Goal: Task Accomplishment & Management: Use online tool/utility

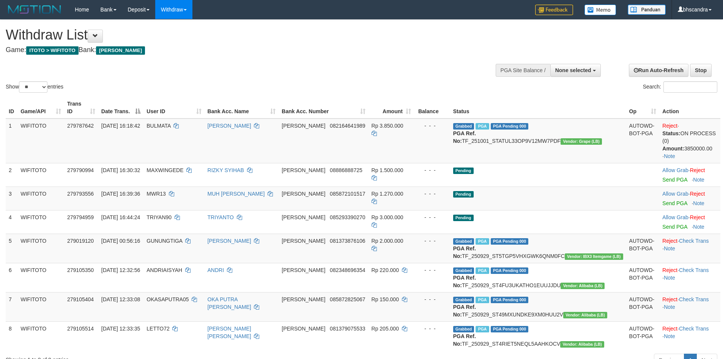
select select
select select "**"
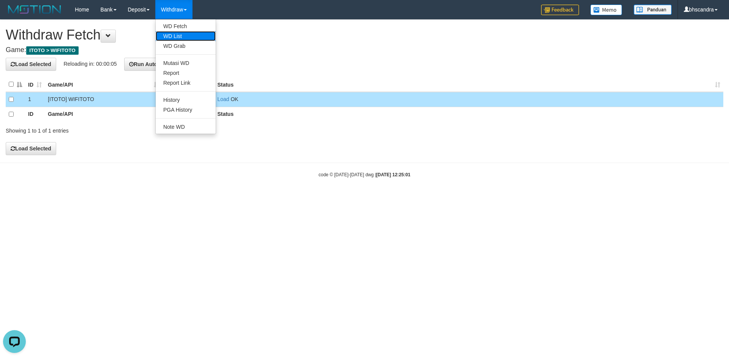
click at [188, 34] on link "WD List" at bounding box center [186, 36] width 60 height 10
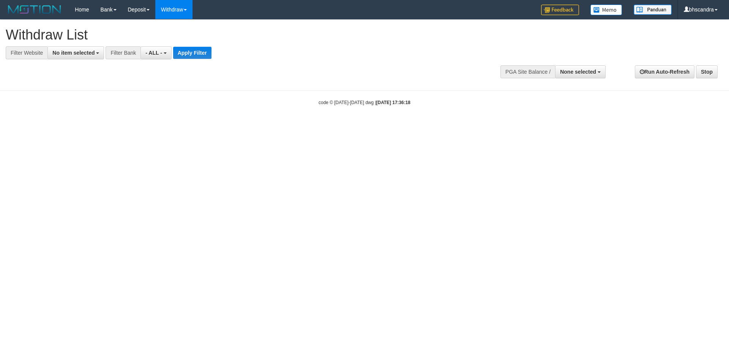
select select
click at [85, 55] on span "No item selected" at bounding box center [73, 53] width 42 height 6
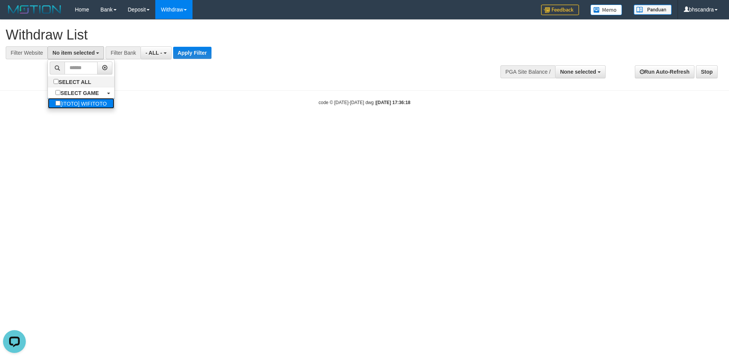
click at [76, 98] on label "[ITOTO] WIFITOTO" at bounding box center [81, 103] width 66 height 11
select select "****"
click at [164, 50] on span "- ALL -" at bounding box center [158, 53] width 17 height 6
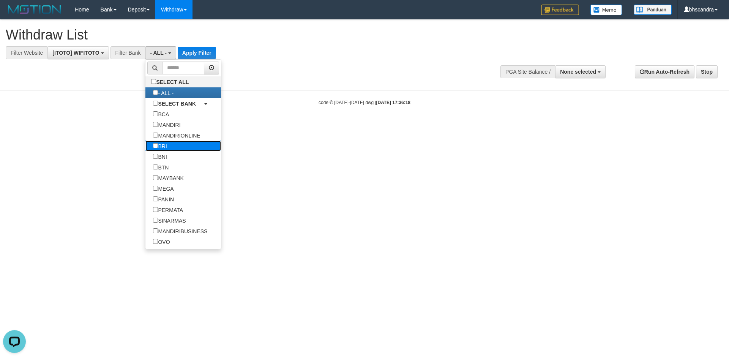
click at [174, 150] on label "BRI" at bounding box center [159, 145] width 29 height 11
select select "***"
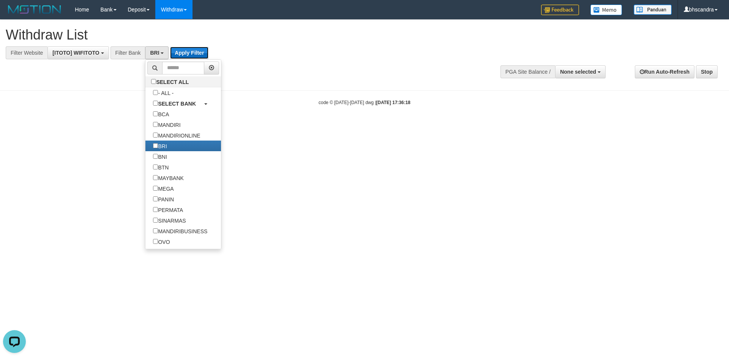
click at [190, 49] on button "Apply Filter" at bounding box center [189, 53] width 38 height 12
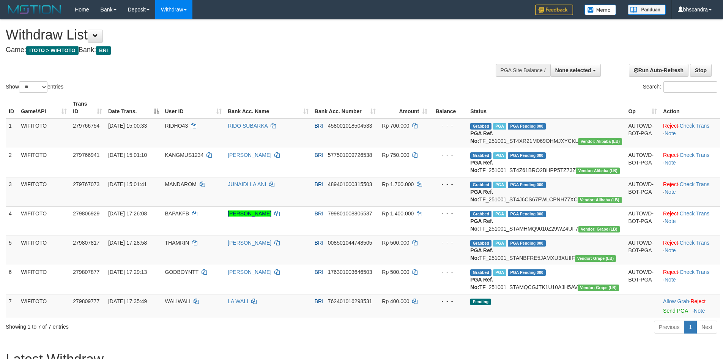
select select
select select "**"
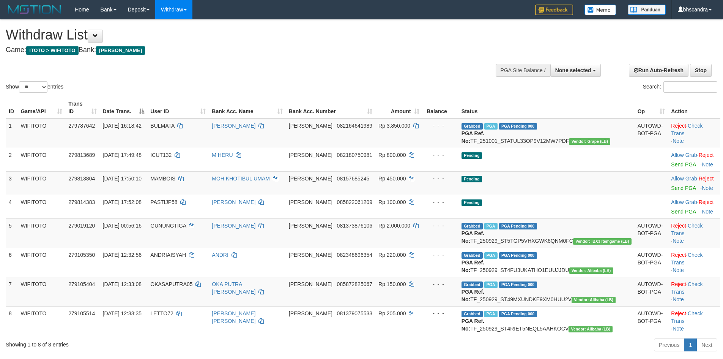
select select
select select "**"
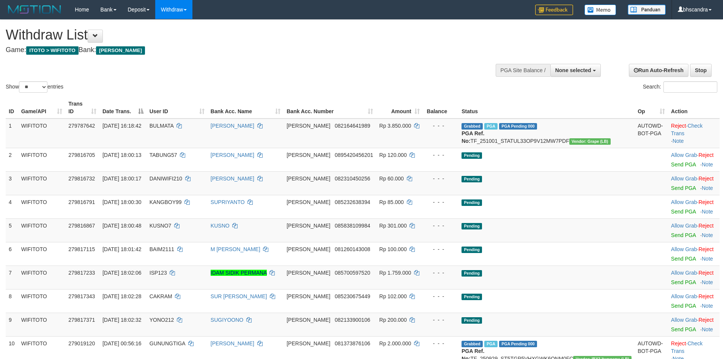
select select
select select "**"
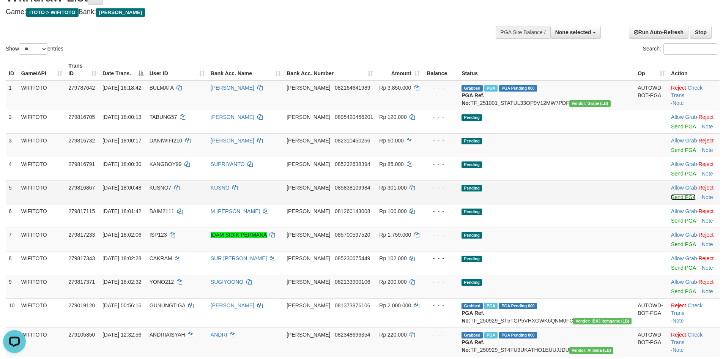
click at [671, 196] on link "Send PGA" at bounding box center [683, 197] width 25 height 6
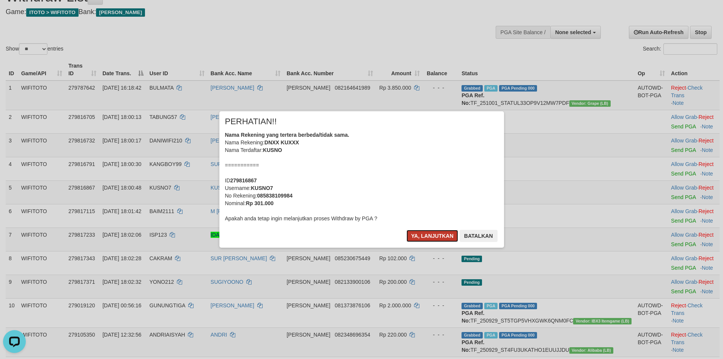
click at [426, 235] on button "Ya, lanjutkan" at bounding box center [433, 236] width 52 height 12
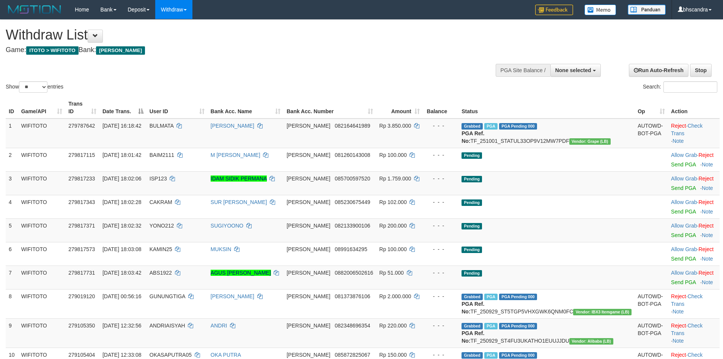
select select
select select "**"
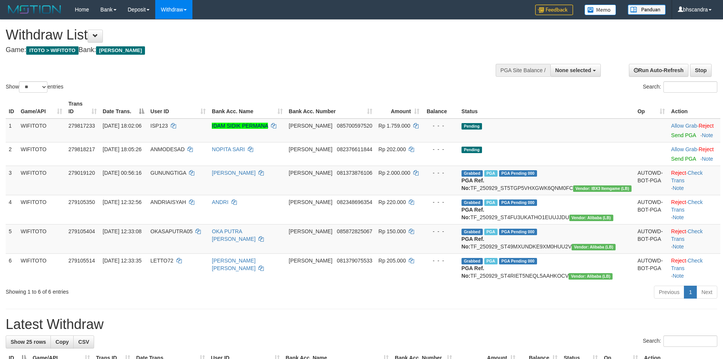
select select
select select "**"
click at [671, 132] on link "Send PGA" at bounding box center [683, 135] width 25 height 6
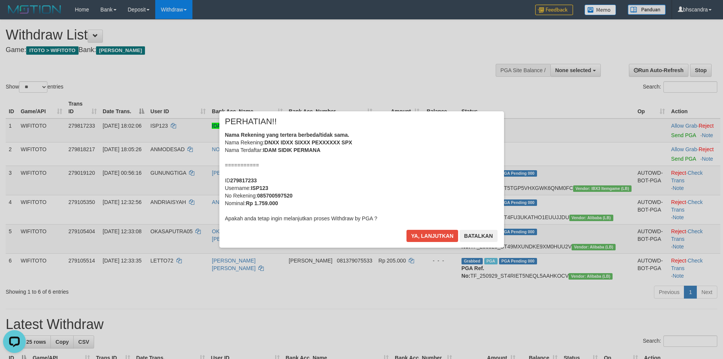
click at [166, 173] on div "× PERHATIAN!! Nama Rekening yang tertera berbeda/tidak sama. Nama Rekening: DNX…" at bounding box center [362, 179] width 444 height 136
click at [480, 237] on button "Batalkan" at bounding box center [479, 236] width 38 height 12
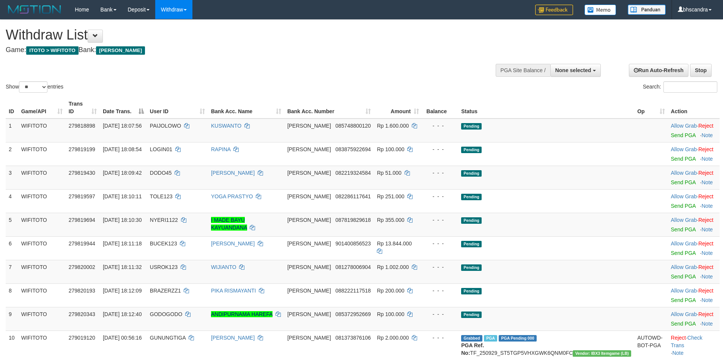
select select
select select "**"
click at [671, 132] on link "Send PGA" at bounding box center [683, 135] width 25 height 6
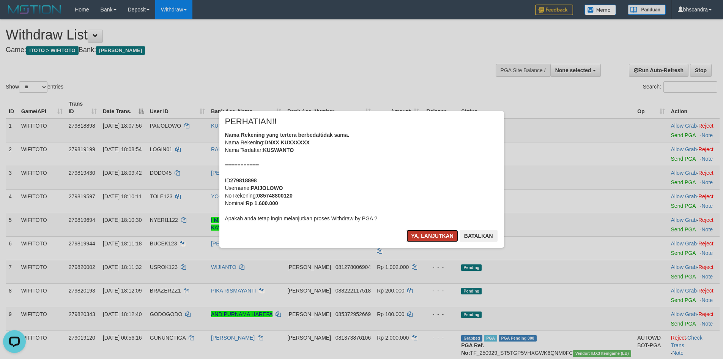
click at [426, 232] on button "Ya, lanjutkan" at bounding box center [433, 236] width 52 height 12
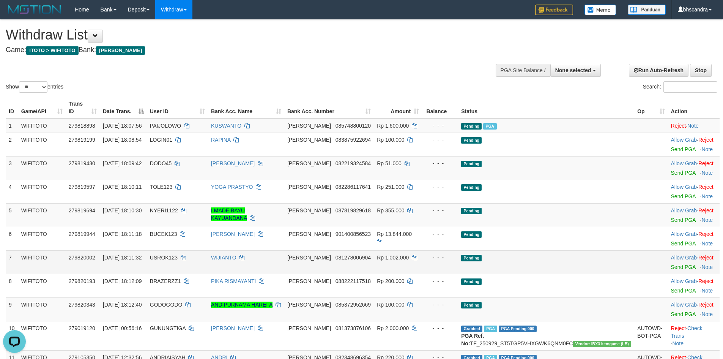
click at [186, 253] on td "USROK123" at bounding box center [177, 262] width 61 height 24
copy td "USROK123"
click at [671, 264] on link "Send PGA" at bounding box center [683, 267] width 25 height 6
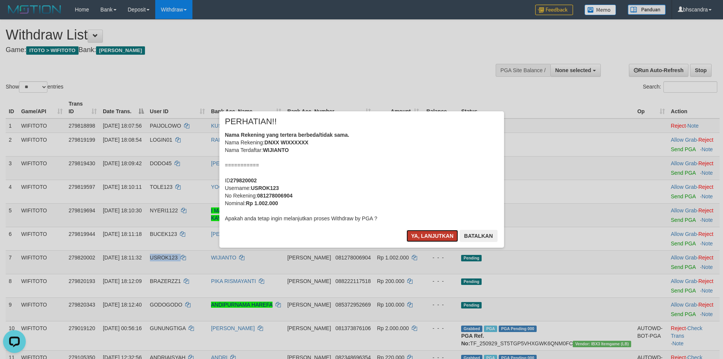
click at [424, 236] on button "Ya, lanjutkan" at bounding box center [433, 236] width 52 height 12
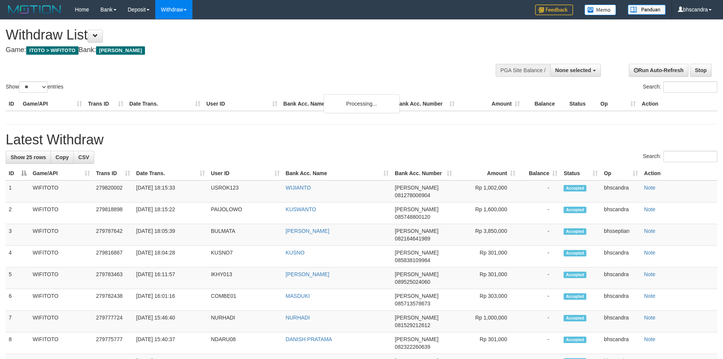
select select
select select "**"
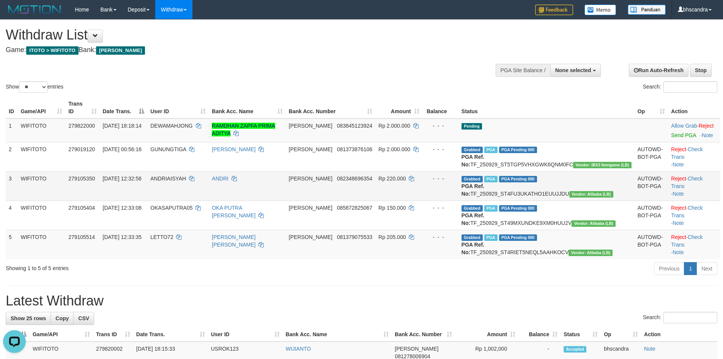
drag, startPoint x: 317, startPoint y: 172, endPoint x: 312, endPoint y: 173, distance: 4.4
click at [285, 172] on td "ANDRI" at bounding box center [247, 185] width 77 height 29
click at [671, 132] on link "Send PGA" at bounding box center [683, 135] width 25 height 6
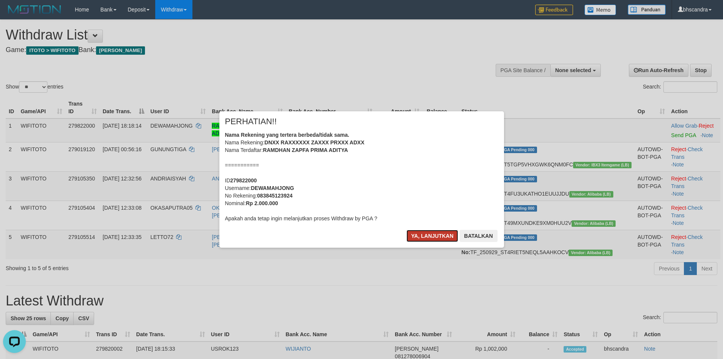
click at [420, 235] on button "Ya, lanjutkan" at bounding box center [433, 236] width 52 height 12
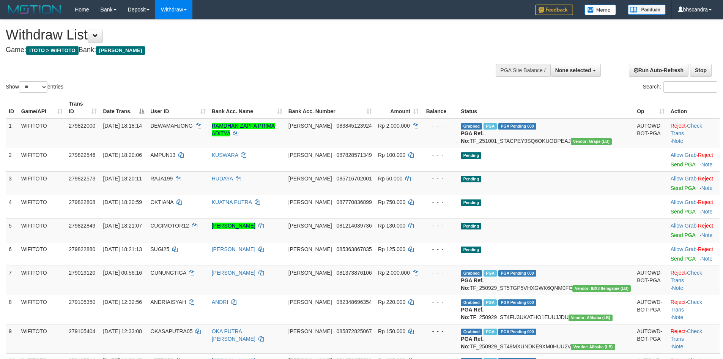
select select
select select "**"
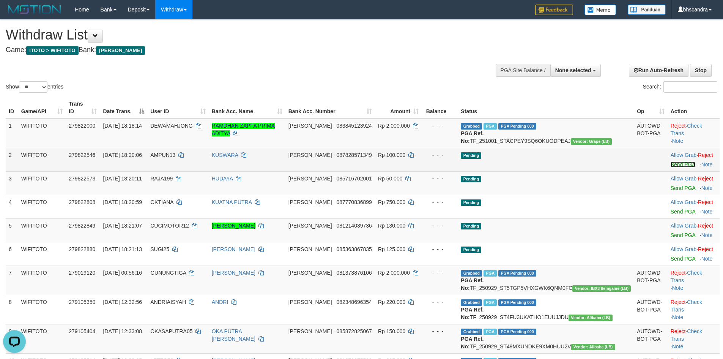
click at [671, 163] on link "Send PGA" at bounding box center [683, 164] width 25 height 6
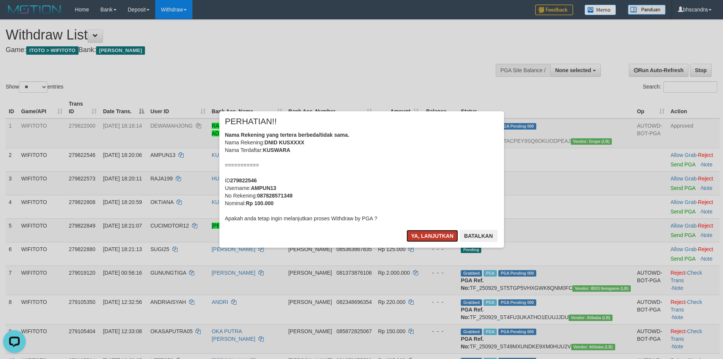
click at [426, 236] on button "Ya, lanjutkan" at bounding box center [433, 236] width 52 height 12
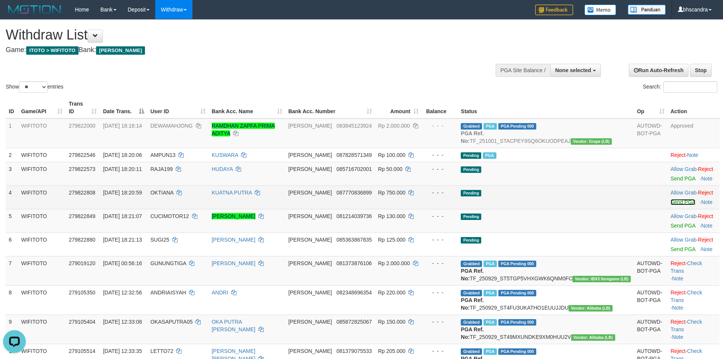
click at [671, 204] on link "Send PGA" at bounding box center [683, 202] width 25 height 6
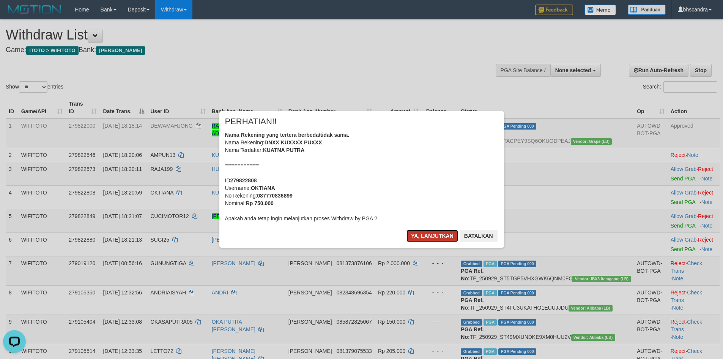
click at [420, 233] on button "Ya, lanjutkan" at bounding box center [433, 236] width 52 height 12
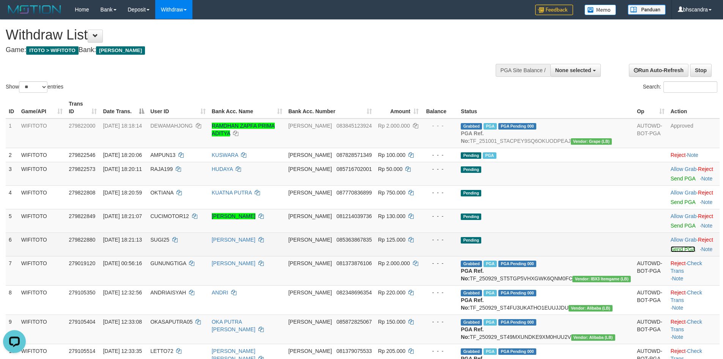
click at [671, 251] on link "Send PGA" at bounding box center [683, 249] width 25 height 6
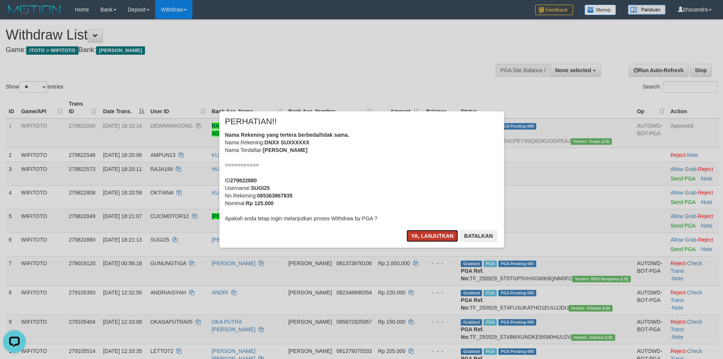
click at [414, 235] on button "Ya, lanjutkan" at bounding box center [433, 236] width 52 height 12
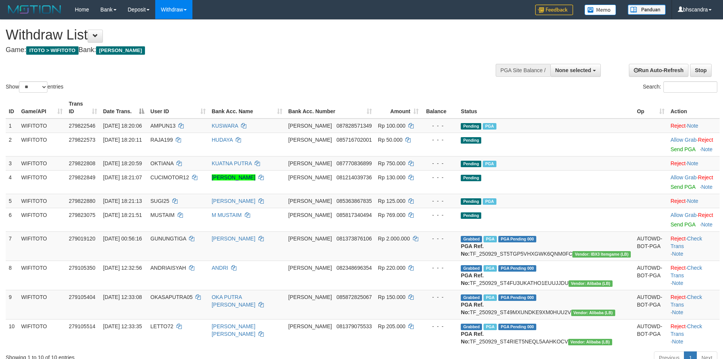
select select
select select "**"
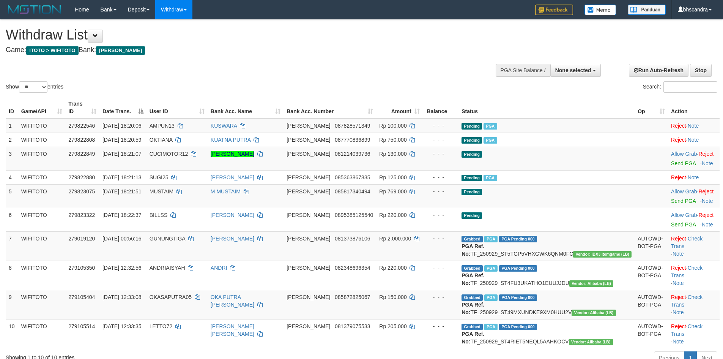
select select
select select "**"
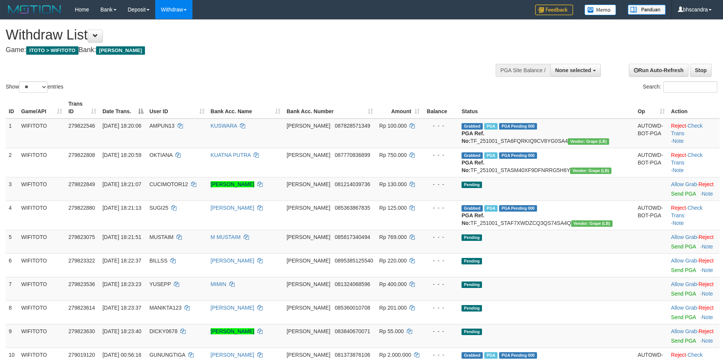
select select
select select "**"
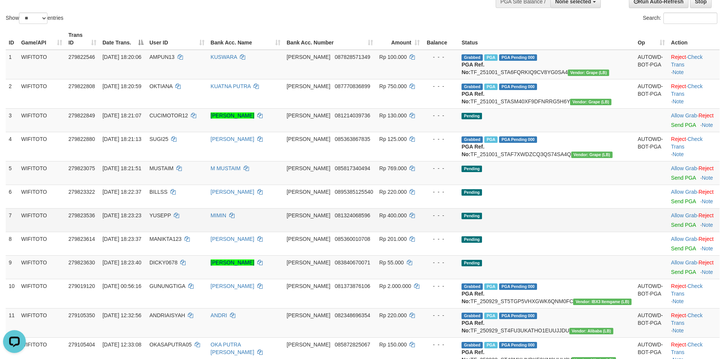
scroll to position [76, 0]
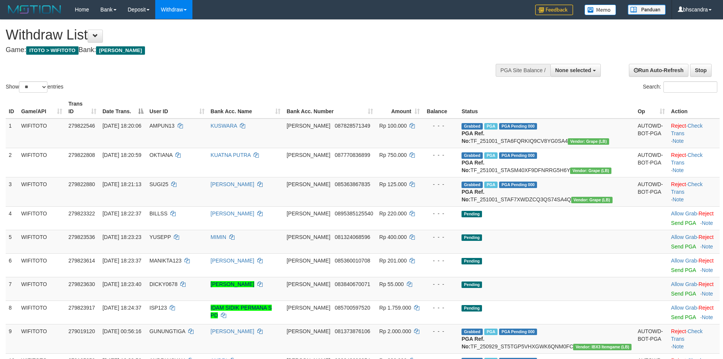
select select
select select "**"
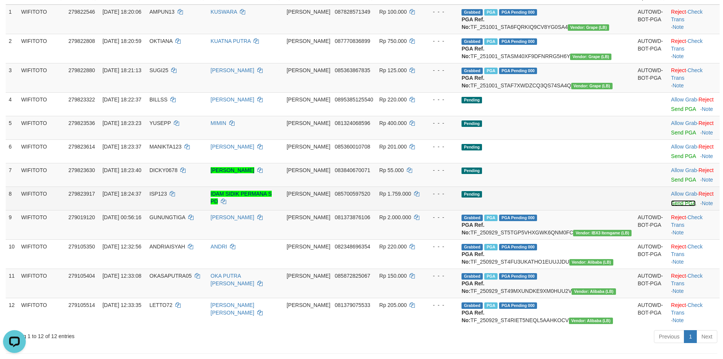
click at [671, 206] on link "Send PGA" at bounding box center [683, 203] width 25 height 6
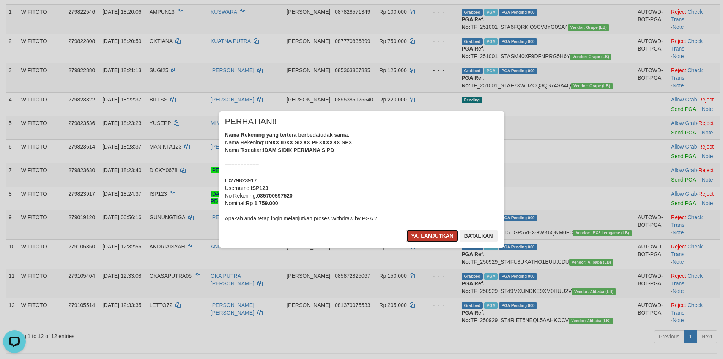
click at [426, 231] on button "Ya, lanjutkan" at bounding box center [433, 236] width 52 height 12
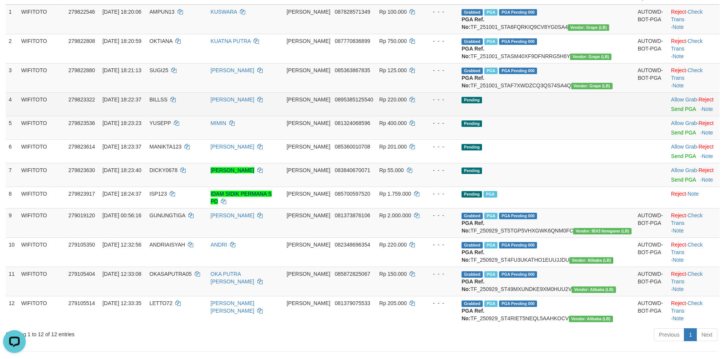
click at [191, 116] on td "BILLSS" at bounding box center [177, 104] width 61 height 24
copy td "BILLSS"
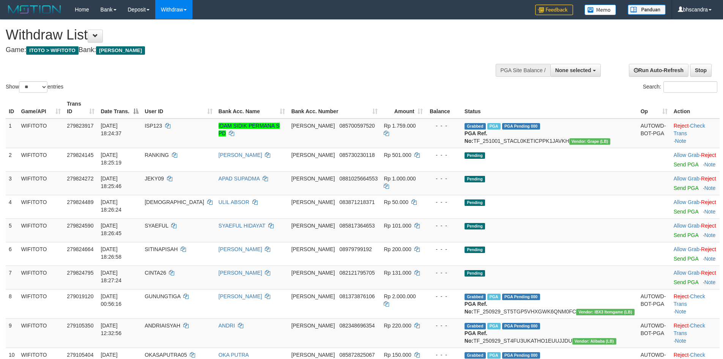
select select
select select "**"
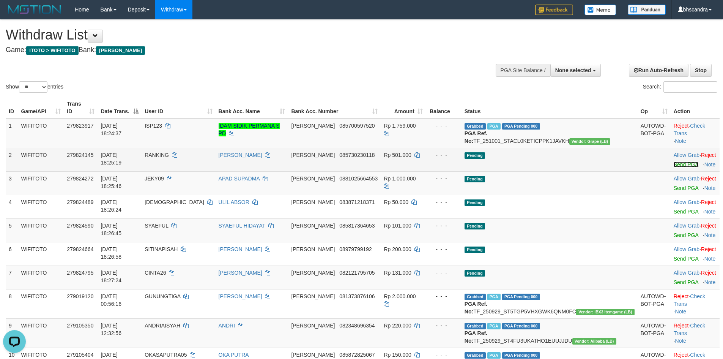
click at [674, 163] on link "Send PGA" at bounding box center [686, 164] width 25 height 6
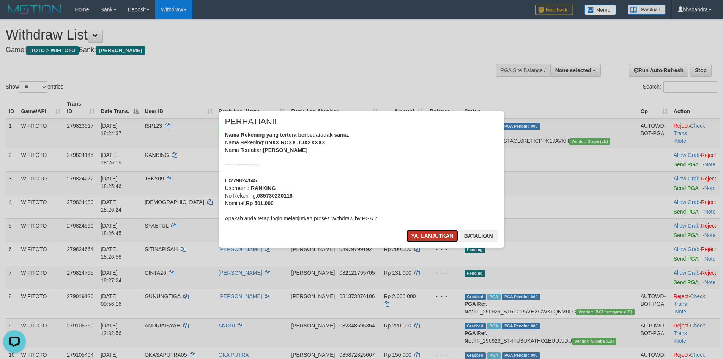
click at [420, 241] on button "Ya, lanjutkan" at bounding box center [433, 236] width 52 height 12
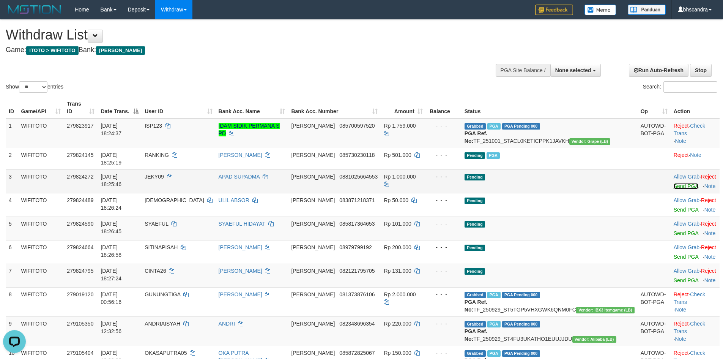
click at [674, 183] on link "Send PGA" at bounding box center [686, 186] width 25 height 6
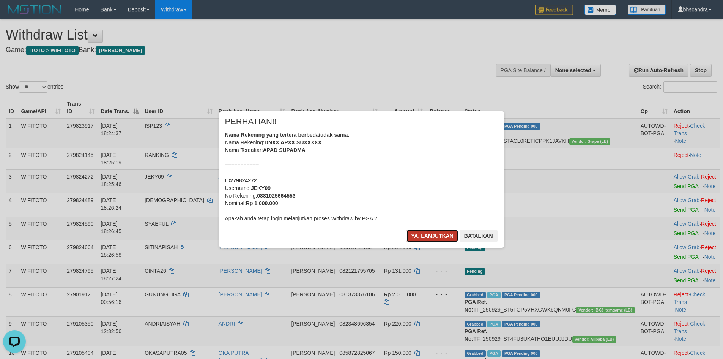
click at [423, 241] on button "Ya, lanjutkan" at bounding box center [433, 236] width 52 height 12
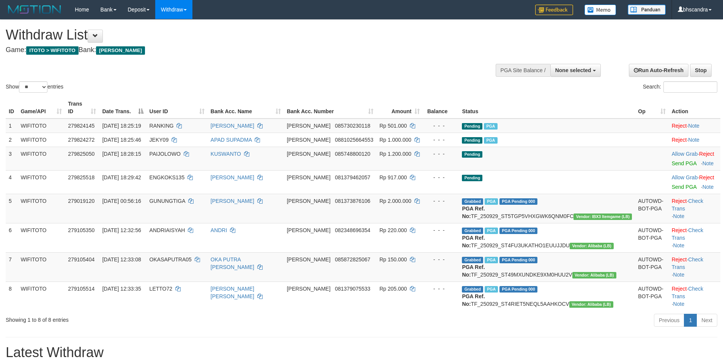
select select
select select "**"
click at [672, 160] on link "Send PGA" at bounding box center [684, 163] width 25 height 6
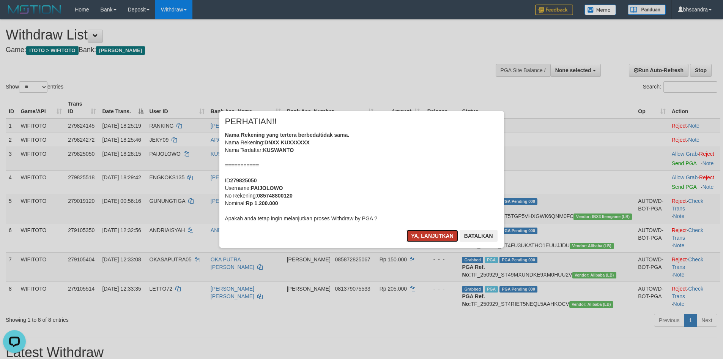
click at [436, 231] on button "Ya, lanjutkan" at bounding box center [433, 236] width 52 height 12
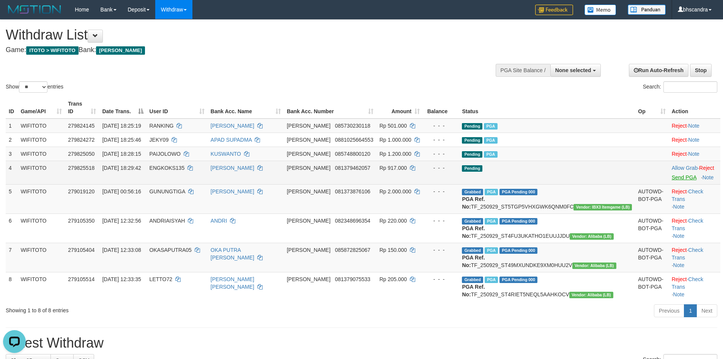
click at [669, 184] on td "Reject · Check Trans · Note" at bounding box center [695, 198] width 52 height 29
click at [672, 174] on link "Send PGA" at bounding box center [684, 177] width 25 height 6
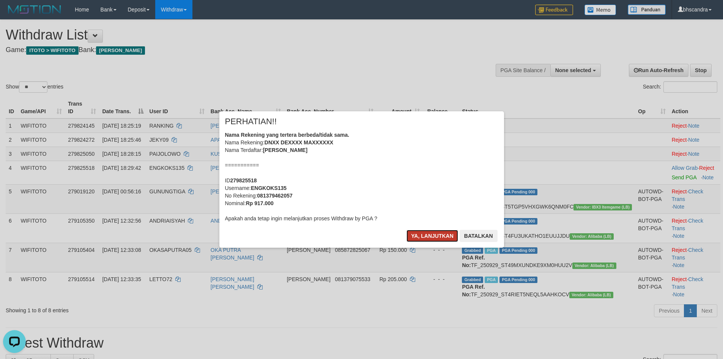
click at [451, 232] on button "Ya, lanjutkan" at bounding box center [433, 236] width 52 height 12
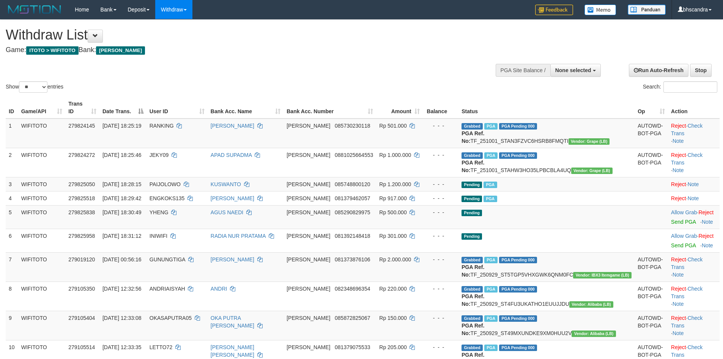
select select
select select "**"
click at [671, 225] on link "Send PGA" at bounding box center [683, 222] width 25 height 6
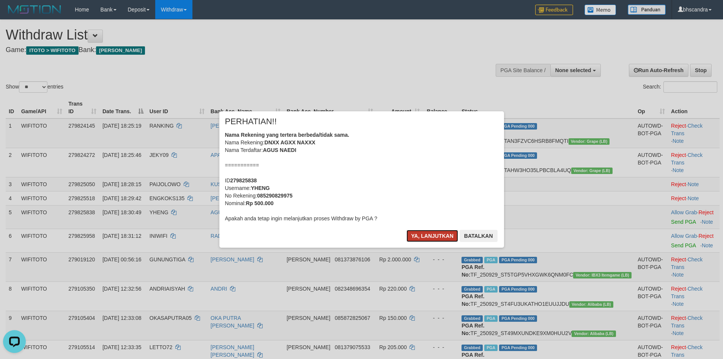
click at [419, 235] on button "Ya, lanjutkan" at bounding box center [433, 236] width 52 height 12
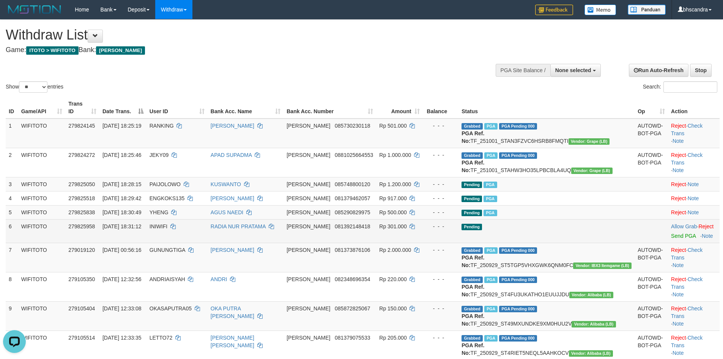
click at [668, 243] on td "Allow Grab · Reject Send PGA · Note" at bounding box center [694, 231] width 52 height 24
click at [671, 239] on link "Send PGA" at bounding box center [683, 236] width 25 height 6
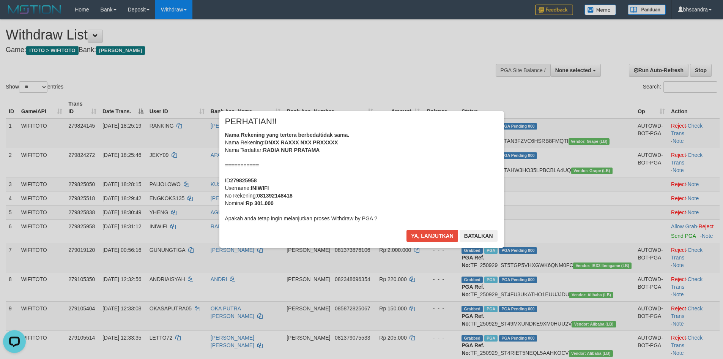
click at [427, 247] on div "Ya, lanjutkan Batalkan" at bounding box center [452, 239] width 92 height 18
click at [429, 240] on button "Ya, lanjutkan" at bounding box center [433, 236] width 52 height 12
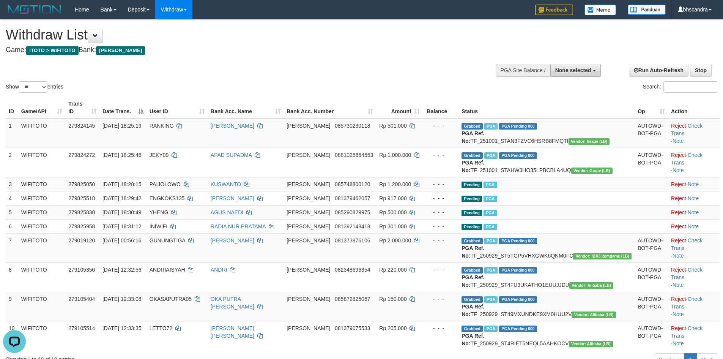
click at [572, 74] on button "None selected" at bounding box center [575, 70] width 50 height 13
click at [570, 107] on label "[ITOTO] WIFITOTO" at bounding box center [565, 109] width 69 height 10
select select "****"
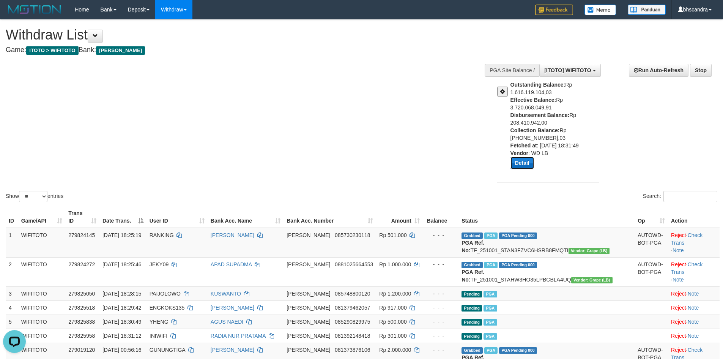
click at [514, 163] on button "Detail" at bounding box center [523, 163] width 24 height 12
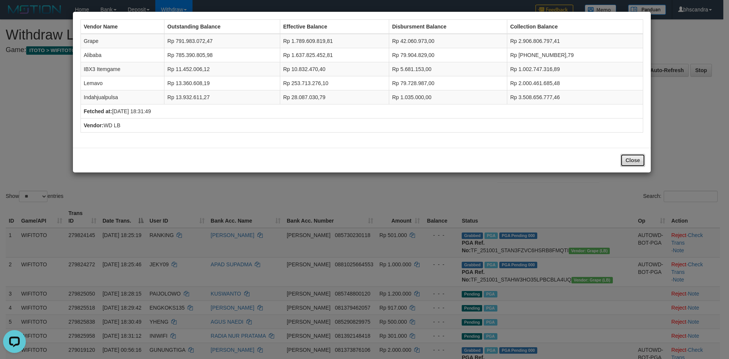
click at [639, 161] on button "Close" at bounding box center [632, 160] width 24 height 13
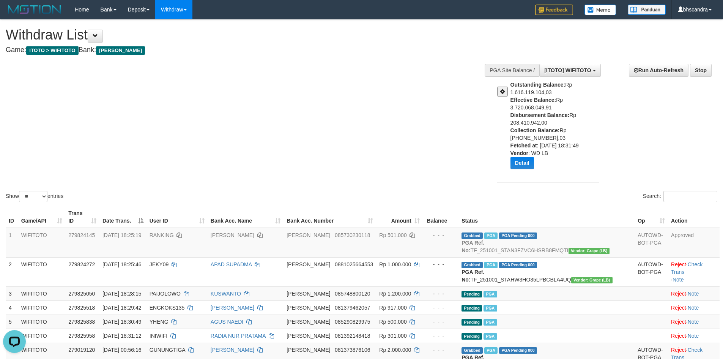
click at [503, 90] on span at bounding box center [502, 91] width 5 height 5
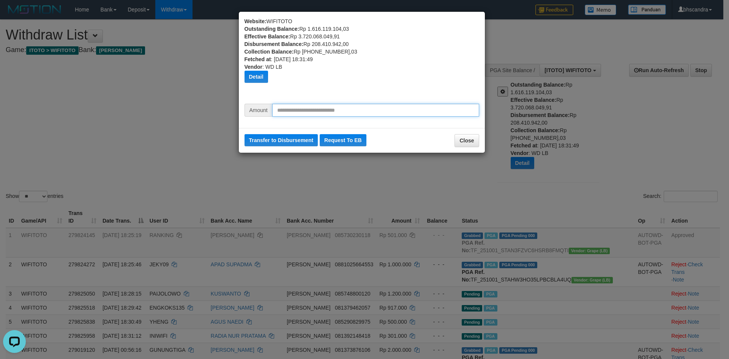
click at [301, 111] on input "text" at bounding box center [375, 110] width 207 height 13
click at [283, 110] on input "********" at bounding box center [375, 110] width 207 height 13
type input "********"
click at [268, 132] on div "Transfer to Disbursement Request To EB Close" at bounding box center [362, 140] width 246 height 25
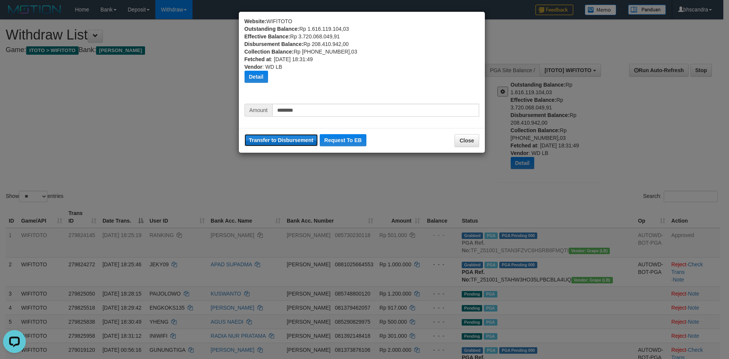
click at [266, 142] on button "Transfer to Disbursement" at bounding box center [281, 140] width 74 height 12
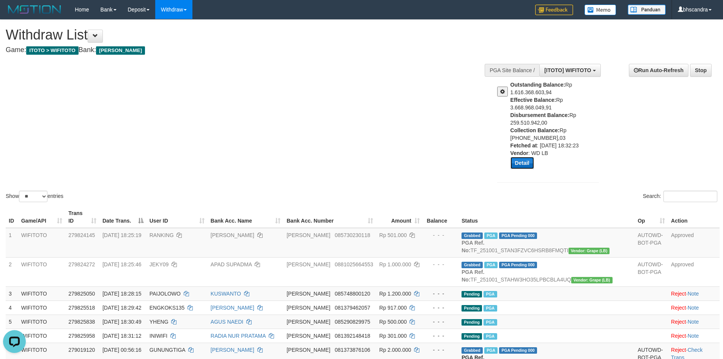
click at [529, 161] on button "Detail" at bounding box center [523, 163] width 24 height 12
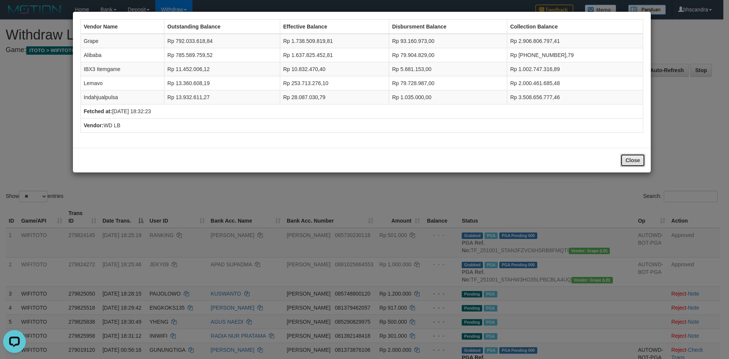
drag, startPoint x: 631, startPoint y: 160, endPoint x: 624, endPoint y: 160, distance: 6.5
click at [630, 160] on button "Close" at bounding box center [632, 160] width 24 height 13
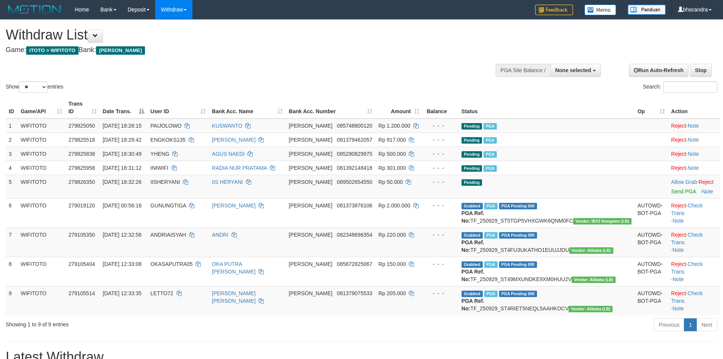
select select
select select "**"
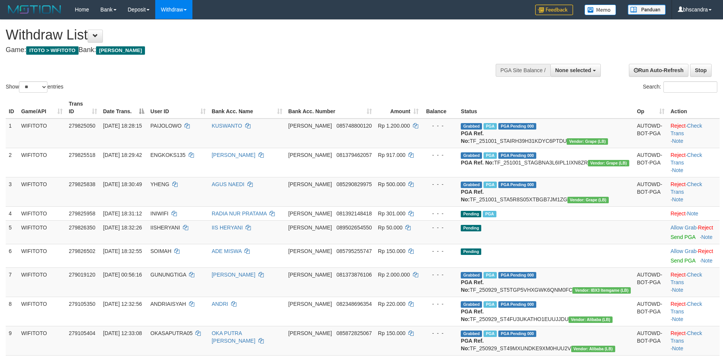
select select
select select "**"
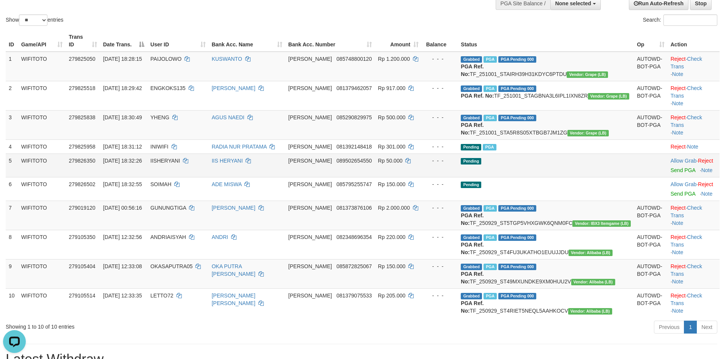
scroll to position [114, 0]
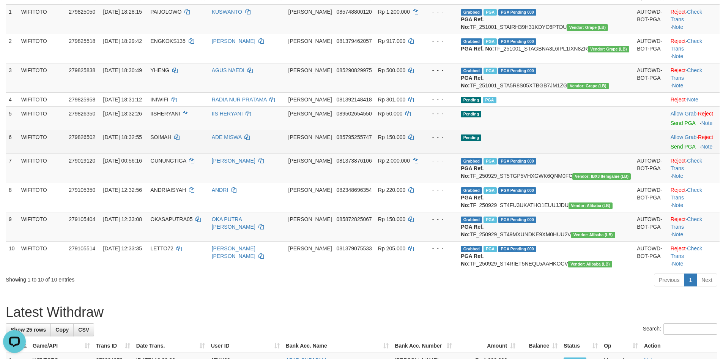
click at [193, 153] on td "SOIMAH" at bounding box center [177, 142] width 61 height 24
copy td "SOIMAH"
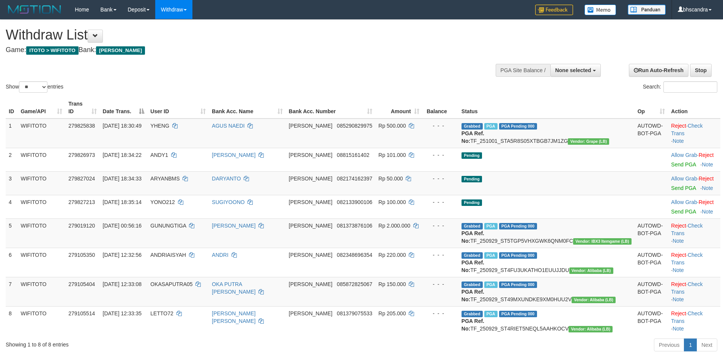
select select
select select "**"
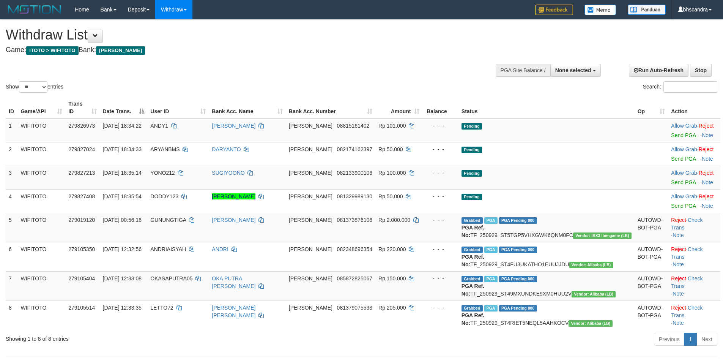
select select
select select "**"
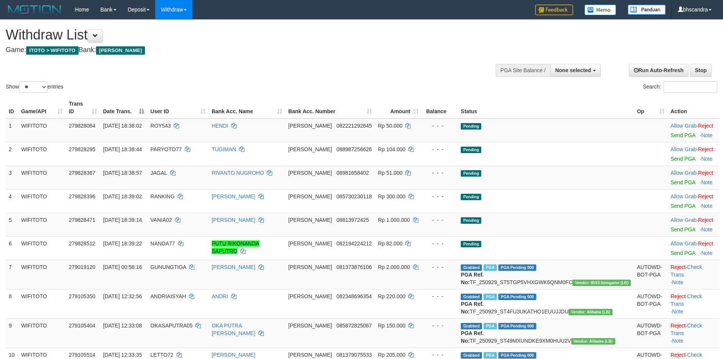
select select
select select "**"
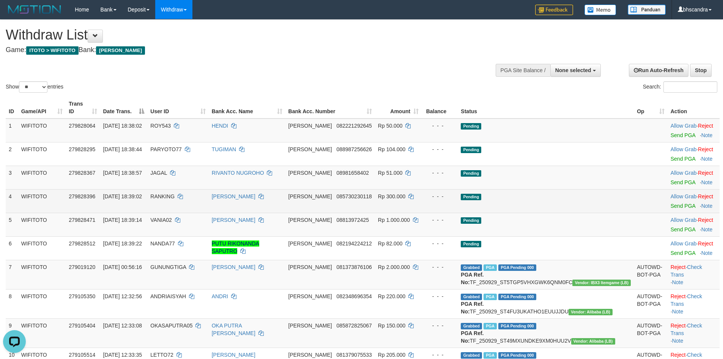
click at [668, 201] on td "Allow Grab · Reject Send PGA · Note" at bounding box center [694, 201] width 52 height 24
click at [671, 203] on link "Send PGA" at bounding box center [683, 206] width 25 height 6
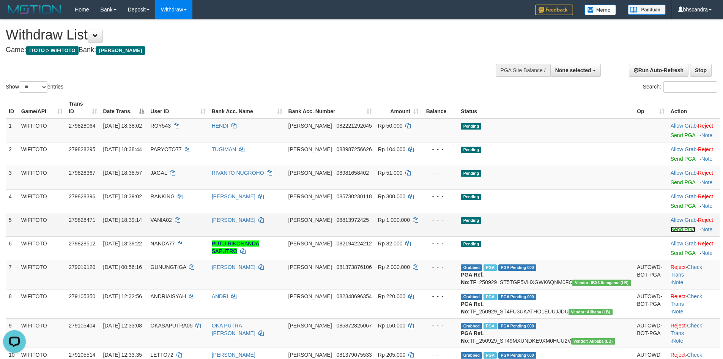
click at [671, 226] on link "Send PGA" at bounding box center [683, 229] width 25 height 6
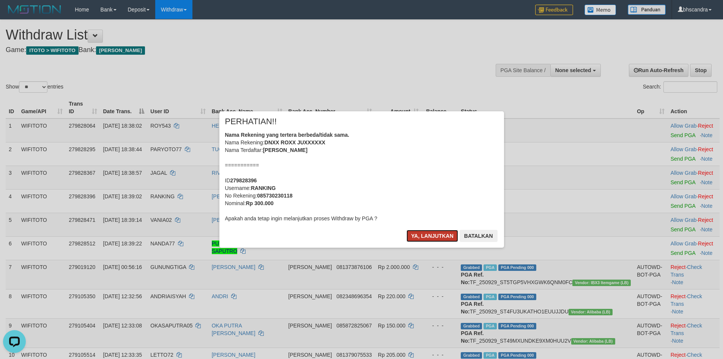
click at [434, 233] on button "Ya, lanjutkan" at bounding box center [433, 236] width 52 height 12
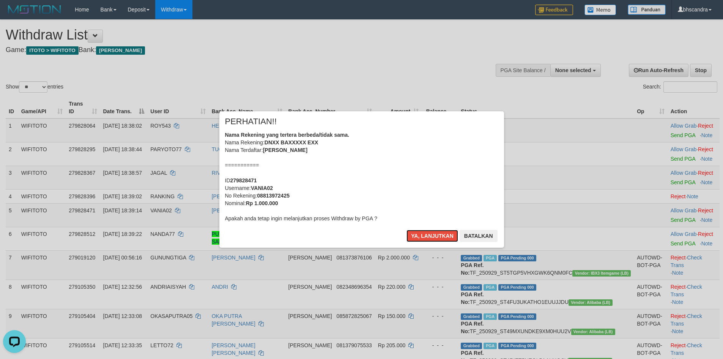
click at [425, 241] on button "Ya, lanjutkan" at bounding box center [433, 236] width 52 height 12
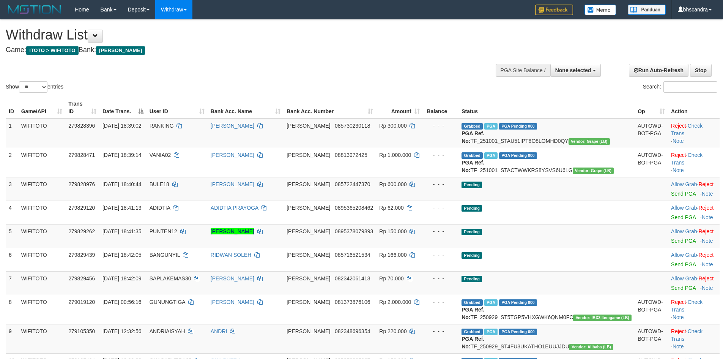
select select
select select "**"
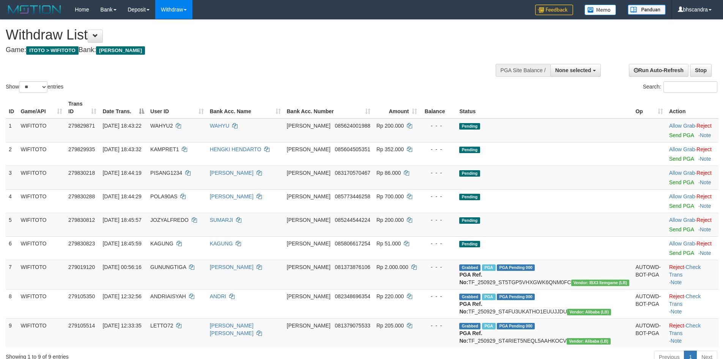
select select
select select "**"
click at [669, 132] on link "Send PGA" at bounding box center [681, 135] width 25 height 6
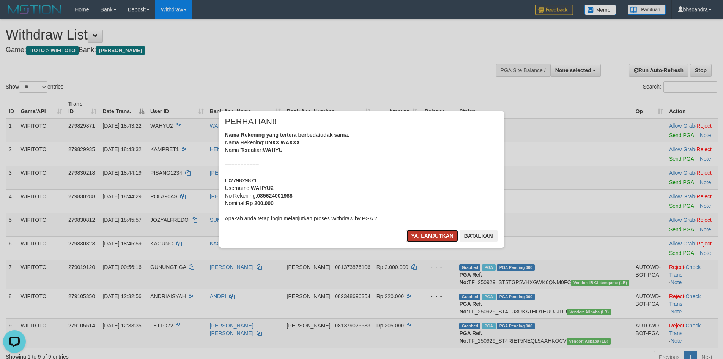
click at [436, 235] on button "Ya, lanjutkan" at bounding box center [433, 236] width 52 height 12
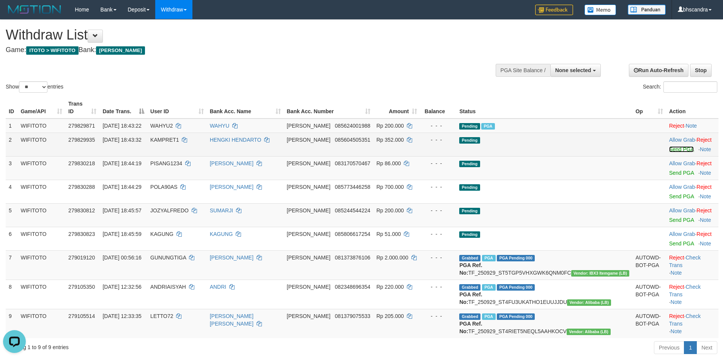
click at [669, 146] on link "Send PGA" at bounding box center [681, 149] width 25 height 6
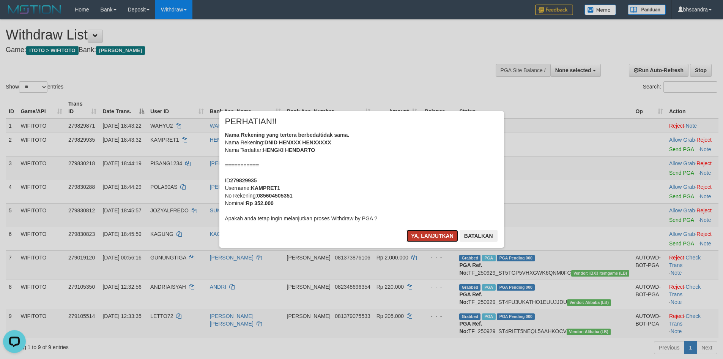
click at [420, 236] on button "Ya, lanjutkan" at bounding box center [433, 236] width 52 height 12
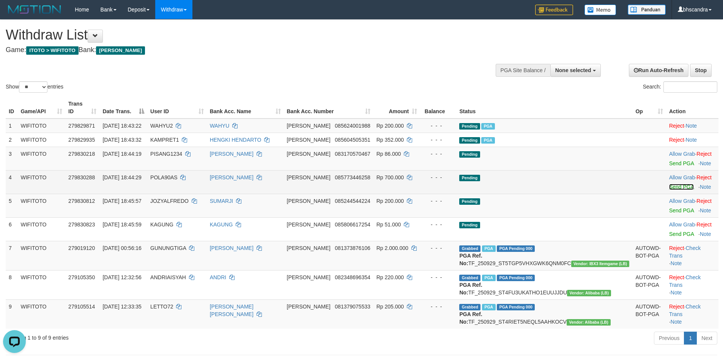
click at [669, 184] on link "Send PGA" at bounding box center [681, 187] width 25 height 6
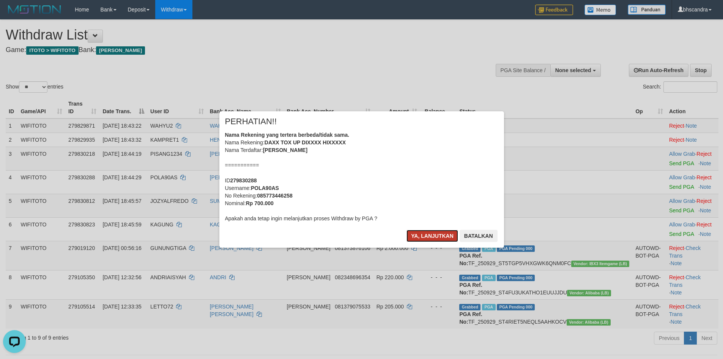
click at [417, 240] on button "Ya, lanjutkan" at bounding box center [433, 236] width 52 height 12
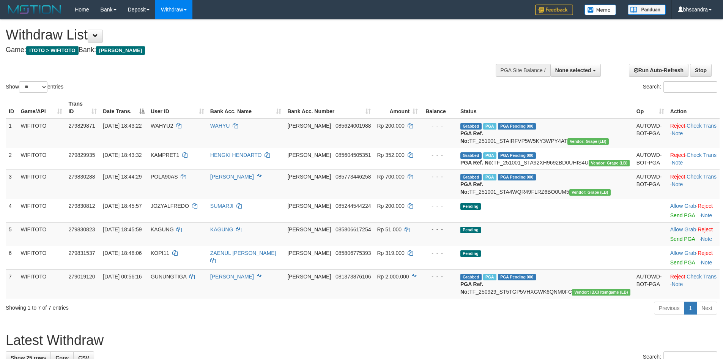
select select
select select "**"
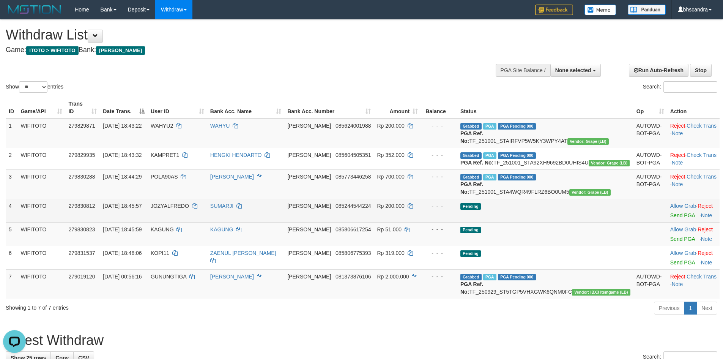
click at [189, 209] on span "JOZYALFREDO" at bounding box center [170, 206] width 38 height 6
copy td "JOZYALFREDO"
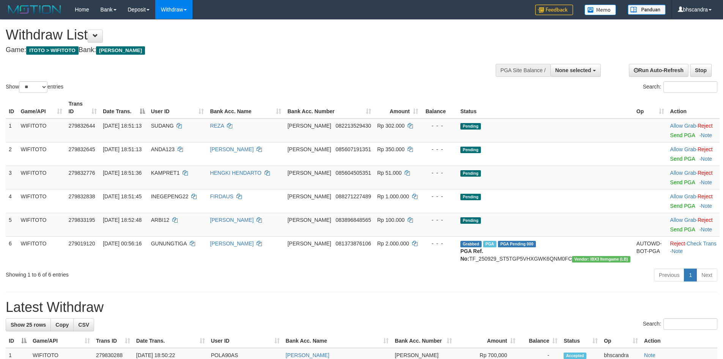
select select
select select "**"
click at [670, 132] on link "Send PGA" at bounding box center [682, 135] width 25 height 6
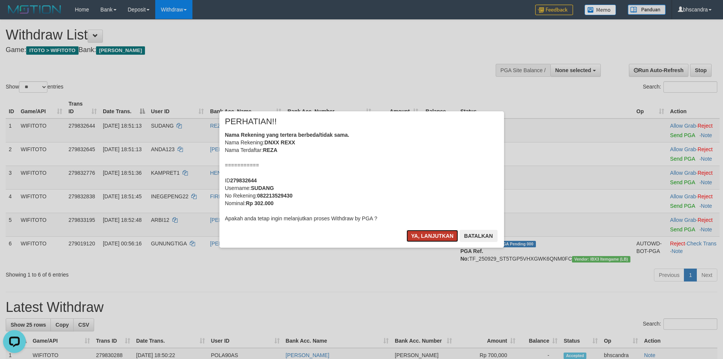
click at [422, 232] on button "Ya, lanjutkan" at bounding box center [433, 236] width 52 height 12
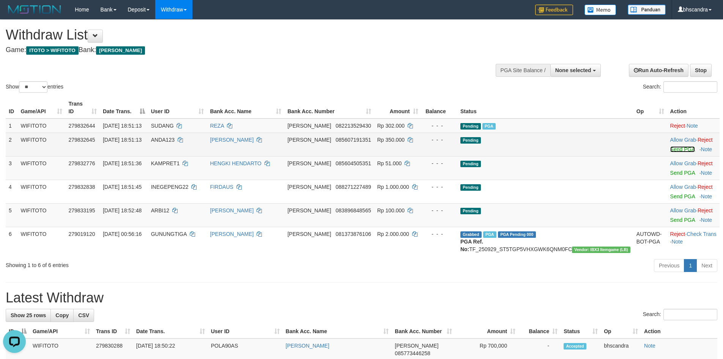
click at [670, 146] on link "Send PGA" at bounding box center [682, 149] width 25 height 6
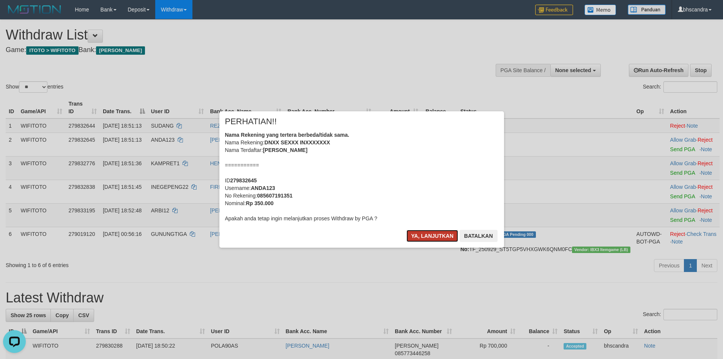
click at [414, 233] on button "Ya, lanjutkan" at bounding box center [433, 236] width 52 height 12
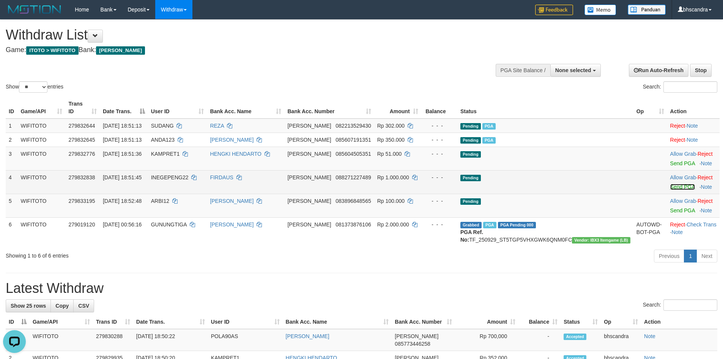
click at [670, 184] on link "Send PGA" at bounding box center [682, 187] width 25 height 6
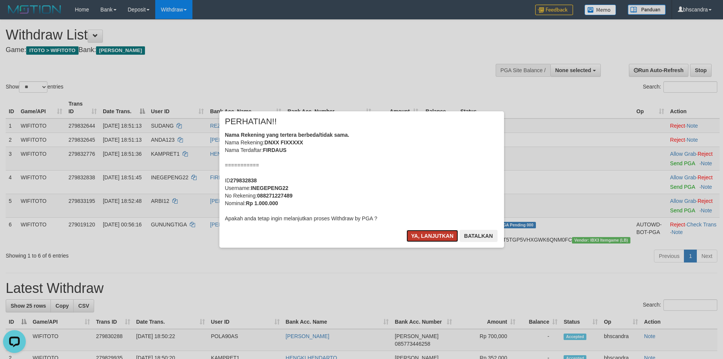
click at [421, 238] on button "Ya, lanjutkan" at bounding box center [433, 236] width 52 height 12
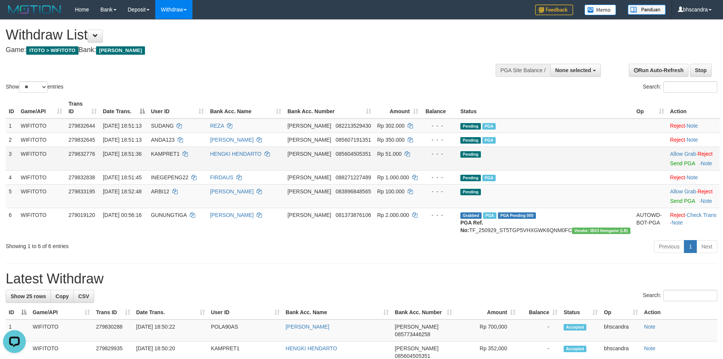
click at [198, 155] on td "KAMPRET1" at bounding box center [177, 159] width 59 height 24
copy td "KAMPRET1"
click at [169, 188] on span "ARBI12" at bounding box center [160, 191] width 18 height 6
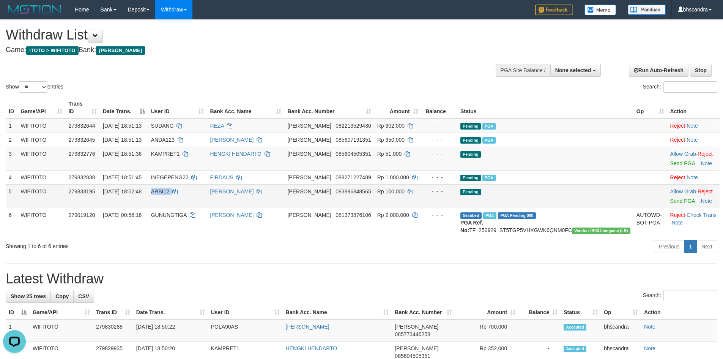
copy td "ARBI12"
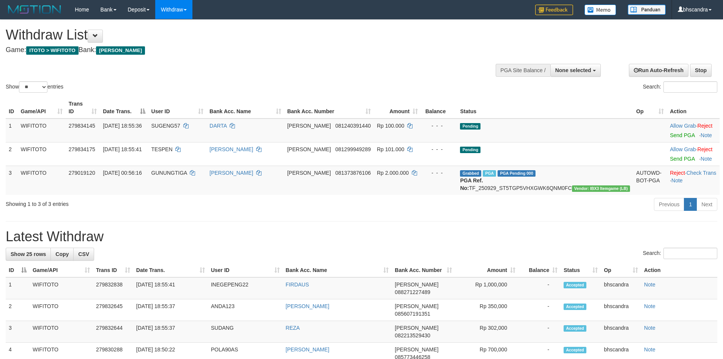
select select
select select "**"
select select
select select "**"
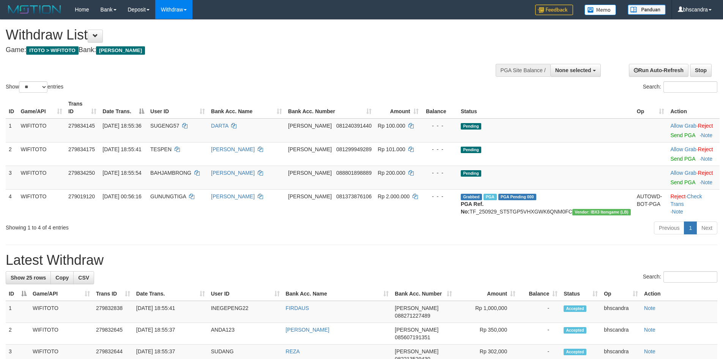
select select
select select "**"
click at [670, 132] on link "Send PGA" at bounding box center [682, 135] width 25 height 6
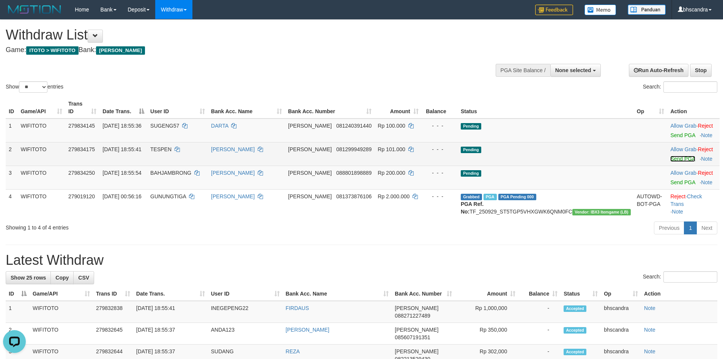
click at [670, 156] on link "Send PGA" at bounding box center [682, 159] width 25 height 6
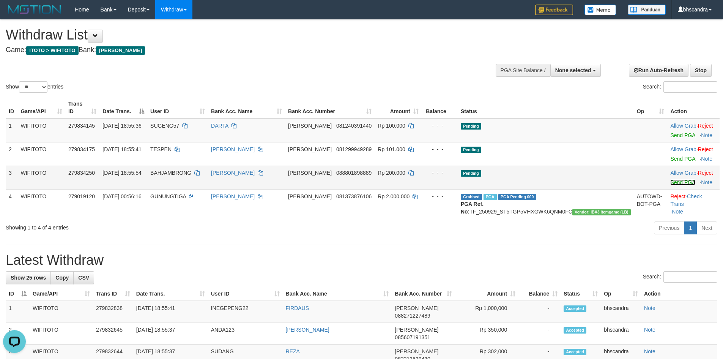
click at [670, 179] on link "Send PGA" at bounding box center [682, 182] width 25 height 6
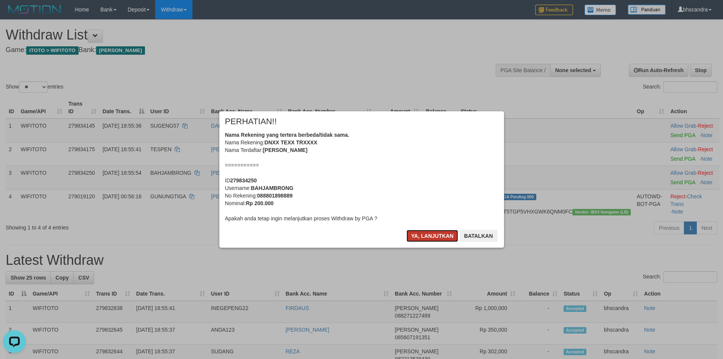
click at [432, 235] on button "Ya, lanjutkan" at bounding box center [433, 236] width 52 height 12
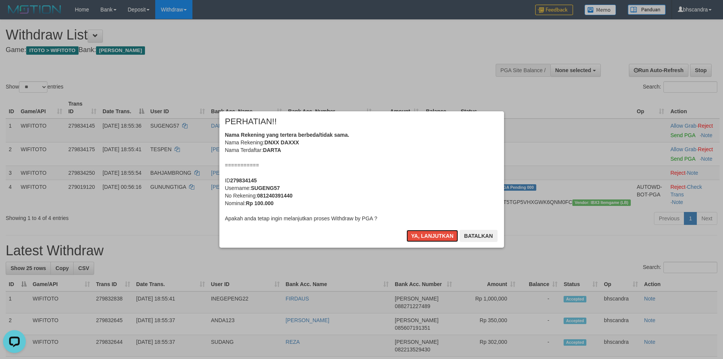
click at [432, 235] on button "Ya, lanjutkan" at bounding box center [433, 236] width 52 height 12
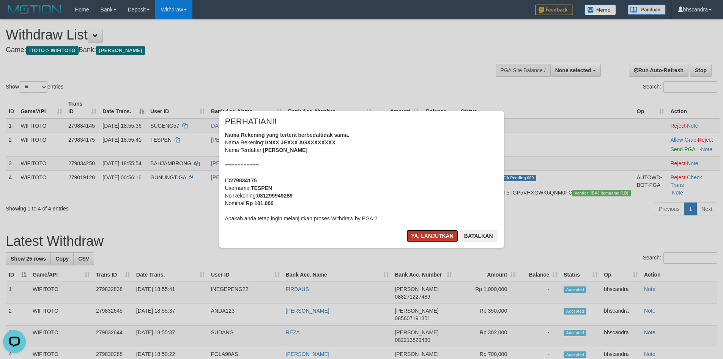
click at [432, 235] on button "Ya, lanjutkan" at bounding box center [433, 236] width 52 height 12
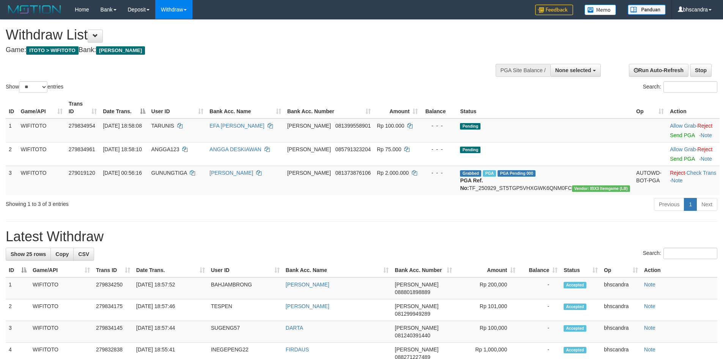
select select
select select "**"
click at [670, 132] on link "Send PGA" at bounding box center [682, 135] width 25 height 6
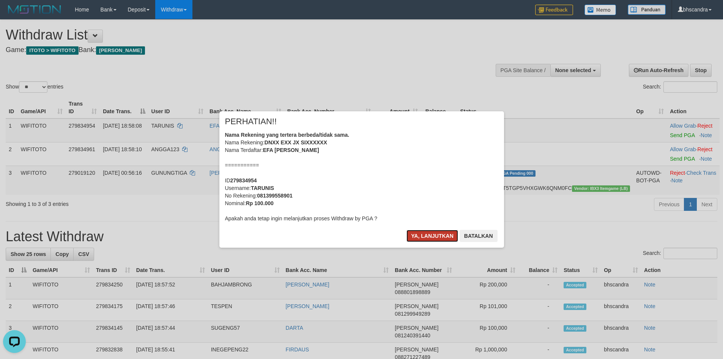
click at [431, 233] on button "Ya, lanjutkan" at bounding box center [433, 236] width 52 height 12
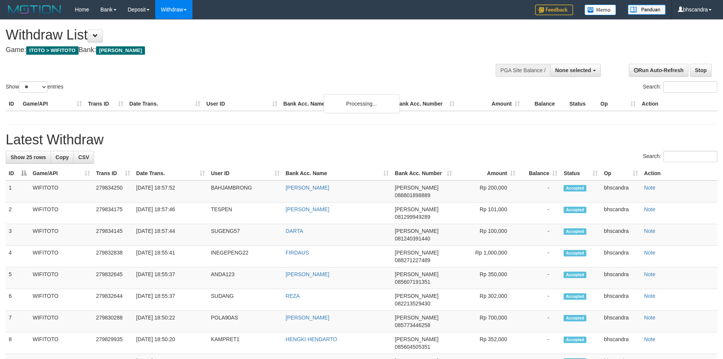
select select
select select "**"
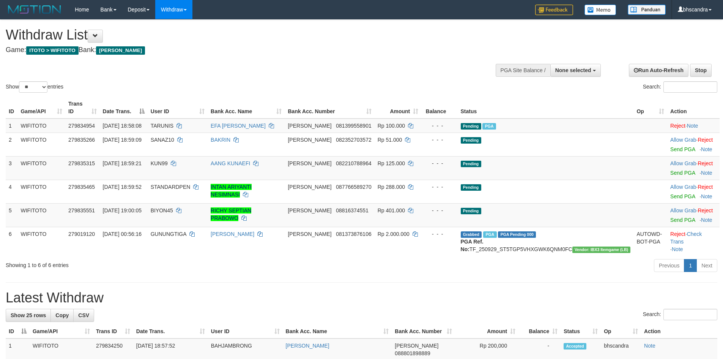
select select
select select "**"
click at [670, 170] on link "Send PGA" at bounding box center [682, 173] width 25 height 6
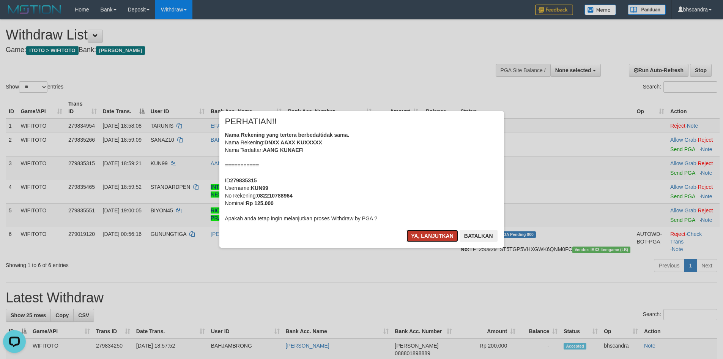
click at [428, 233] on button "Ya, lanjutkan" at bounding box center [433, 236] width 52 height 12
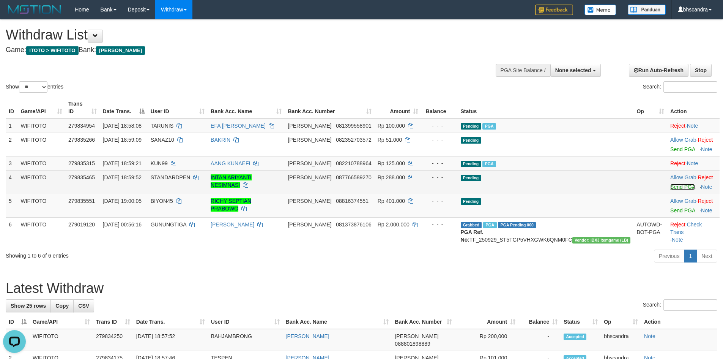
click at [670, 184] on link "Send PGA" at bounding box center [682, 187] width 25 height 6
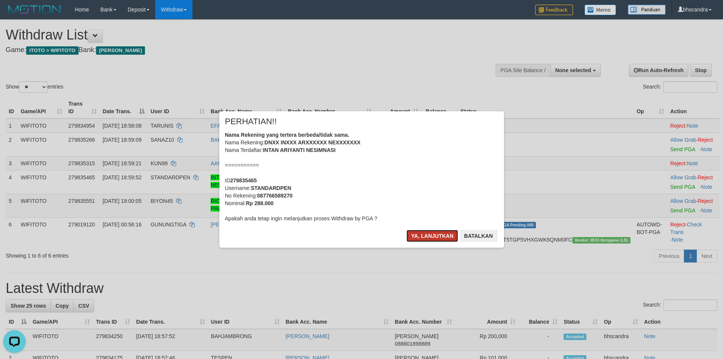
click at [428, 233] on button "Ya, lanjutkan" at bounding box center [433, 236] width 52 height 12
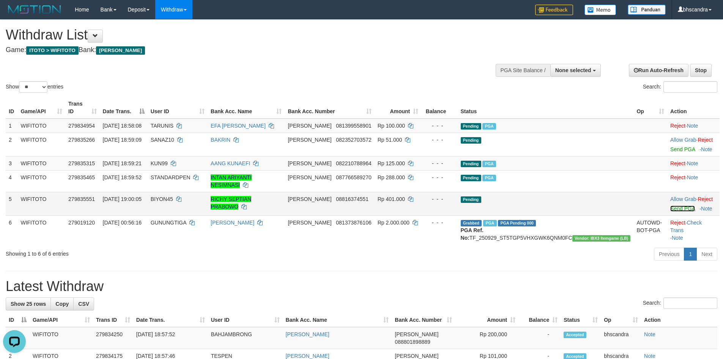
click at [670, 205] on link "Send PGA" at bounding box center [682, 208] width 25 height 6
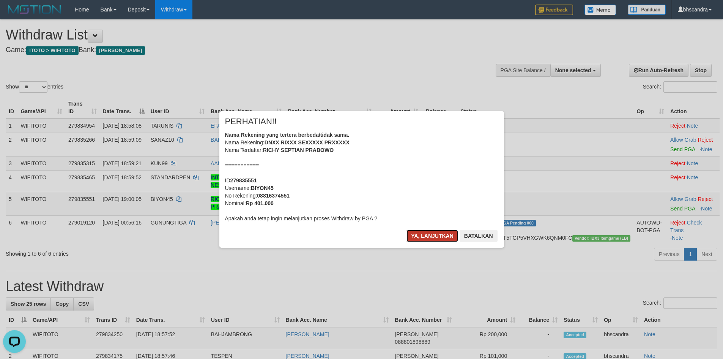
click at [421, 232] on button "Ya, lanjutkan" at bounding box center [433, 236] width 52 height 12
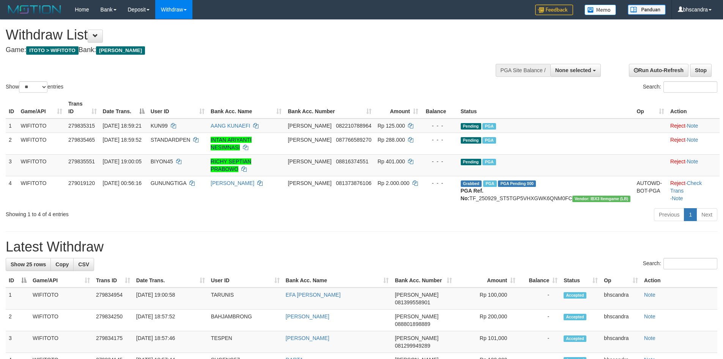
select select
select select "**"
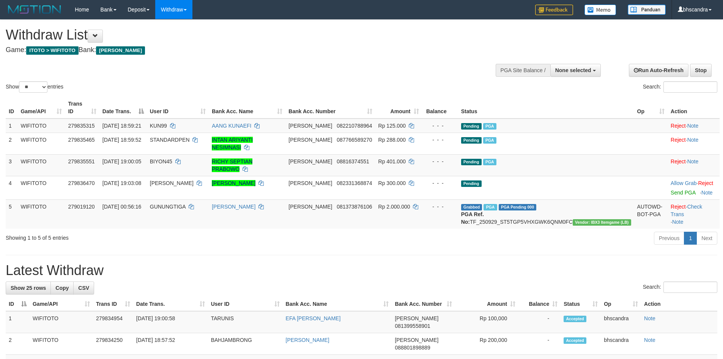
select select
select select "**"
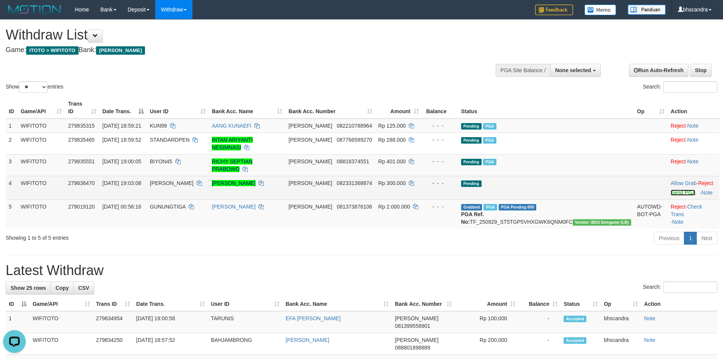
click at [671, 189] on link "Send PGA" at bounding box center [683, 192] width 25 height 6
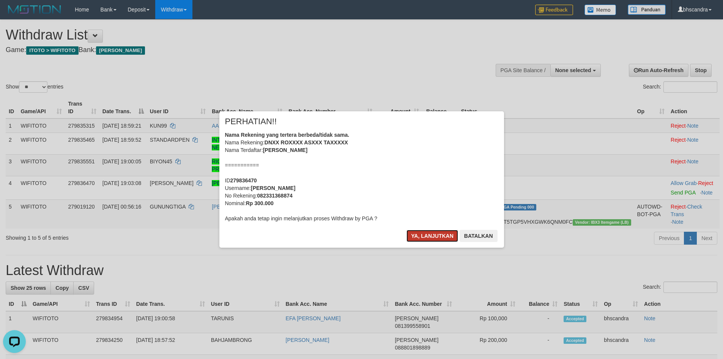
drag, startPoint x: 440, startPoint y: 233, endPoint x: 451, endPoint y: 233, distance: 10.2
click at [440, 233] on button "Ya, lanjutkan" at bounding box center [433, 236] width 52 height 12
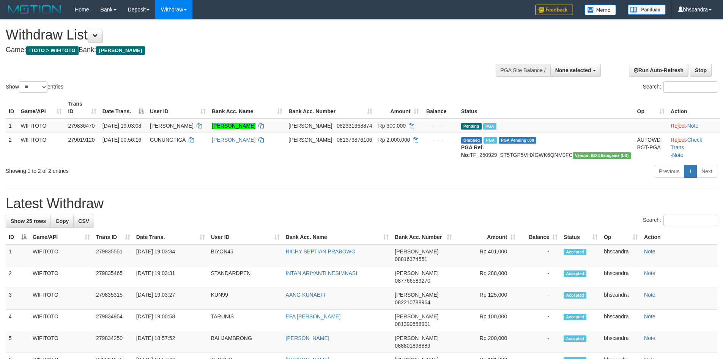
select select
select select "**"
click at [575, 72] on span "None selected" at bounding box center [573, 70] width 36 height 6
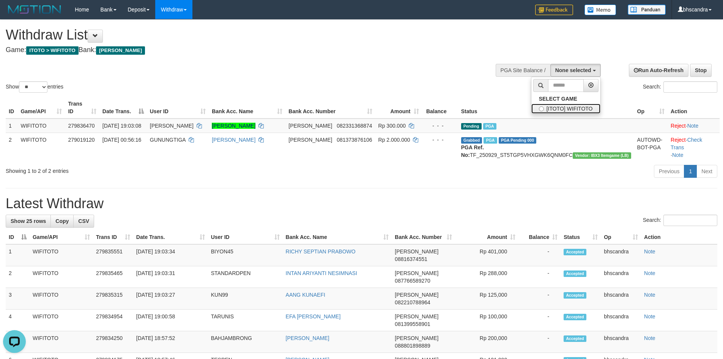
click at [570, 107] on label "[ITOTO] WIFITOTO" at bounding box center [565, 109] width 69 height 10
select select "****"
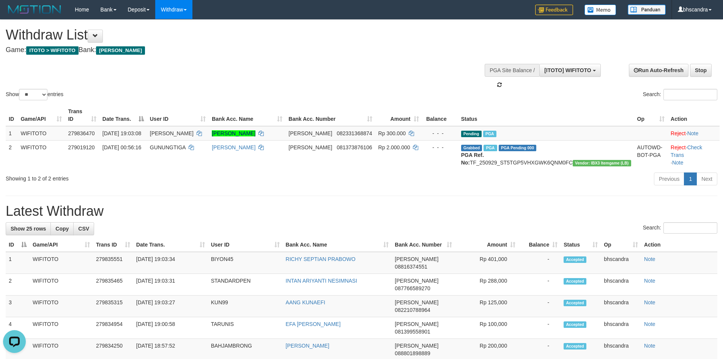
scroll to position [7, 0]
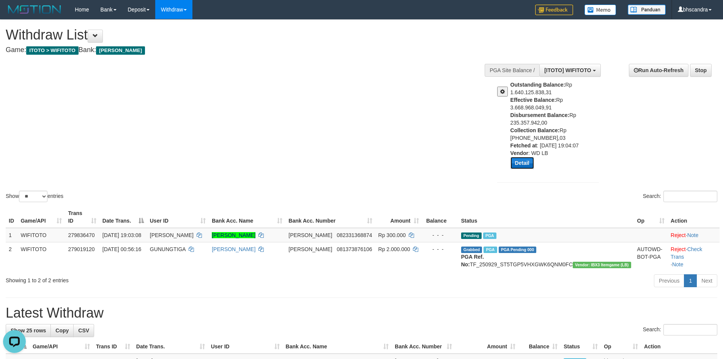
click at [527, 164] on button "Detail" at bounding box center [523, 163] width 24 height 12
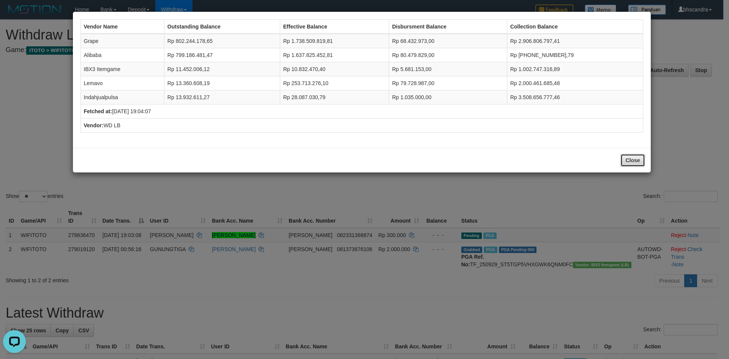
click at [629, 160] on button "Close" at bounding box center [632, 160] width 24 height 13
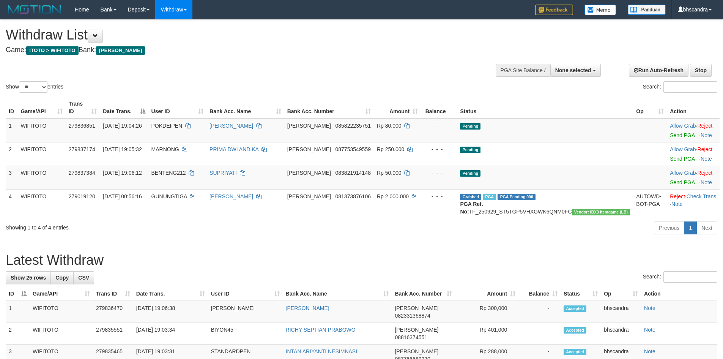
select select
select select "**"
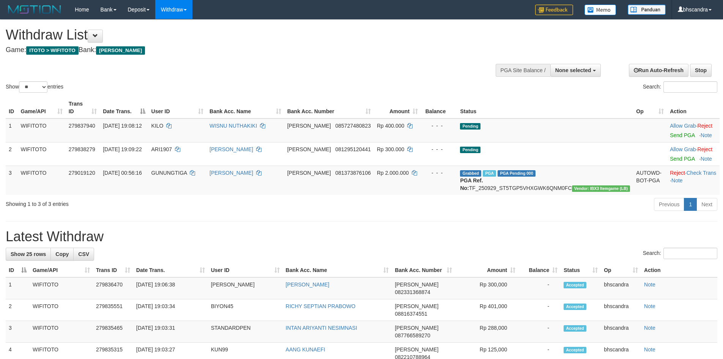
select select
select select "**"
click at [667, 131] on td "Allow Grab · Reject Send PGA · Note" at bounding box center [693, 130] width 53 height 24
click at [670, 132] on link "Send PGA" at bounding box center [682, 135] width 25 height 6
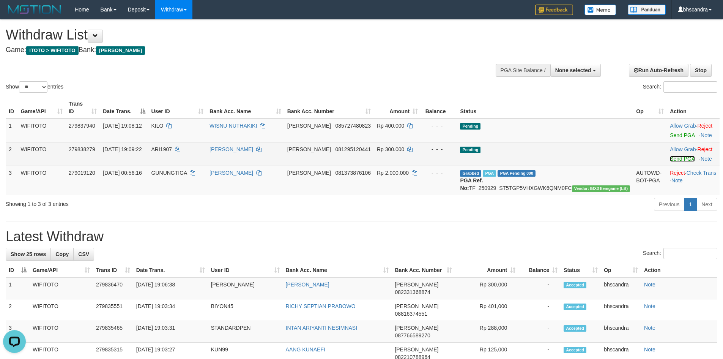
click at [670, 156] on link "Send PGA" at bounding box center [682, 159] width 25 height 6
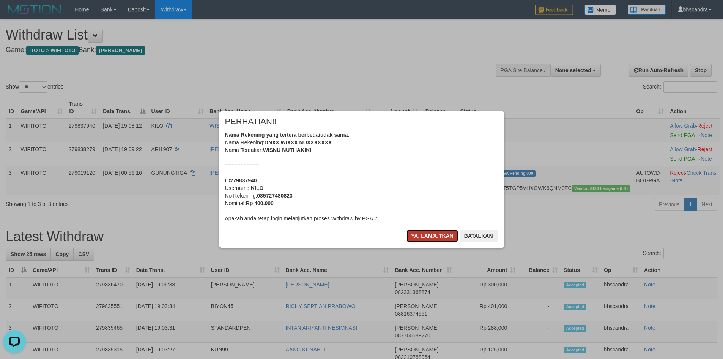
click at [432, 237] on button "Ya, lanjutkan" at bounding box center [433, 236] width 52 height 12
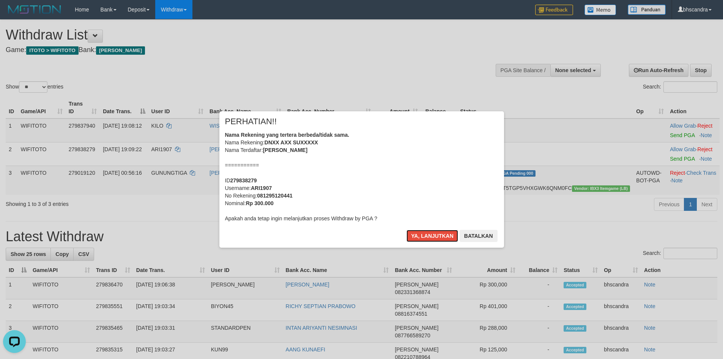
click at [432, 237] on button "Ya, lanjutkan" at bounding box center [433, 236] width 52 height 12
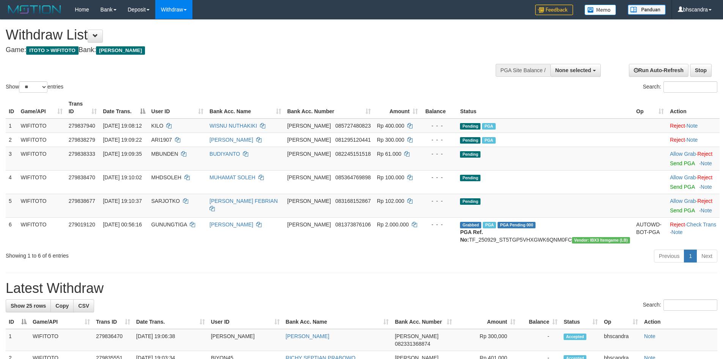
select select
select select "**"
click at [188, 151] on td "MBUNDEN" at bounding box center [177, 159] width 58 height 24
copy td "MBUNDEN"
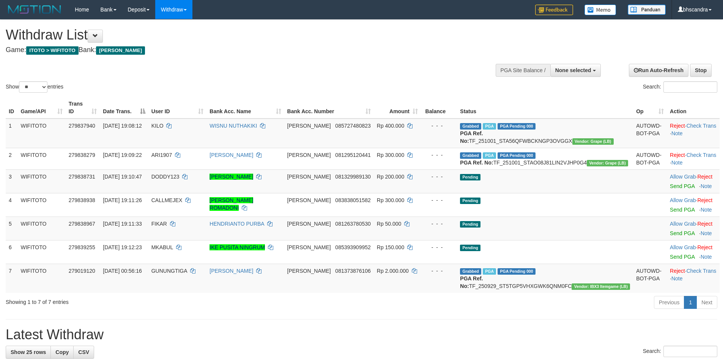
select select
select select "**"
click at [194, 188] on td "DODDY123" at bounding box center [177, 181] width 58 height 24
copy td "DODDY123"
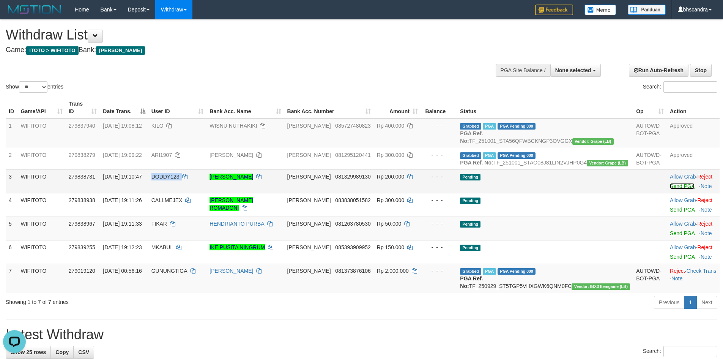
click at [670, 189] on link "Send PGA" at bounding box center [682, 186] width 25 height 6
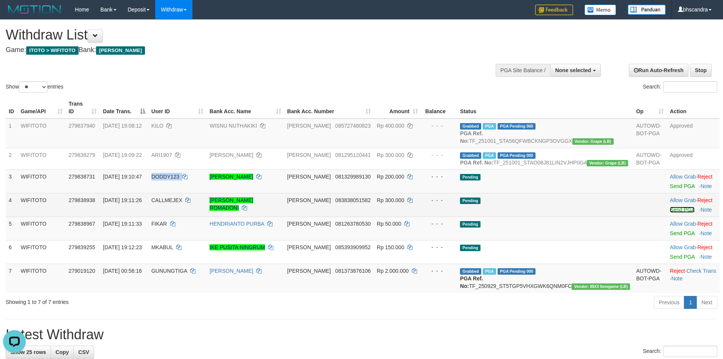
click at [670, 213] on link "Send PGA" at bounding box center [682, 210] width 25 height 6
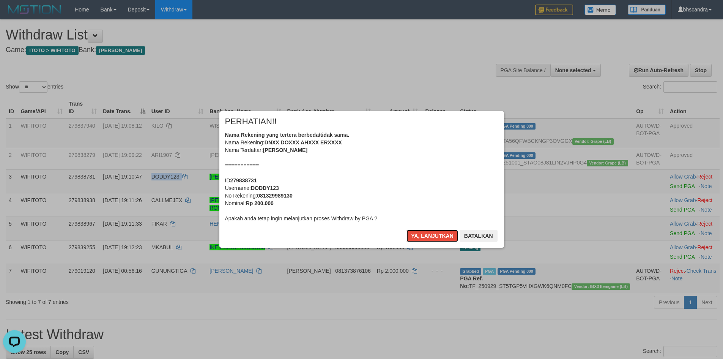
click at [438, 233] on button "Ya, lanjutkan" at bounding box center [433, 236] width 52 height 12
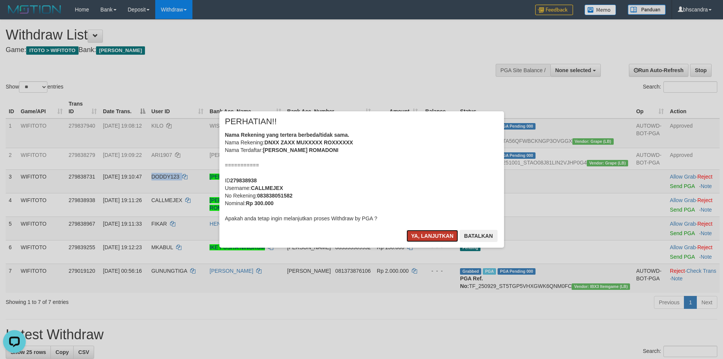
click at [434, 232] on button "Ya, lanjutkan" at bounding box center [433, 236] width 52 height 12
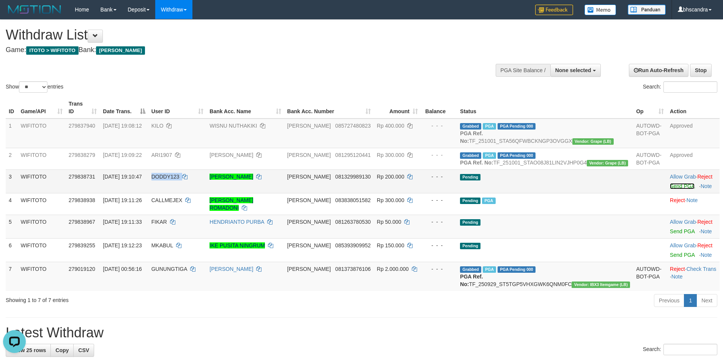
click at [670, 189] on link "Send PGA" at bounding box center [682, 186] width 25 height 6
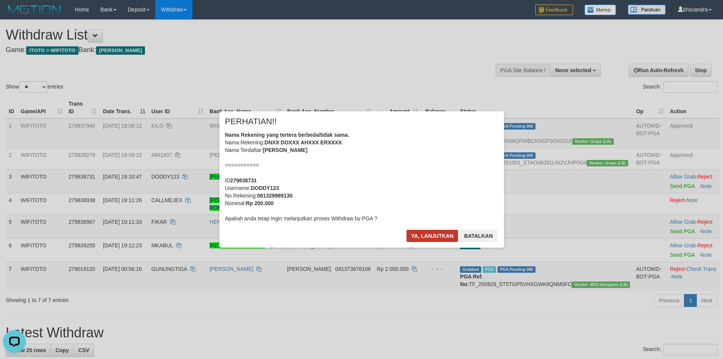
click at [412, 228] on div "× PERHATIAN!! Nama Rekening yang tertera berbeda/tidak sama. Nama Rekening: DNX…" at bounding box center [361, 179] width 285 height 136
click at [415, 233] on button "Ya, lanjutkan" at bounding box center [433, 236] width 52 height 12
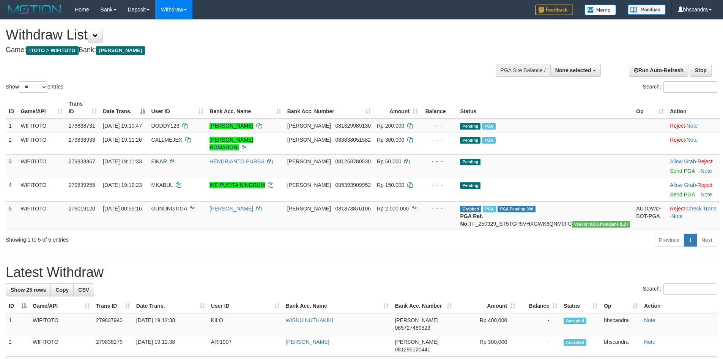
select select
select select "**"
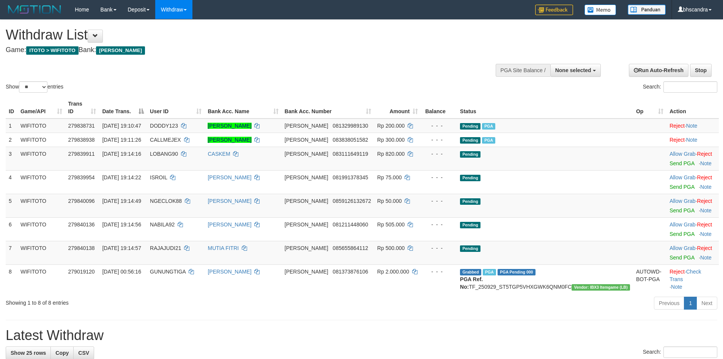
select select
select select "**"
click at [673, 160] on link "Send PGA" at bounding box center [682, 163] width 25 height 6
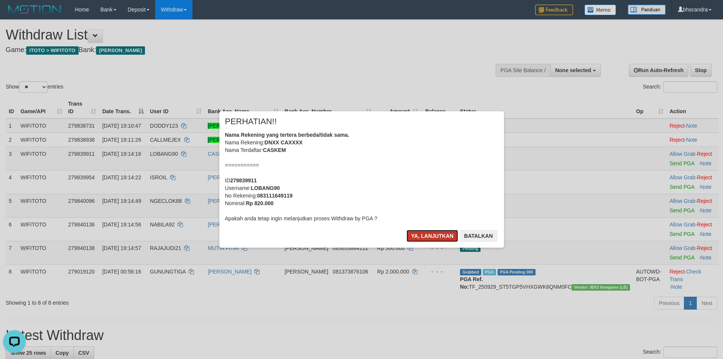
click at [419, 232] on button "Ya, lanjutkan" at bounding box center [433, 236] width 52 height 12
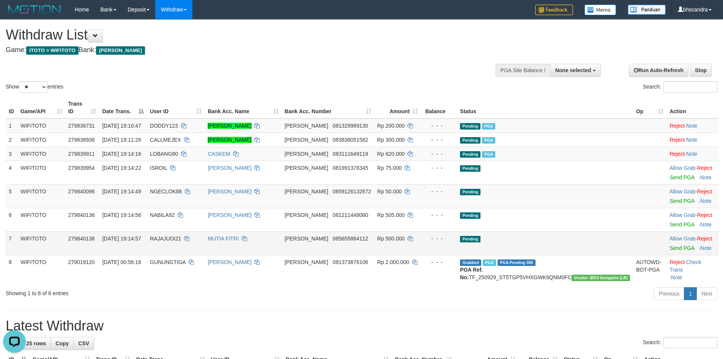
click at [667, 231] on td "Allow Grab · Reject Send PGA · Note" at bounding box center [693, 243] width 52 height 24
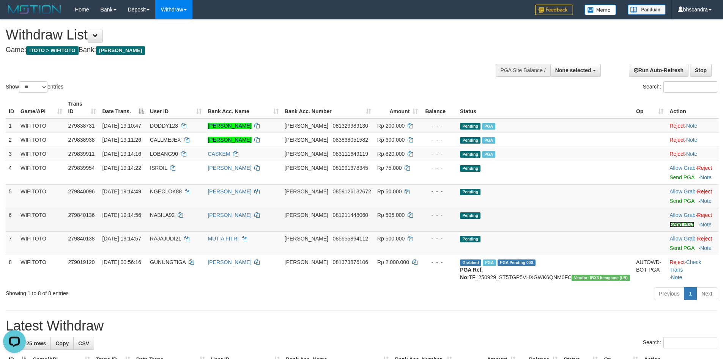
click at [670, 221] on link "Send PGA" at bounding box center [682, 224] width 25 height 6
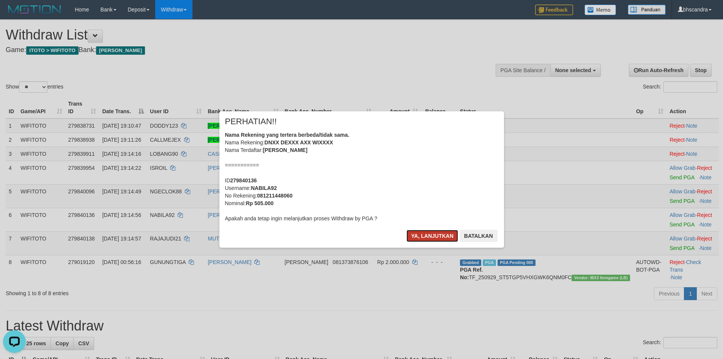
click at [436, 232] on button "Ya, lanjutkan" at bounding box center [433, 236] width 52 height 12
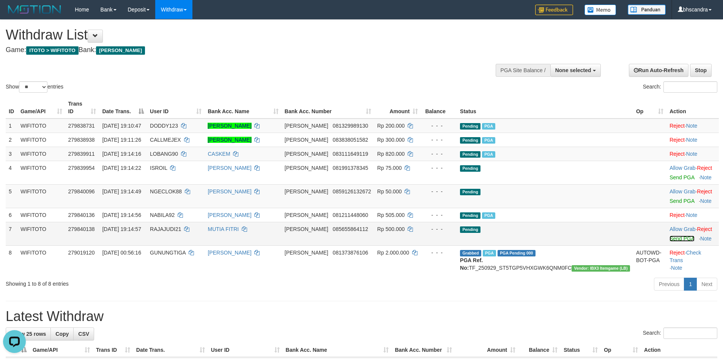
click at [670, 235] on link "Send PGA" at bounding box center [682, 238] width 25 height 6
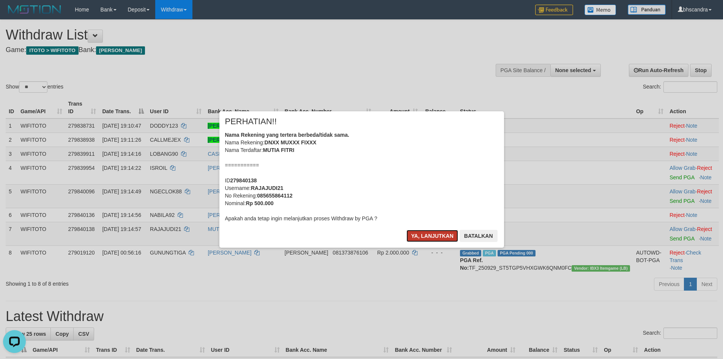
click at [430, 234] on button "Ya, lanjutkan" at bounding box center [433, 236] width 52 height 12
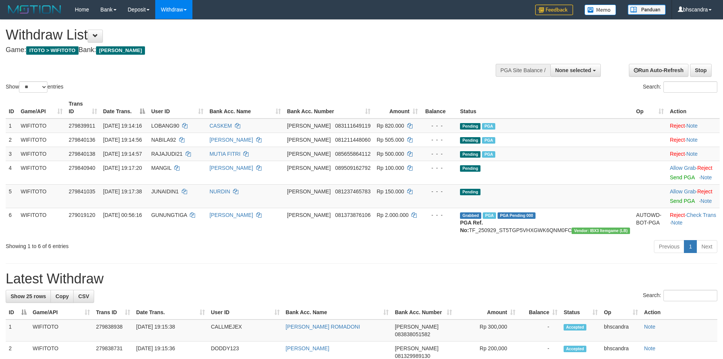
select select
select select "**"
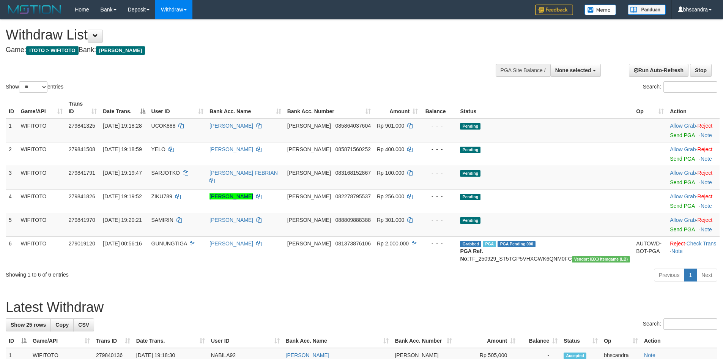
select select
select select "**"
click at [670, 226] on link "Send PGA" at bounding box center [682, 229] width 25 height 6
click at [670, 132] on link "Send PGA" at bounding box center [682, 135] width 25 height 6
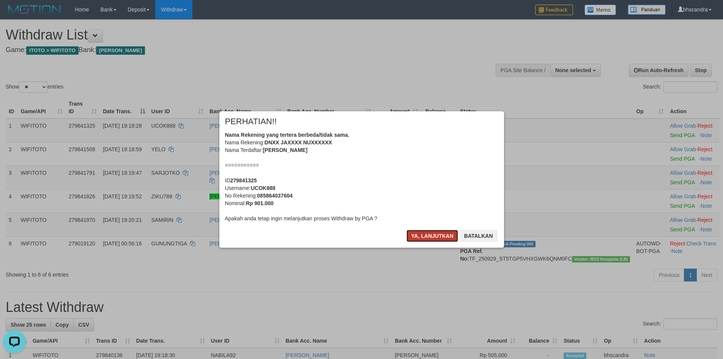
click at [436, 237] on button "Ya, lanjutkan" at bounding box center [433, 236] width 52 height 12
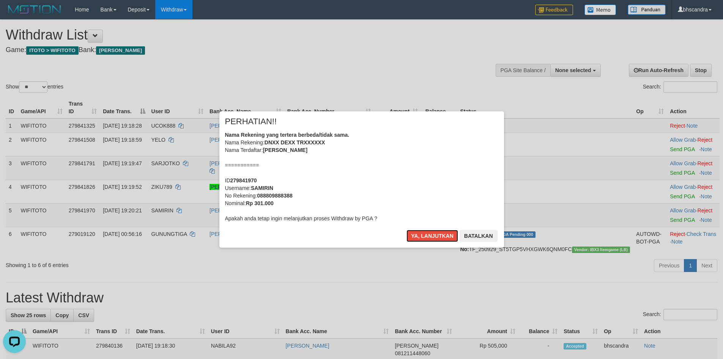
click at [436, 237] on button "Ya, lanjutkan" at bounding box center [433, 236] width 52 height 12
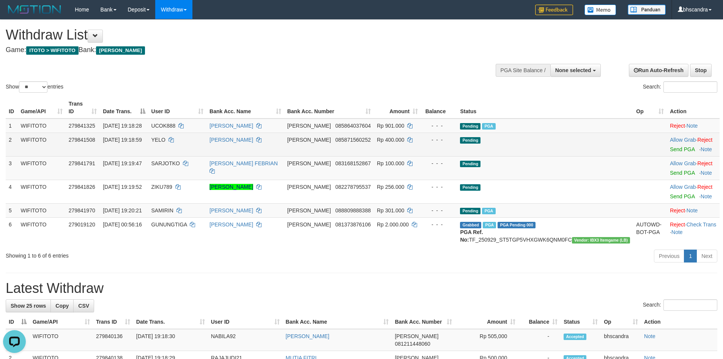
click at [166, 137] on span "YELO" at bounding box center [158, 140] width 14 height 6
copy td "YELO"
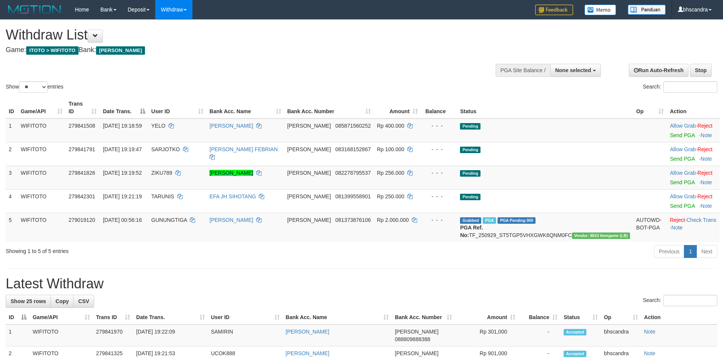
select select
select select "**"
select select
select select "**"
select select
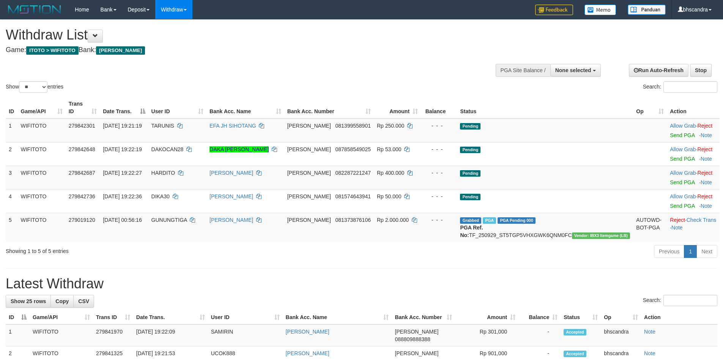
select select "**"
click at [672, 132] on link "Send PGA" at bounding box center [682, 135] width 25 height 6
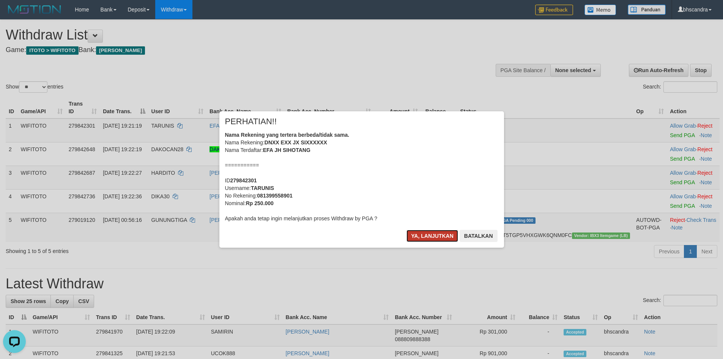
click at [424, 233] on button "Ya, lanjutkan" at bounding box center [433, 236] width 52 height 12
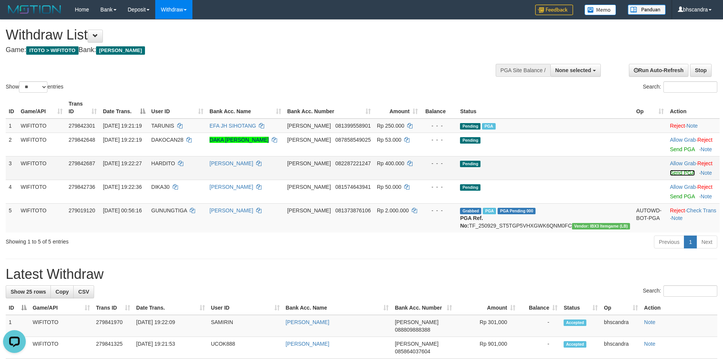
click at [673, 170] on link "Send PGA" at bounding box center [682, 173] width 25 height 6
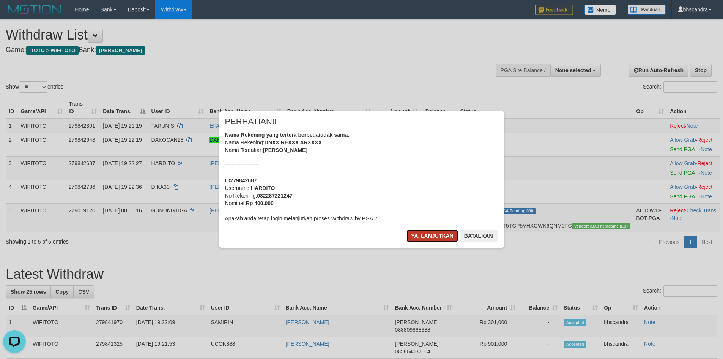
click at [418, 235] on button "Ya, lanjutkan" at bounding box center [433, 236] width 52 height 12
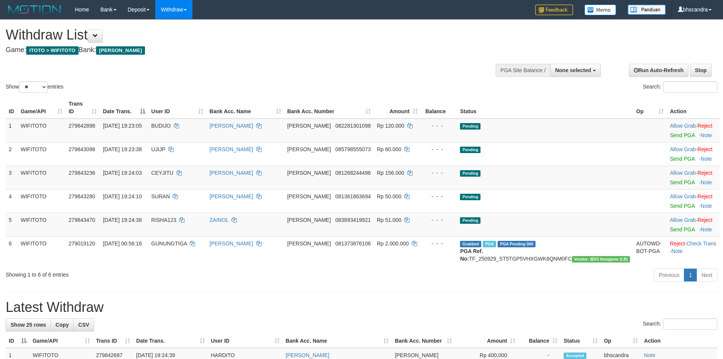
select select
select select "**"
click at [673, 132] on link "Send PGA" at bounding box center [682, 135] width 25 height 6
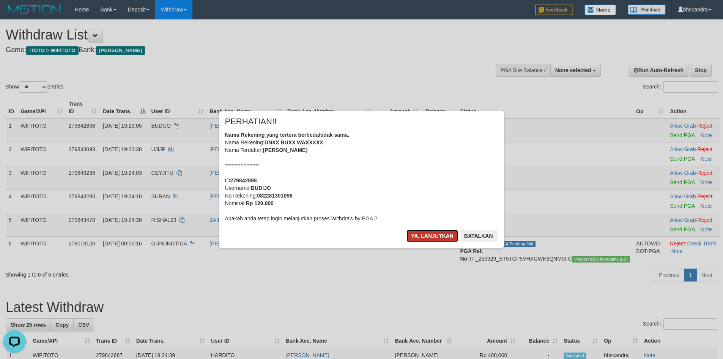
click at [412, 233] on button "Ya, lanjutkan" at bounding box center [433, 236] width 52 height 12
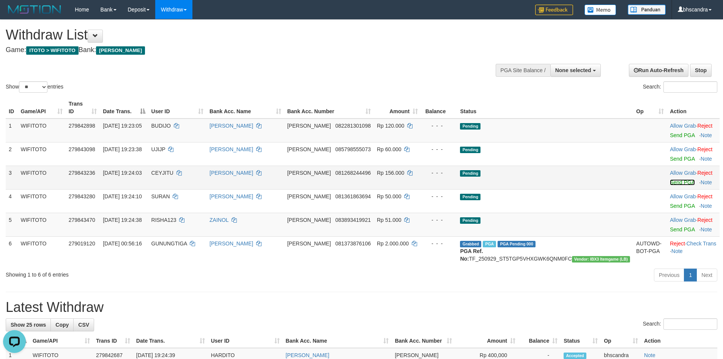
click at [670, 179] on link "Send PGA" at bounding box center [682, 182] width 25 height 6
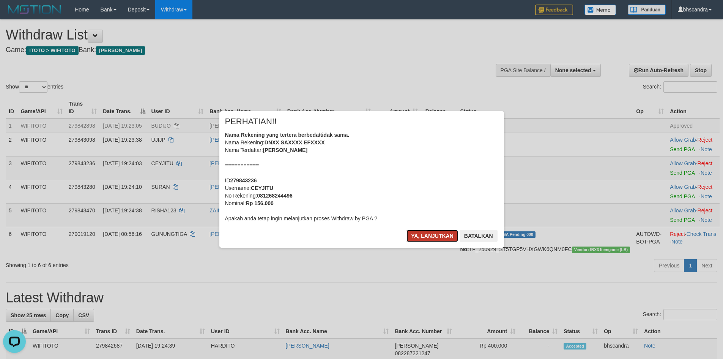
click at [436, 234] on button "Ya, lanjutkan" at bounding box center [433, 236] width 52 height 12
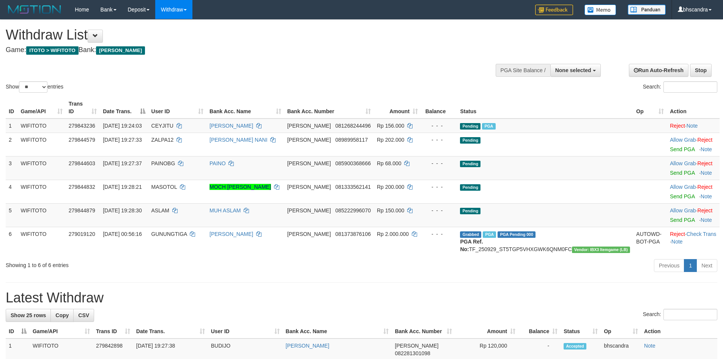
select select
select select "**"
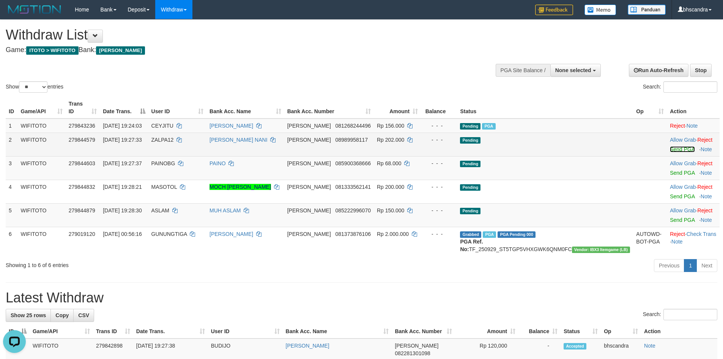
click at [670, 146] on link "Send PGA" at bounding box center [682, 149] width 25 height 6
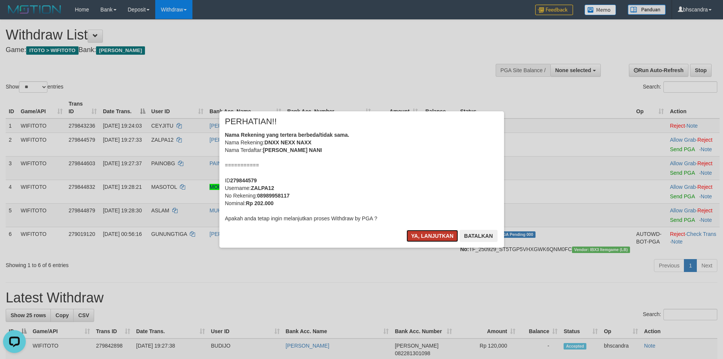
click at [422, 237] on button "Ya, lanjutkan" at bounding box center [433, 236] width 52 height 12
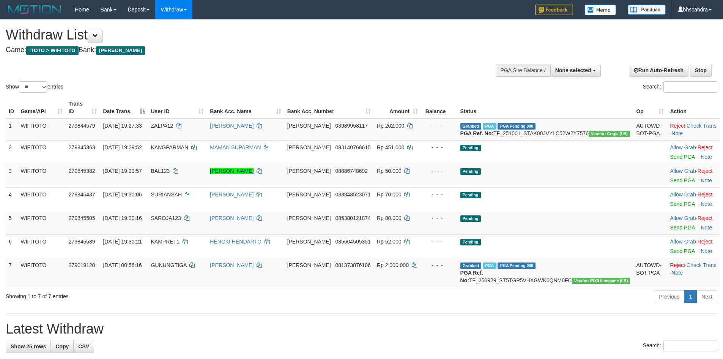
select select
select select "**"
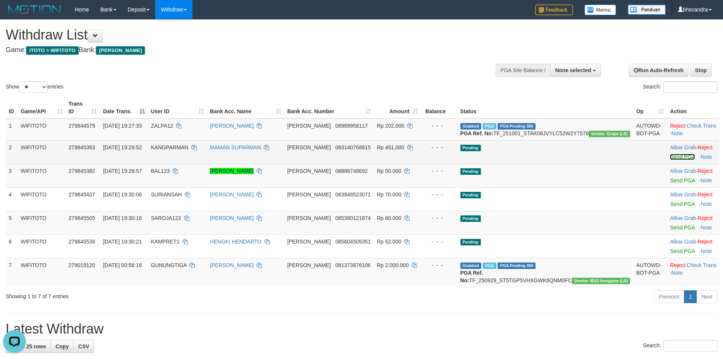
click at [670, 160] on link "Send PGA" at bounding box center [682, 157] width 25 height 6
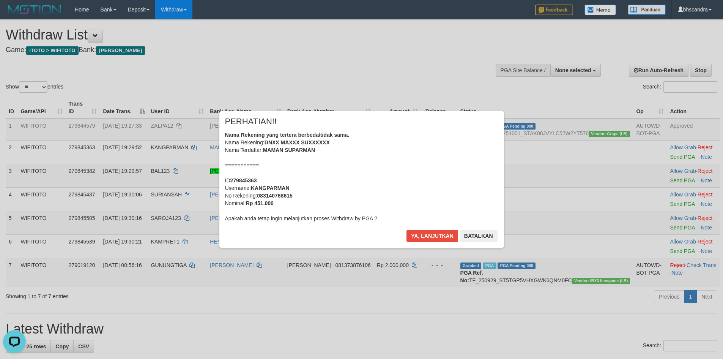
click at [445, 229] on div "× PERHATIAN!! Nama Rekening yang tertera berbeda/tidak sama. Nama Rekening: DNX…" at bounding box center [361, 179] width 285 height 136
click at [445, 232] on button "Ya, lanjutkan" at bounding box center [433, 236] width 52 height 12
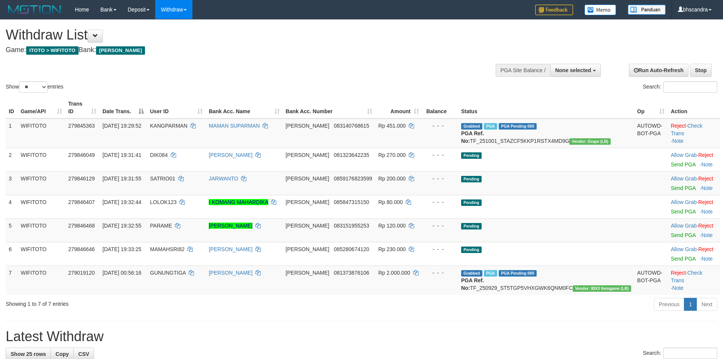
select select
select select "**"
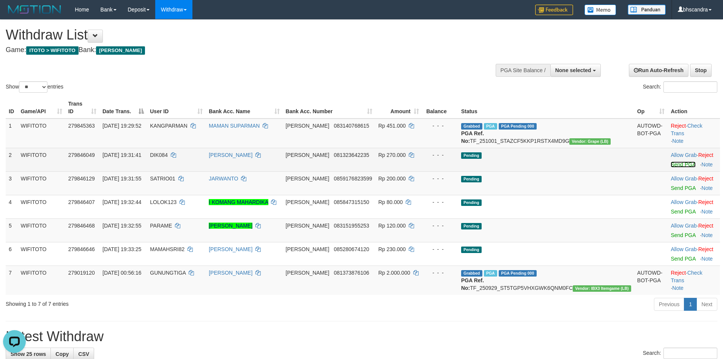
click at [671, 165] on link "Send PGA" at bounding box center [683, 164] width 25 height 6
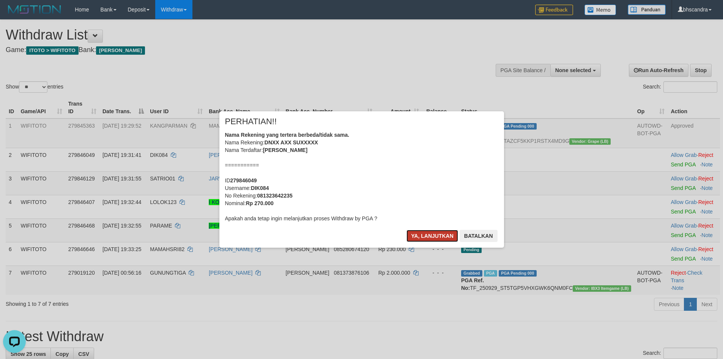
click at [431, 238] on button "Ya, lanjutkan" at bounding box center [433, 236] width 52 height 12
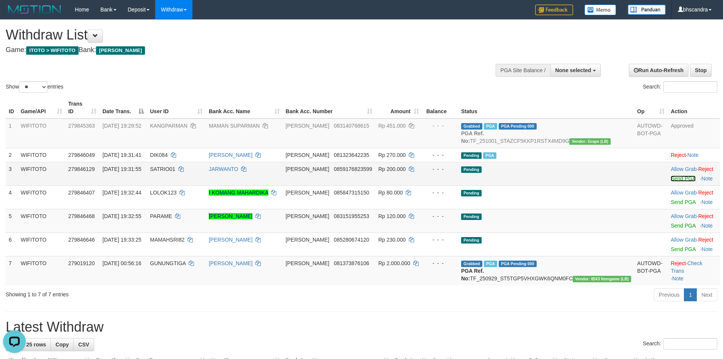
click at [671, 178] on link "Send PGA" at bounding box center [683, 178] width 25 height 6
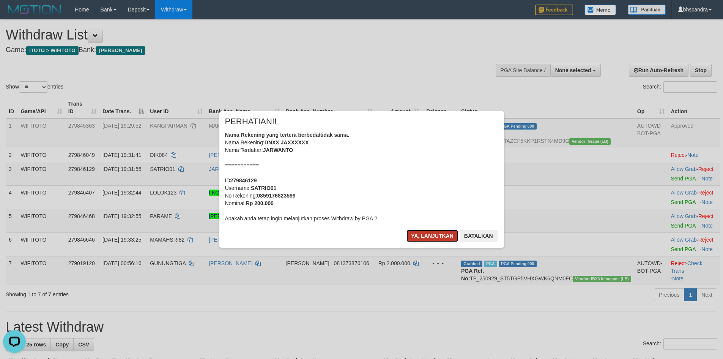
click at [413, 234] on button "Ya, lanjutkan" at bounding box center [433, 236] width 52 height 12
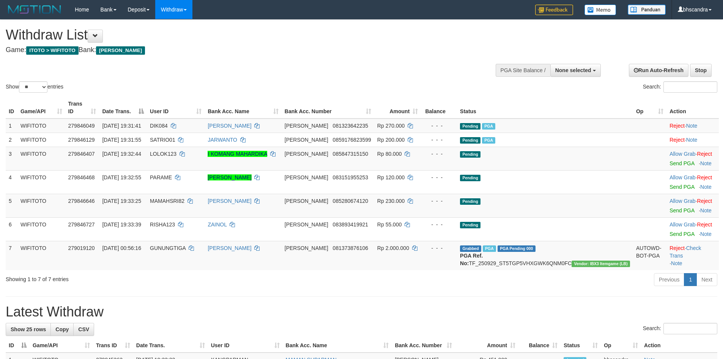
select select
select select "**"
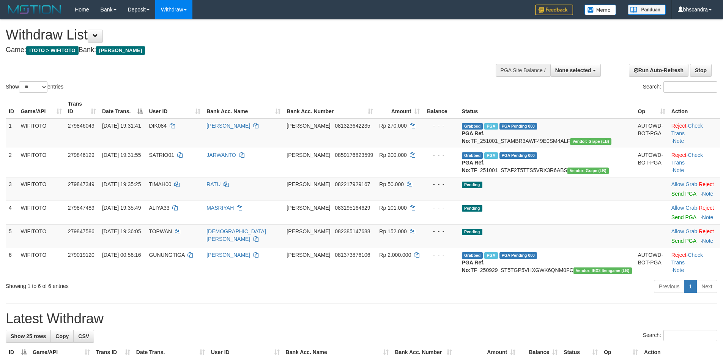
select select
select select "**"
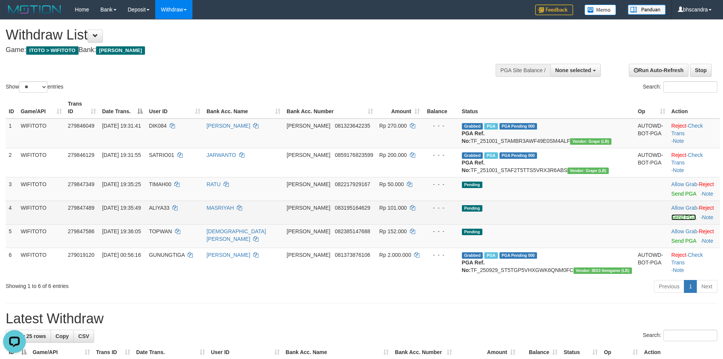
click at [672, 220] on link "Send PGA" at bounding box center [684, 217] width 25 height 6
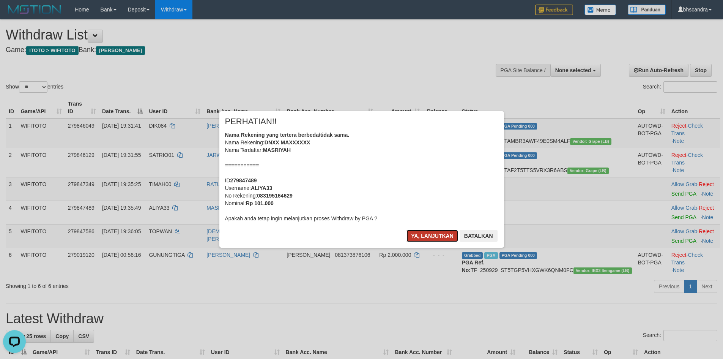
click at [420, 234] on button "Ya, lanjutkan" at bounding box center [433, 236] width 52 height 12
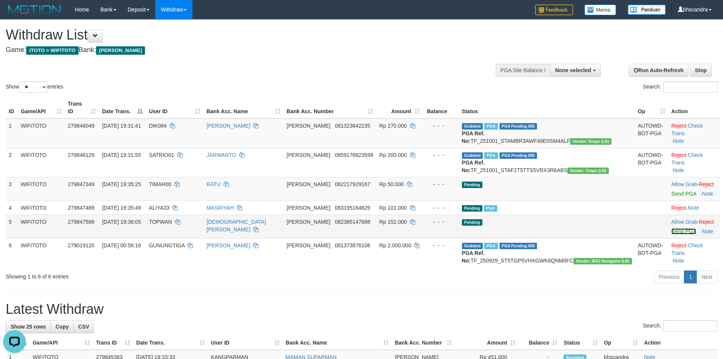
click at [672, 234] on link "Send PGA" at bounding box center [684, 231] width 25 height 6
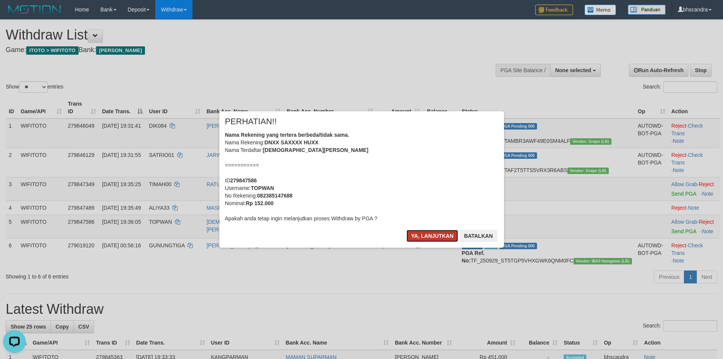
click at [423, 234] on button "Ya, lanjutkan" at bounding box center [433, 236] width 52 height 12
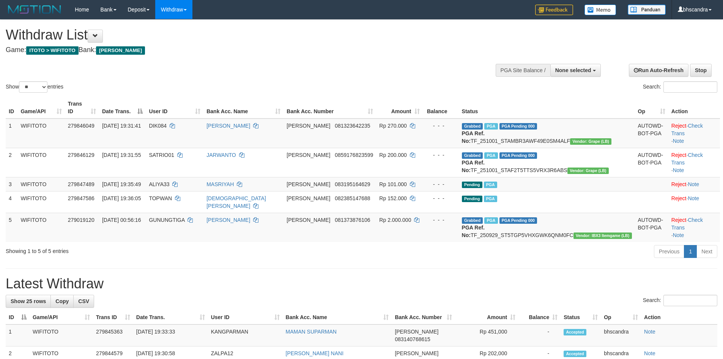
select select
select select "**"
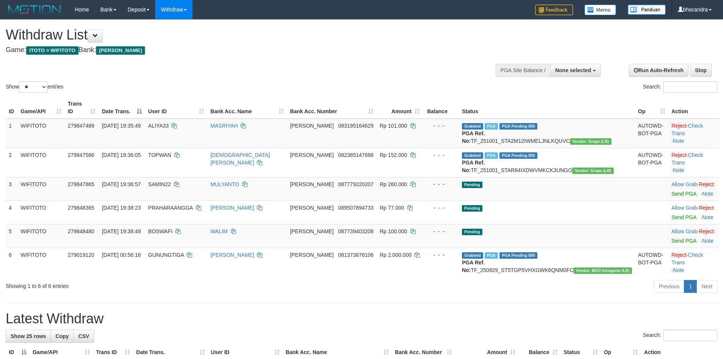
select select
select select "**"
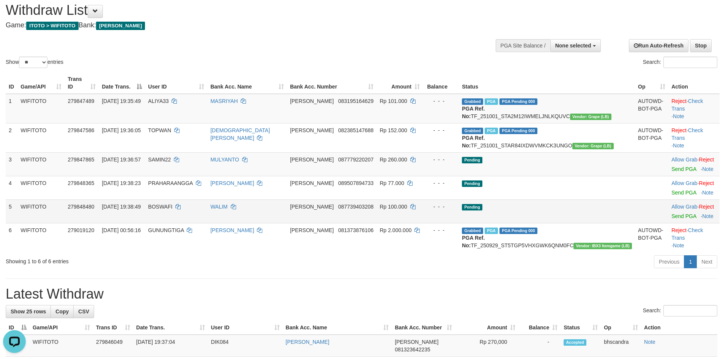
scroll to position [38, 0]
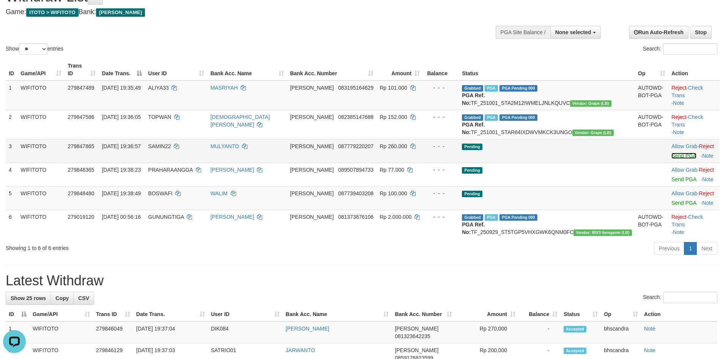
click at [672, 159] on link "Send PGA" at bounding box center [684, 156] width 25 height 6
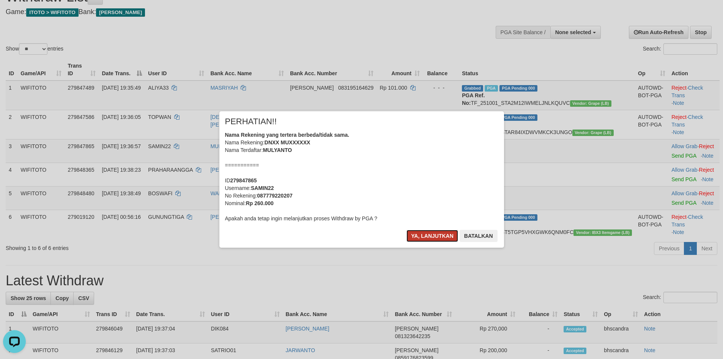
click at [417, 237] on button "Ya, lanjutkan" at bounding box center [433, 236] width 52 height 12
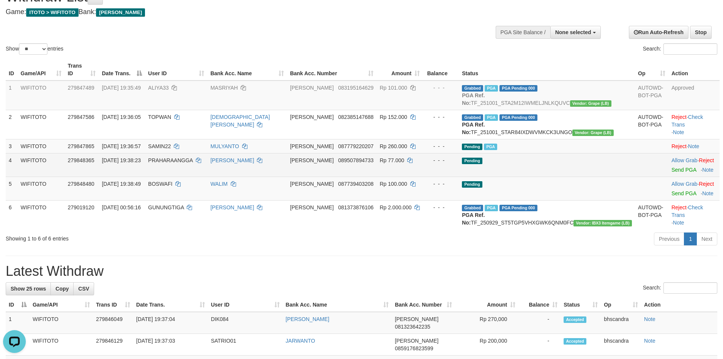
click at [192, 163] on span "PRAHARAANGGA" at bounding box center [170, 160] width 44 height 6
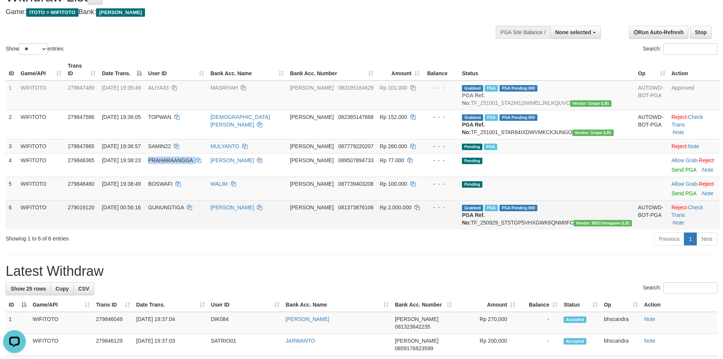
copy td "PRAHARAANGGA"
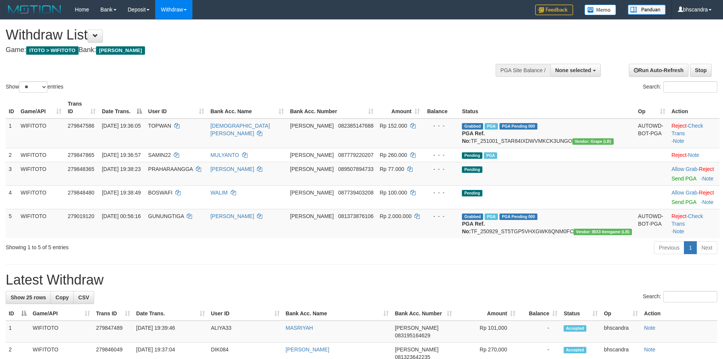
select select
select select "**"
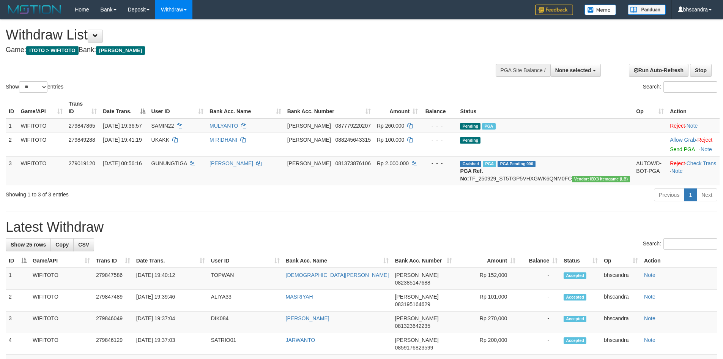
select select
select select "**"
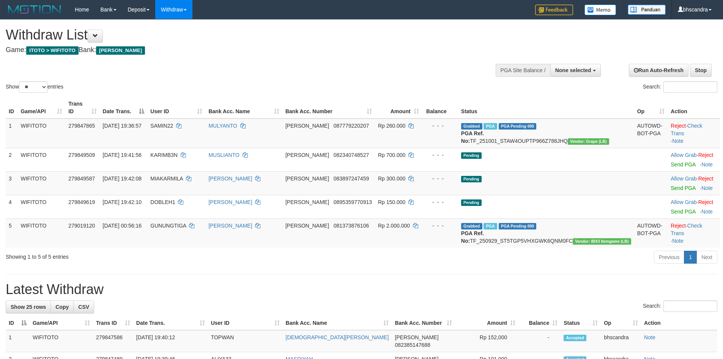
select select
select select "**"
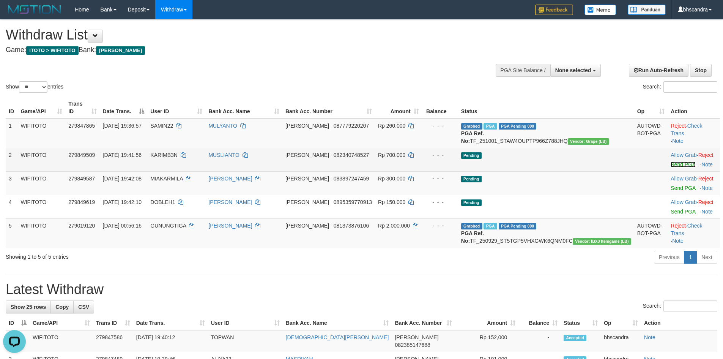
click at [671, 167] on link "Send PGA" at bounding box center [683, 164] width 25 height 6
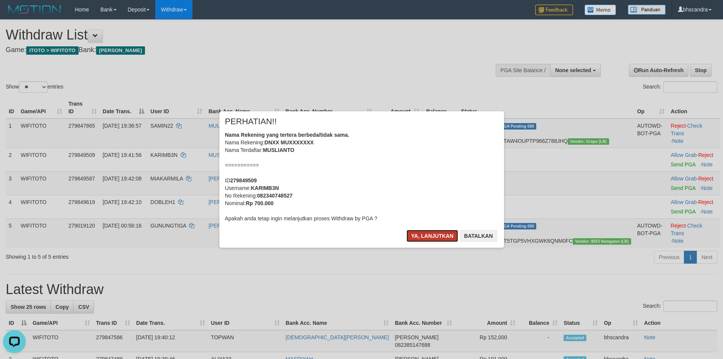
click at [418, 235] on button "Ya, lanjutkan" at bounding box center [433, 236] width 52 height 12
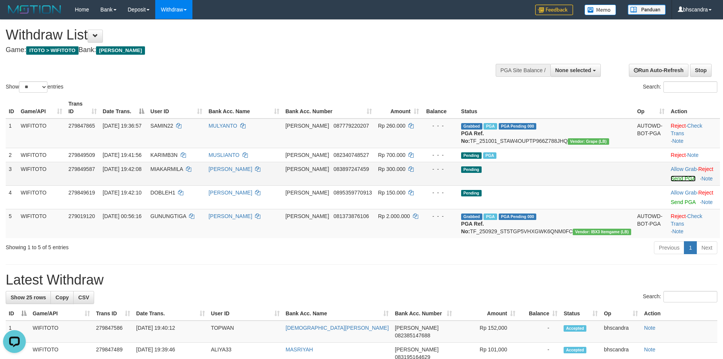
click at [671, 178] on link "Send PGA" at bounding box center [683, 178] width 25 height 6
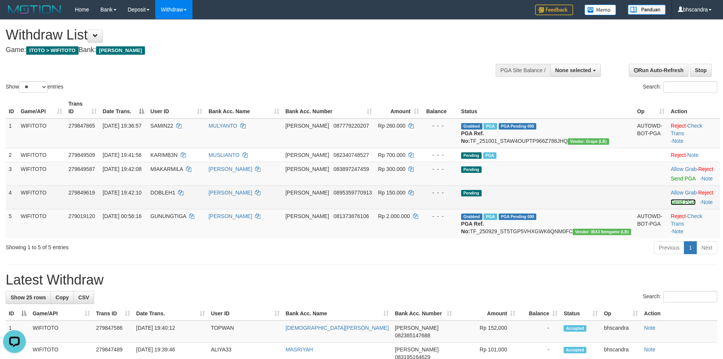
click at [671, 202] on link "Send PGA" at bounding box center [683, 202] width 25 height 6
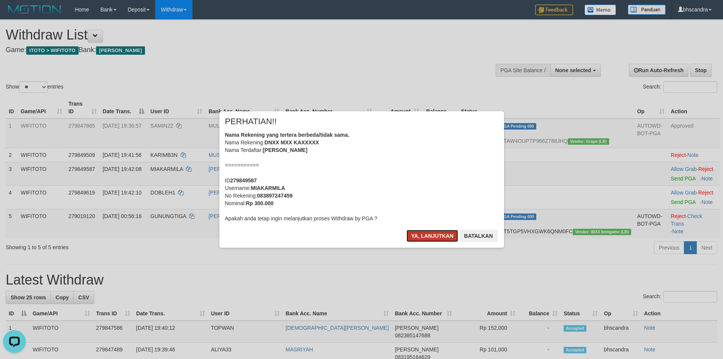
click at [427, 238] on button "Ya, lanjutkan" at bounding box center [433, 236] width 52 height 12
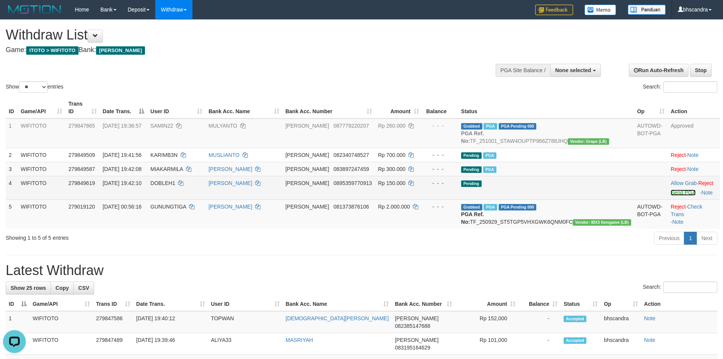
click at [676, 192] on link "Send PGA" at bounding box center [683, 192] width 25 height 6
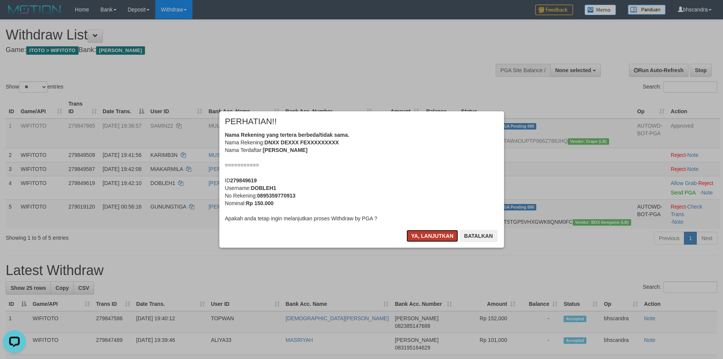
click at [424, 235] on button "Ya, lanjutkan" at bounding box center [433, 236] width 52 height 12
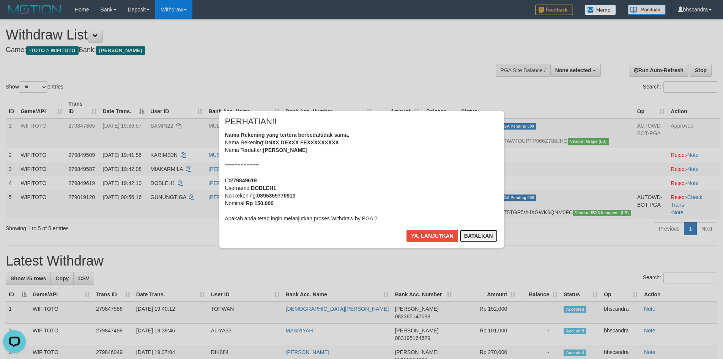
click at [476, 235] on button "Batalkan" at bounding box center [479, 236] width 38 height 12
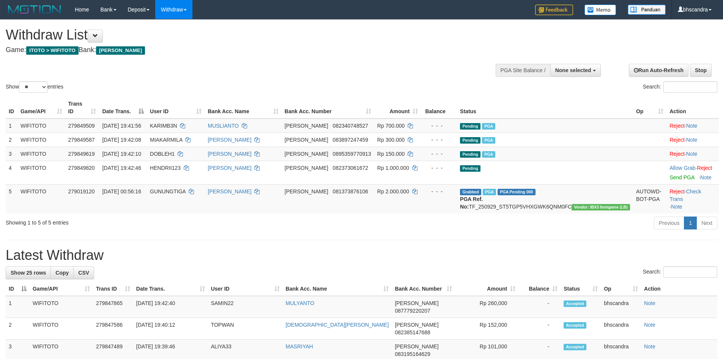
select select
select select "**"
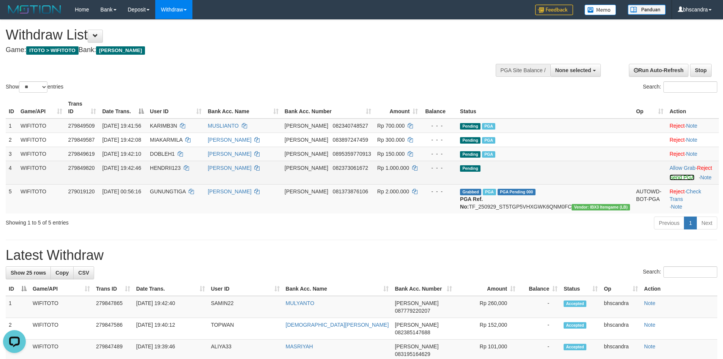
click at [670, 174] on link "Send PGA" at bounding box center [682, 177] width 25 height 6
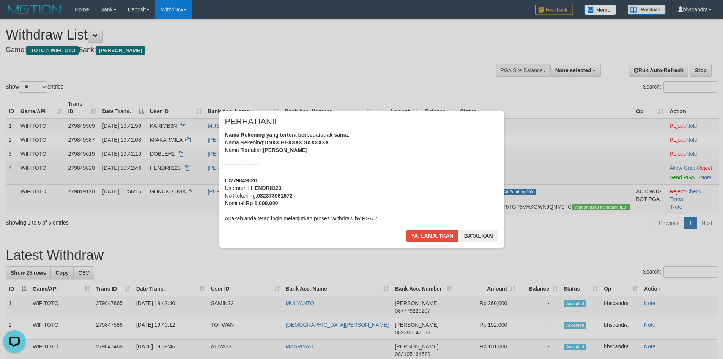
click at [444, 232] on button "Ya, lanjutkan" at bounding box center [433, 236] width 52 height 12
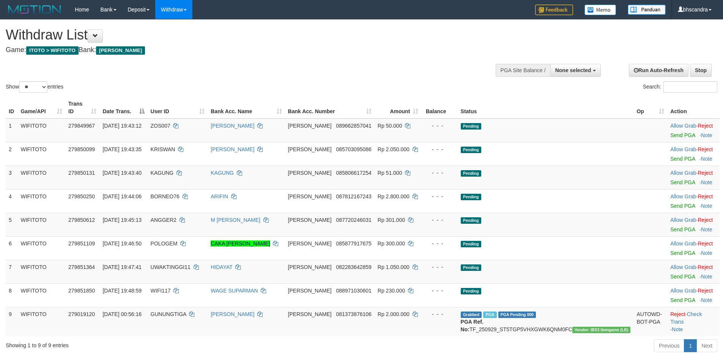
select select
select select "**"
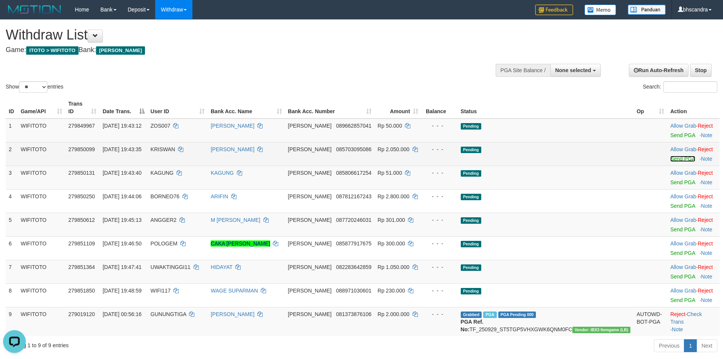
click at [670, 156] on link "Send PGA" at bounding box center [682, 159] width 25 height 6
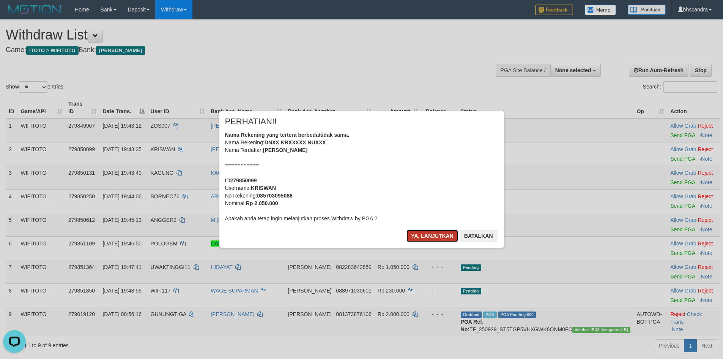
click at [421, 240] on button "Ya, lanjutkan" at bounding box center [433, 236] width 52 height 12
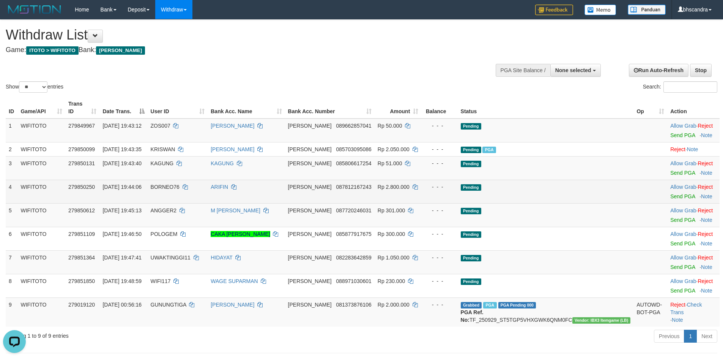
click at [196, 185] on td "BORNEO76" at bounding box center [178, 192] width 60 height 24
copy td "BORNEO76"
click at [670, 193] on link "Send PGA" at bounding box center [682, 196] width 25 height 6
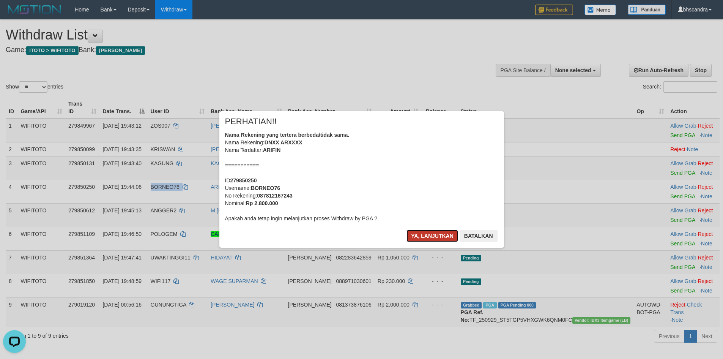
click at [427, 240] on button "Ya, lanjutkan" at bounding box center [433, 236] width 52 height 12
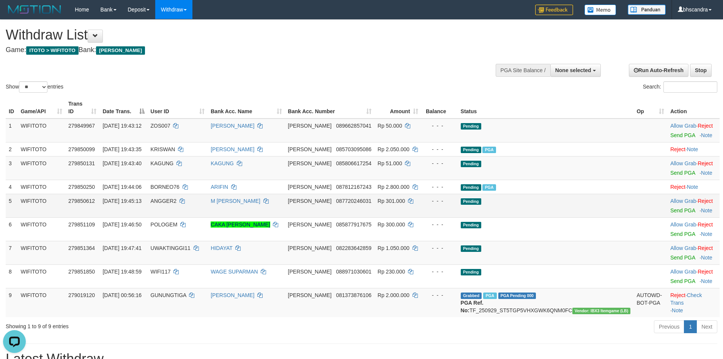
click at [177, 198] on span "ANGGER2" at bounding box center [164, 201] width 26 height 6
copy td "ANGGER2"
click at [675, 207] on link "Send PGA" at bounding box center [682, 210] width 25 height 6
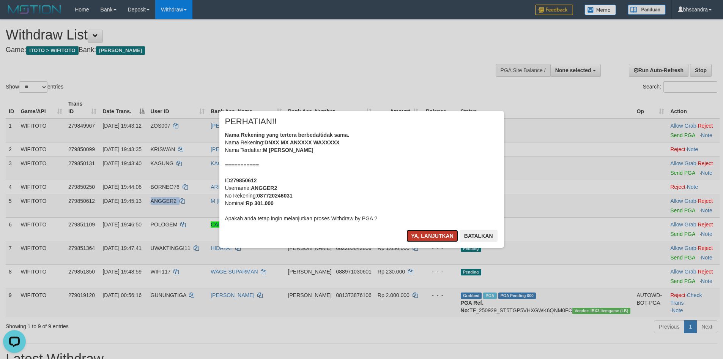
click at [416, 232] on button "Ya, lanjutkan" at bounding box center [433, 236] width 52 height 12
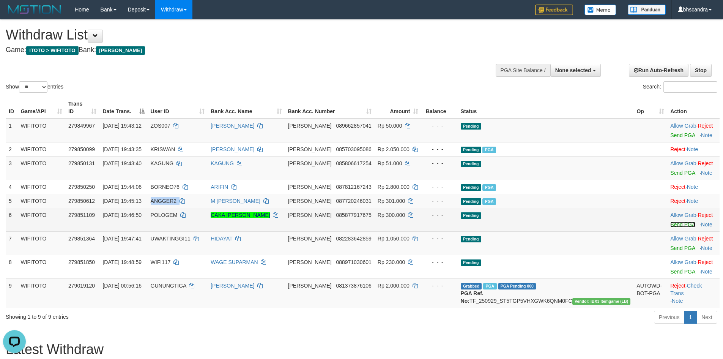
click at [670, 221] on link "Send PGA" at bounding box center [682, 224] width 25 height 6
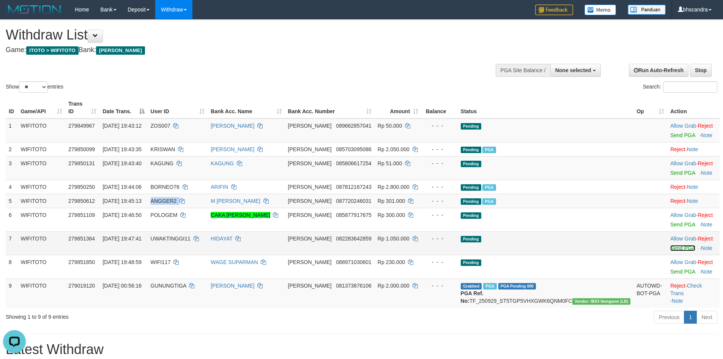
click at [670, 245] on link "Send PGA" at bounding box center [682, 248] width 25 height 6
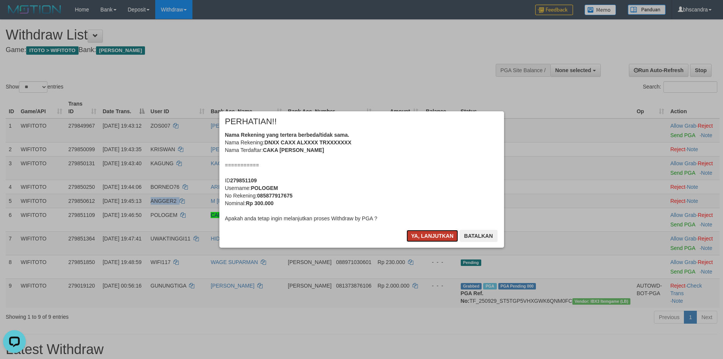
click at [430, 233] on button "Ya, lanjutkan" at bounding box center [433, 236] width 52 height 12
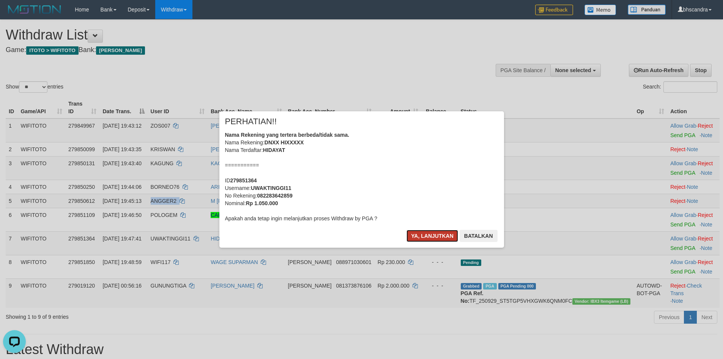
click at [430, 232] on button "Ya, lanjutkan" at bounding box center [433, 236] width 52 height 12
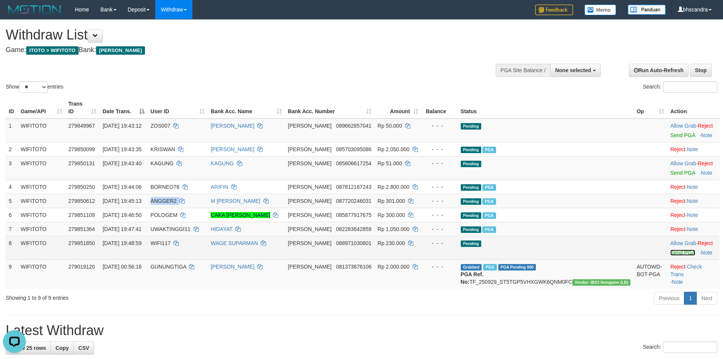
click at [670, 249] on link "Send PGA" at bounding box center [682, 252] width 25 height 6
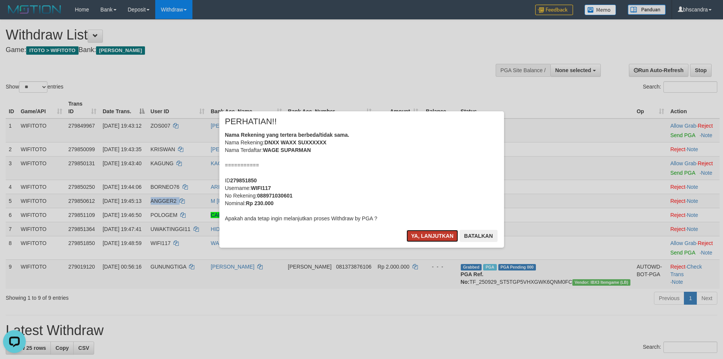
click at [422, 234] on button "Ya, lanjutkan" at bounding box center [433, 236] width 52 height 12
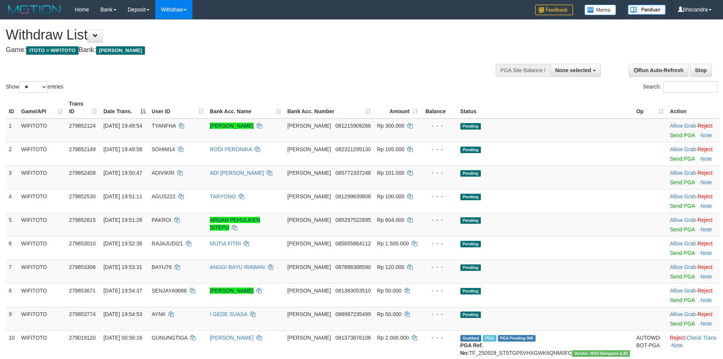
select select
select select "**"
click at [670, 132] on link "Send PGA" at bounding box center [682, 135] width 25 height 6
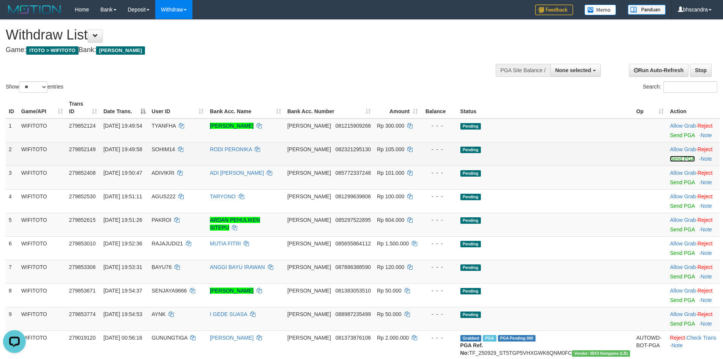
click at [673, 156] on link "Send PGA" at bounding box center [682, 159] width 25 height 6
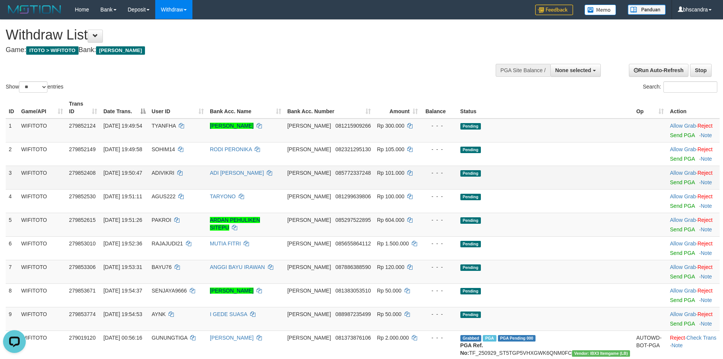
click at [669, 171] on td "Allow Grab · Reject Send PGA · Note" at bounding box center [693, 178] width 53 height 24
click at [670, 179] on link "Send PGA" at bounding box center [682, 182] width 25 height 6
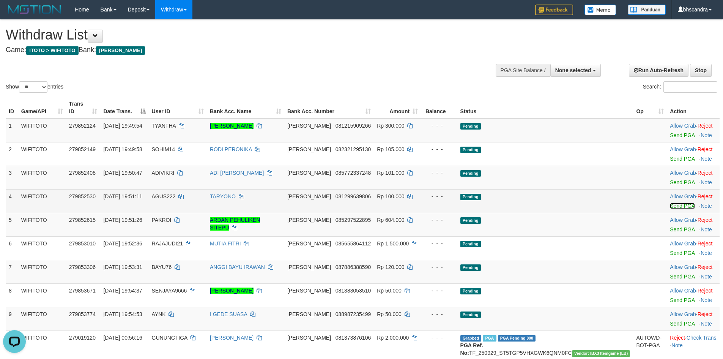
click at [670, 203] on link "Send PGA" at bounding box center [682, 206] width 25 height 6
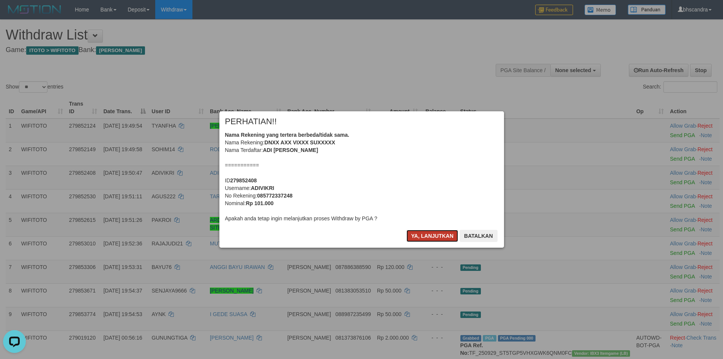
click at [427, 239] on button "Ya, lanjutkan" at bounding box center [433, 236] width 52 height 12
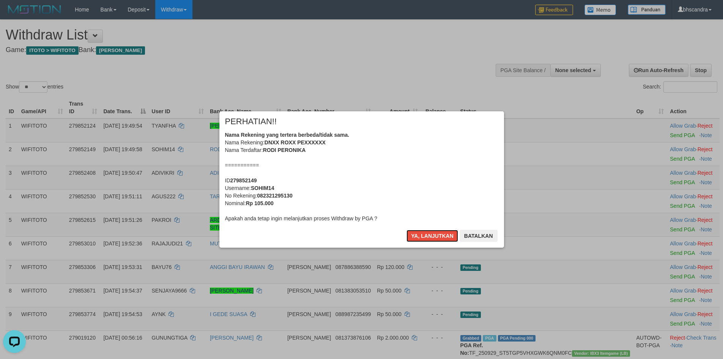
click at [427, 239] on button "Ya, lanjutkan" at bounding box center [433, 236] width 52 height 12
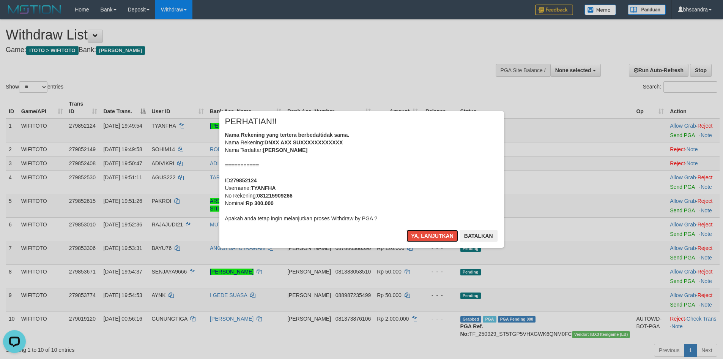
click at [427, 239] on button "Ya, lanjutkan" at bounding box center [433, 236] width 52 height 12
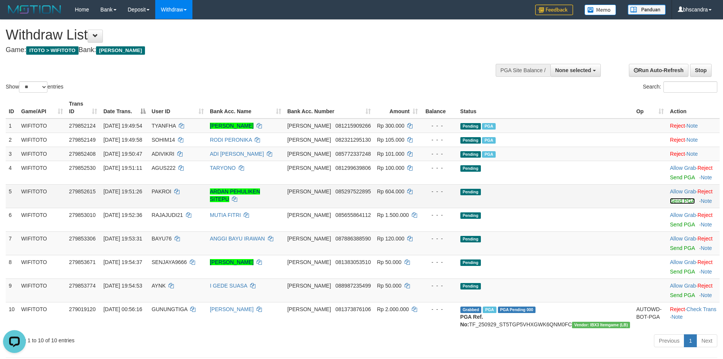
click at [670, 198] on link "Send PGA" at bounding box center [682, 201] width 25 height 6
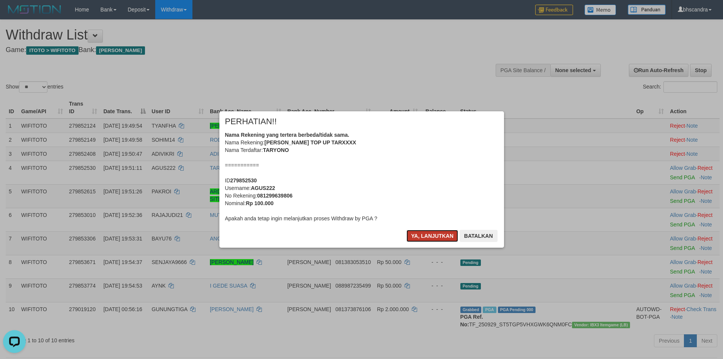
click at [414, 234] on button "Ya, lanjutkan" at bounding box center [433, 236] width 52 height 12
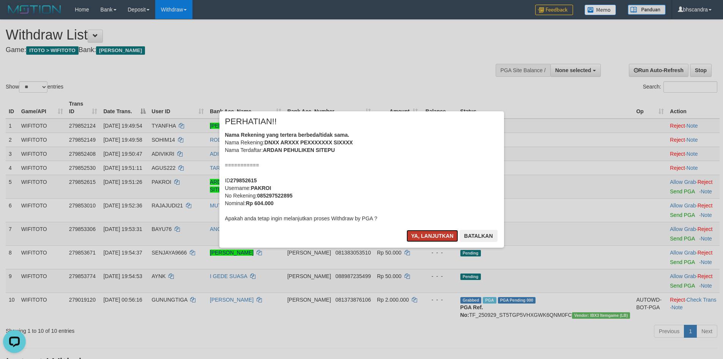
click at [427, 236] on button "Ya, lanjutkan" at bounding box center [433, 236] width 52 height 12
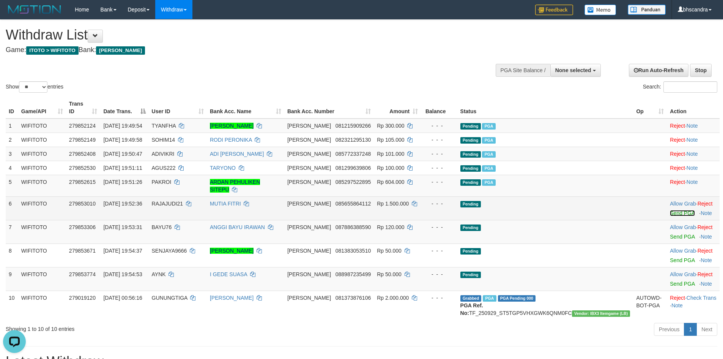
click at [670, 210] on link "Send PGA" at bounding box center [682, 213] width 25 height 6
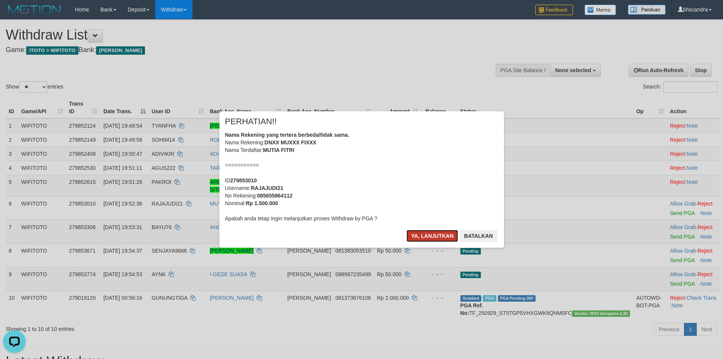
click at [428, 238] on button "Ya, lanjutkan" at bounding box center [433, 236] width 52 height 12
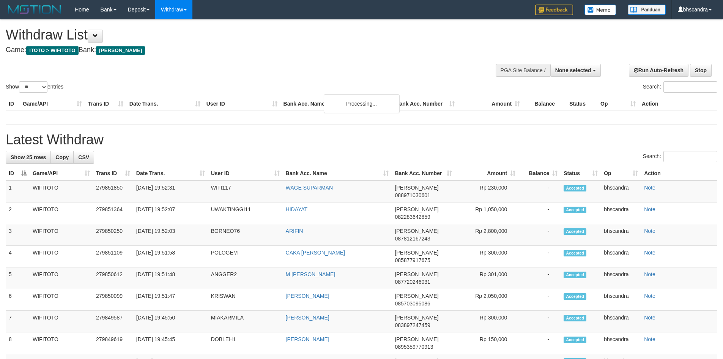
select select
select select "**"
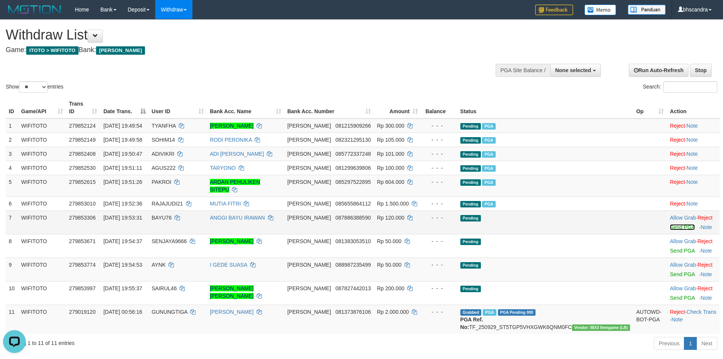
click at [670, 224] on link "Send PGA" at bounding box center [682, 227] width 25 height 6
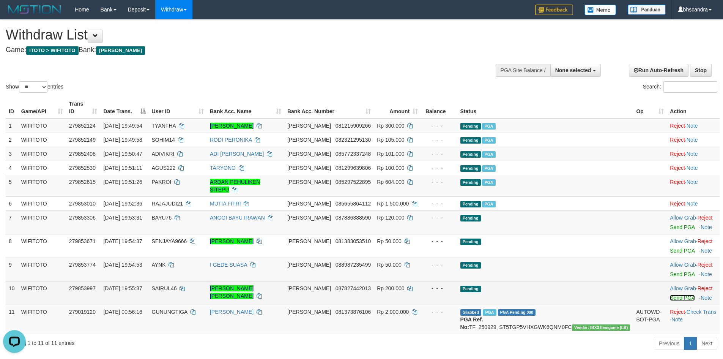
click at [670, 295] on link "Send PGA" at bounding box center [682, 298] width 25 height 6
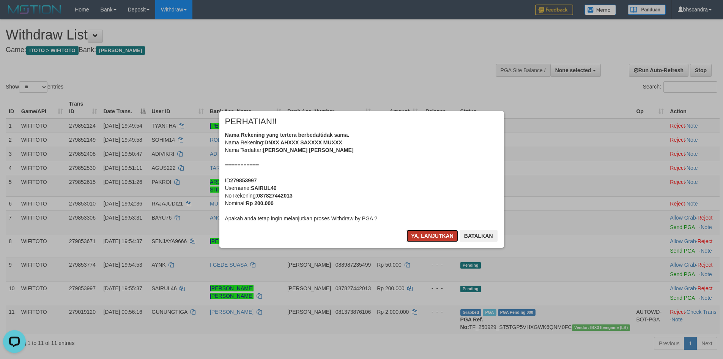
click at [445, 233] on button "Ya, lanjutkan" at bounding box center [433, 236] width 52 height 12
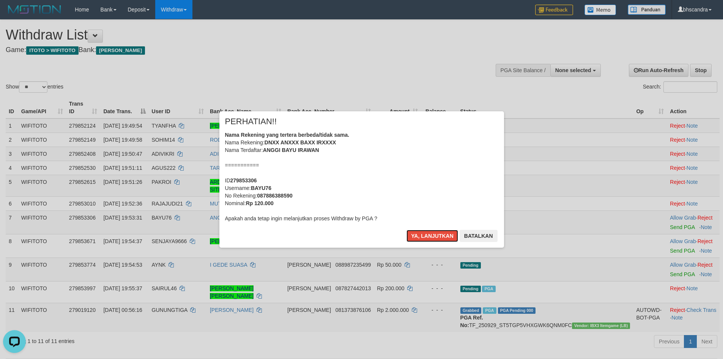
click at [445, 233] on button "Ya, lanjutkan" at bounding box center [433, 236] width 52 height 12
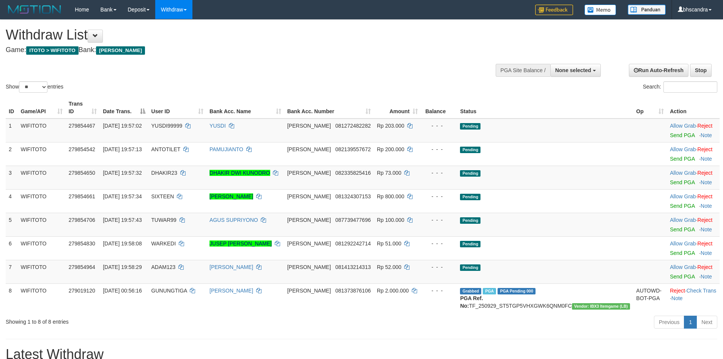
select select
select select "**"
click at [674, 132] on link "Send PGA" at bounding box center [682, 135] width 25 height 6
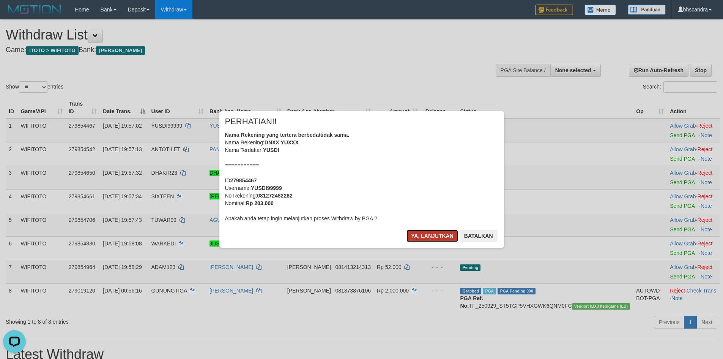
click at [416, 236] on button "Ya, lanjutkan" at bounding box center [433, 236] width 52 height 12
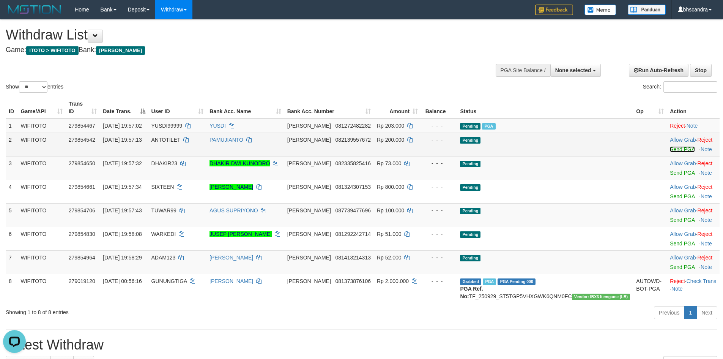
click at [670, 146] on link "Send PGA" at bounding box center [682, 149] width 25 height 6
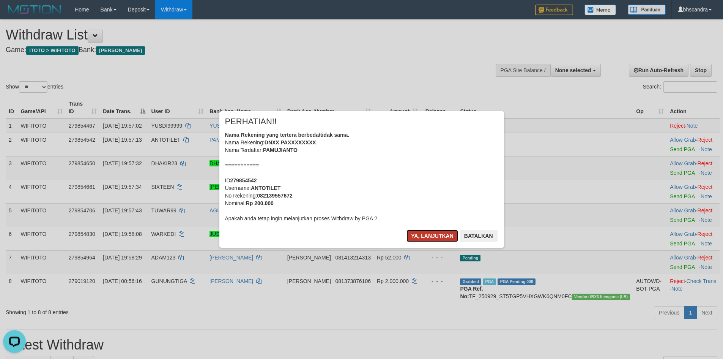
click at [442, 236] on button "Ya, lanjutkan" at bounding box center [433, 236] width 52 height 12
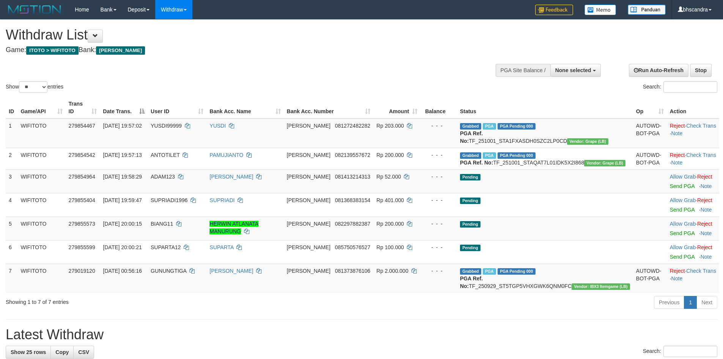
select select
select select "**"
drag, startPoint x: 674, startPoint y: 218, endPoint x: 426, endPoint y: 39, distance: 305.7
click at [674, 203] on link "Allow Grab" at bounding box center [683, 200] width 26 height 6
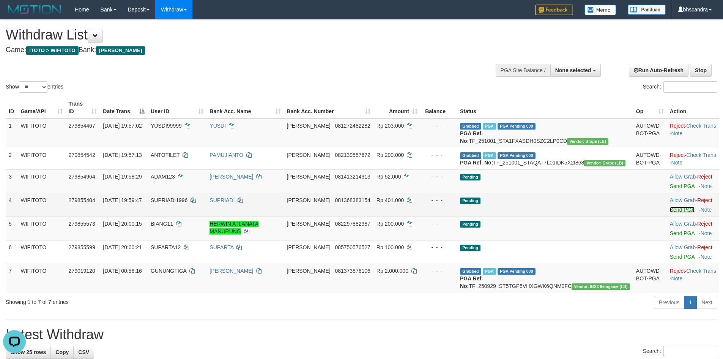
click at [670, 213] on link "Send PGA" at bounding box center [682, 210] width 25 height 6
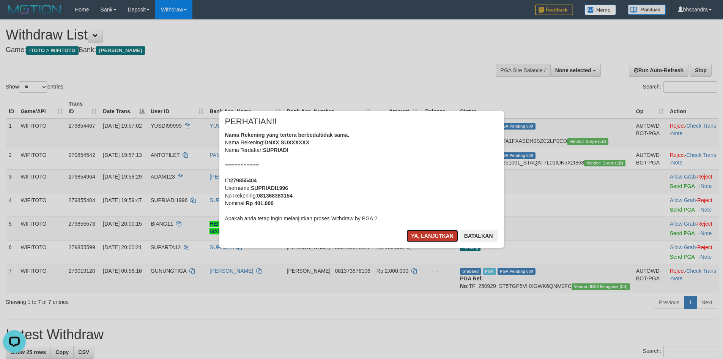
click at [423, 238] on button "Ya, lanjutkan" at bounding box center [433, 236] width 52 height 12
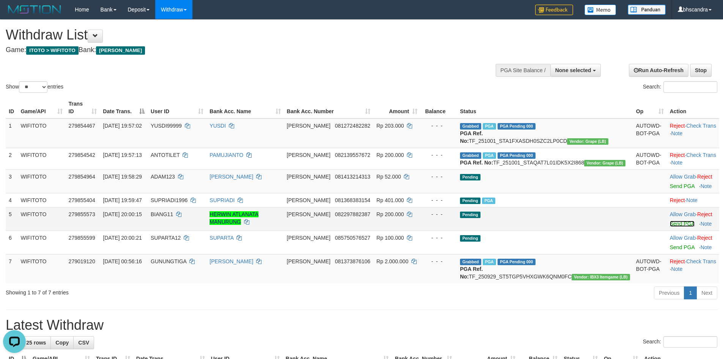
click at [670, 227] on link "Send PGA" at bounding box center [682, 224] width 25 height 6
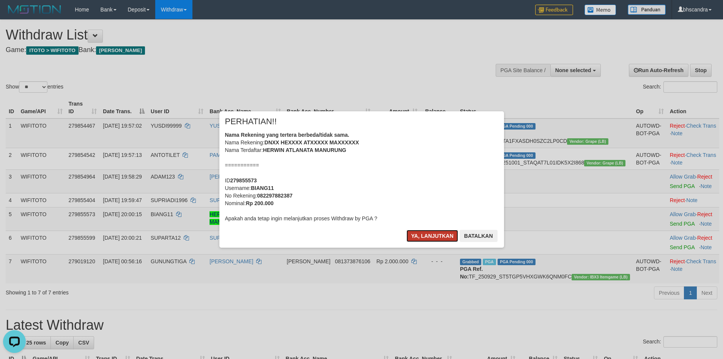
click at [417, 234] on button "Ya, lanjutkan" at bounding box center [433, 236] width 52 height 12
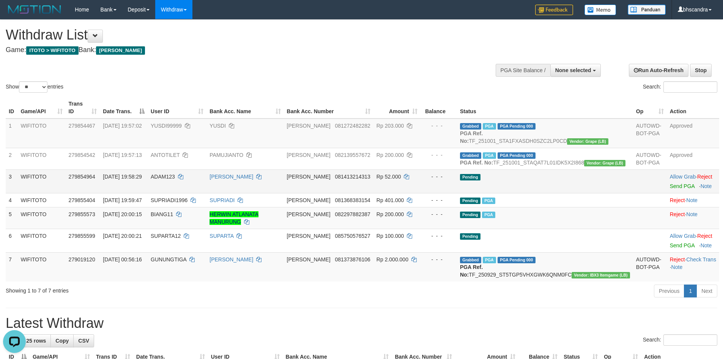
click at [175, 180] on span "ADAM123" at bounding box center [163, 176] width 24 height 6
copy td "ADAM123"
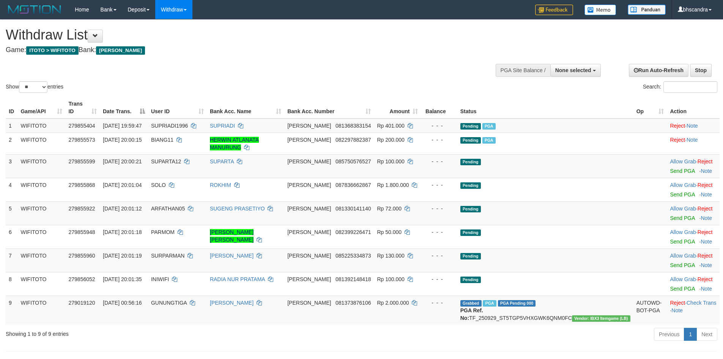
select select
select select "**"
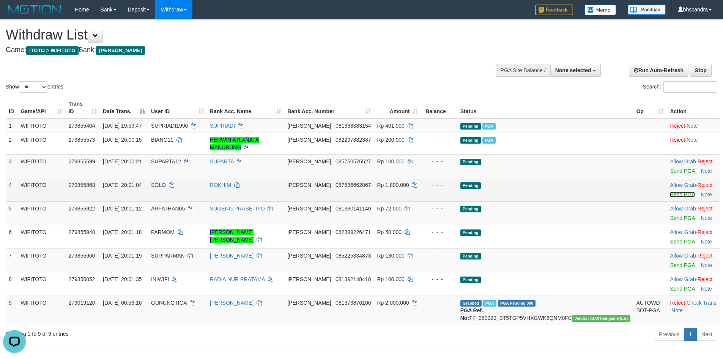
click at [670, 191] on link "Send PGA" at bounding box center [682, 194] width 25 height 6
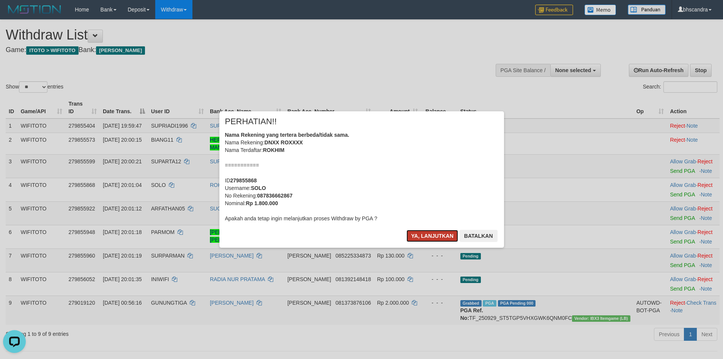
click at [414, 232] on button "Ya, lanjutkan" at bounding box center [433, 236] width 52 height 12
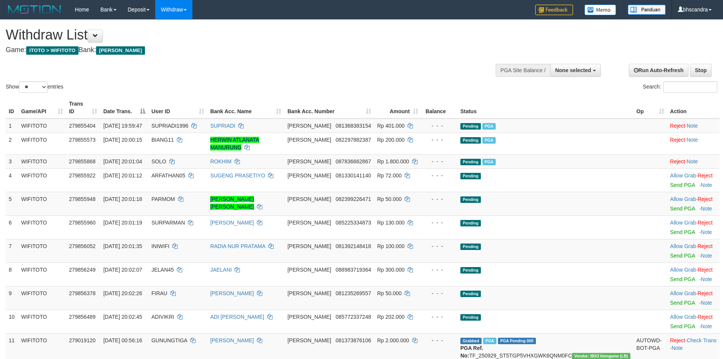
select select
select select "**"
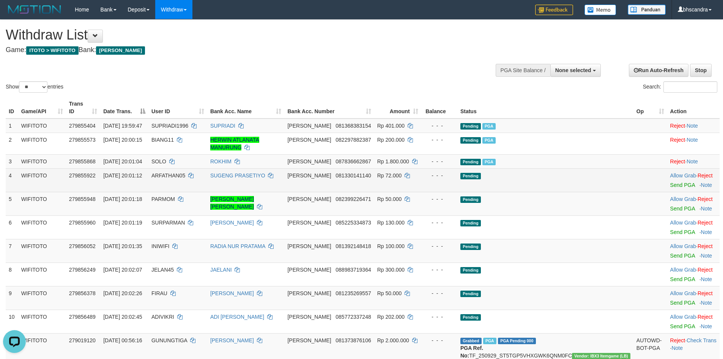
click at [189, 168] on td "ARFATHAN05" at bounding box center [177, 180] width 59 height 24
copy td "ARFATHAN05"
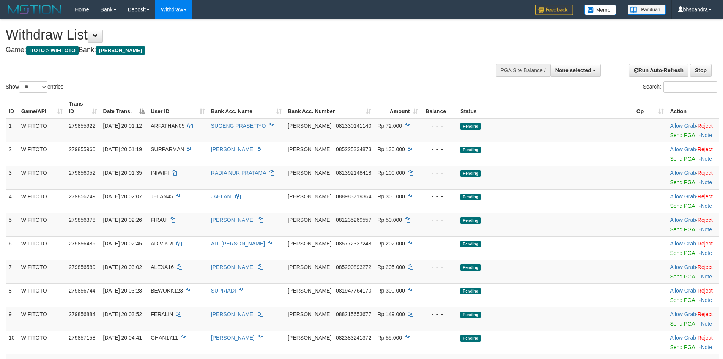
select select
select select "**"
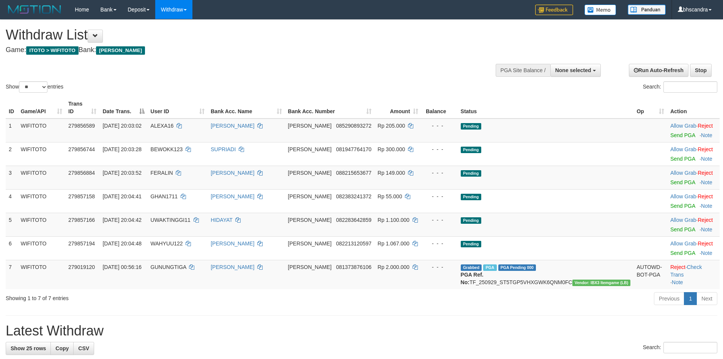
select select
select select "**"
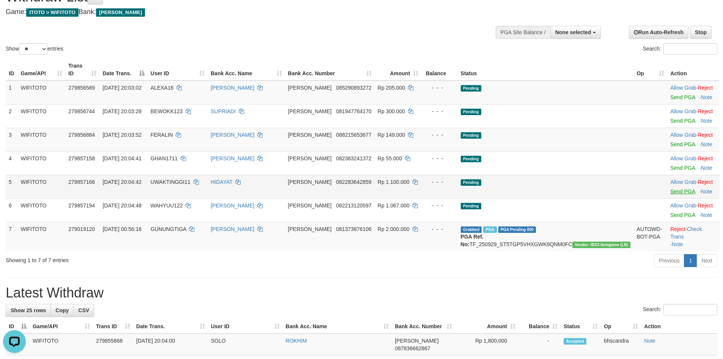
click at [667, 180] on td "Allow Grab · Reject Send PGA · Note" at bounding box center [693, 187] width 52 height 24
click at [670, 188] on link "Send PGA" at bounding box center [682, 191] width 25 height 6
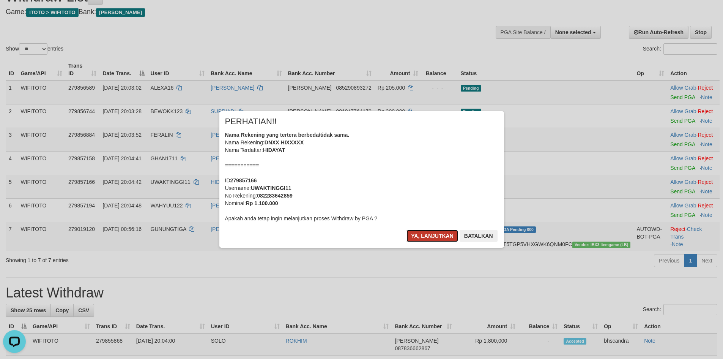
click at [417, 233] on button "Ya, lanjutkan" at bounding box center [433, 236] width 52 height 12
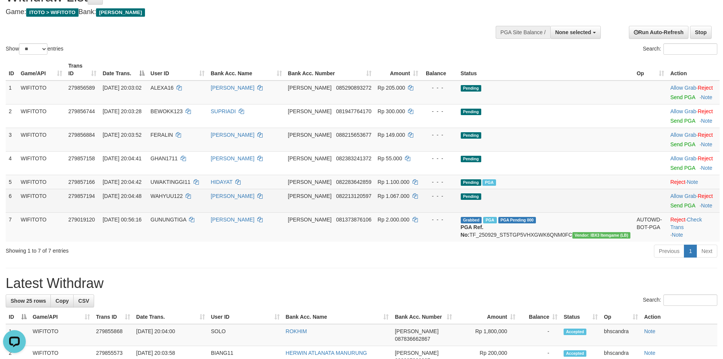
click at [192, 196] on td "WAHYUU122" at bounding box center [178, 201] width 60 height 24
copy td "WAHYUU122"
click at [672, 202] on link "Send PGA" at bounding box center [682, 205] width 25 height 6
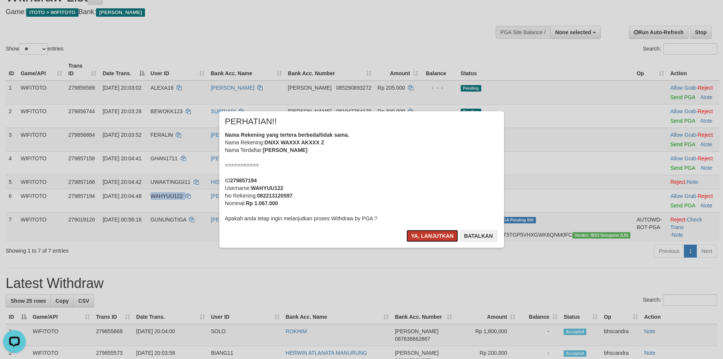
drag, startPoint x: 432, startPoint y: 233, endPoint x: 445, endPoint y: 229, distance: 14.3
click at [428, 233] on button "Ya, lanjutkan" at bounding box center [433, 236] width 52 height 12
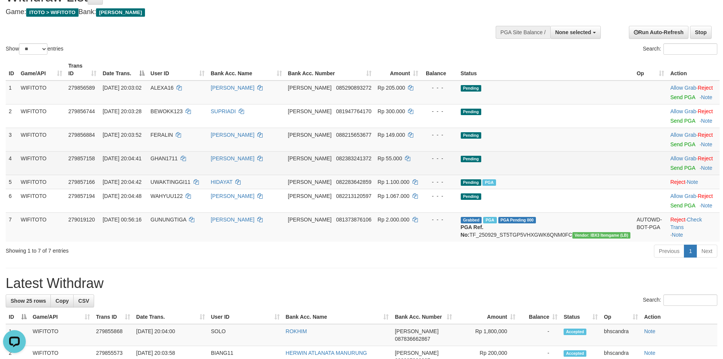
click at [178, 155] on span "GHAN1711" at bounding box center [164, 158] width 27 height 6
copy td "GHAN1711"
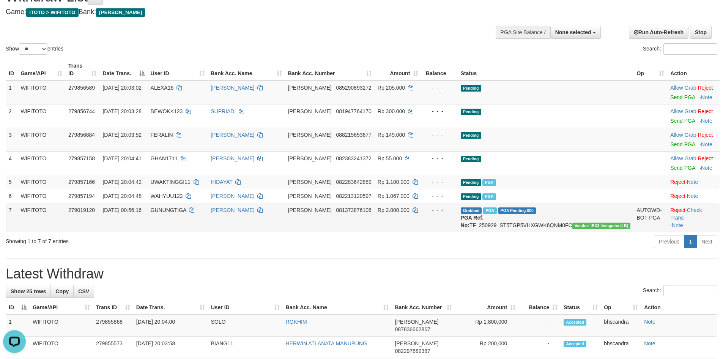
click at [208, 218] on td "GUNUNGTIGA" at bounding box center [178, 217] width 60 height 29
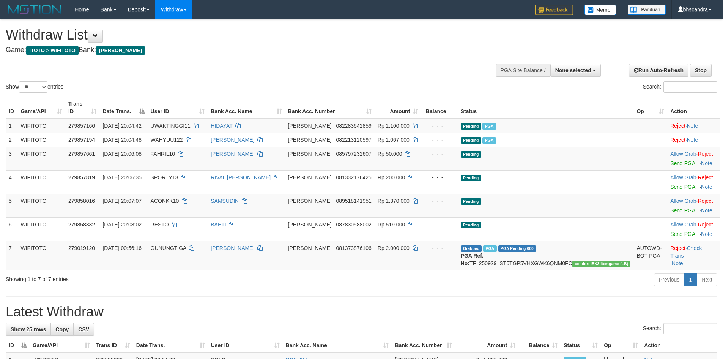
select select
select select "**"
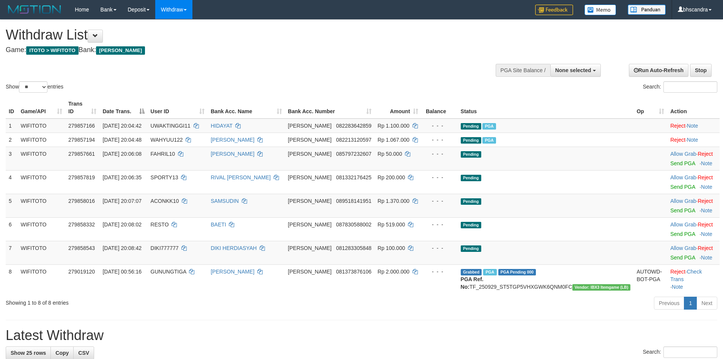
select select
select select "**"
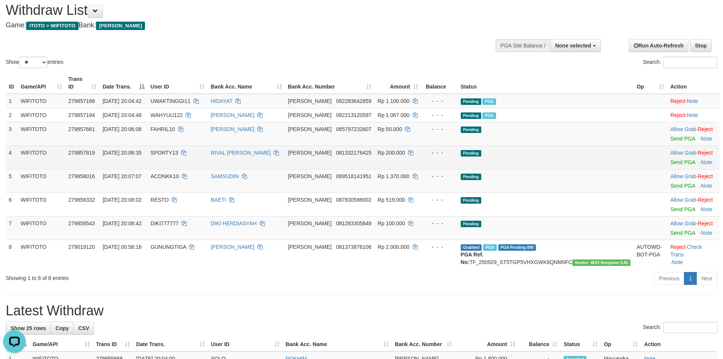
scroll to position [38, 0]
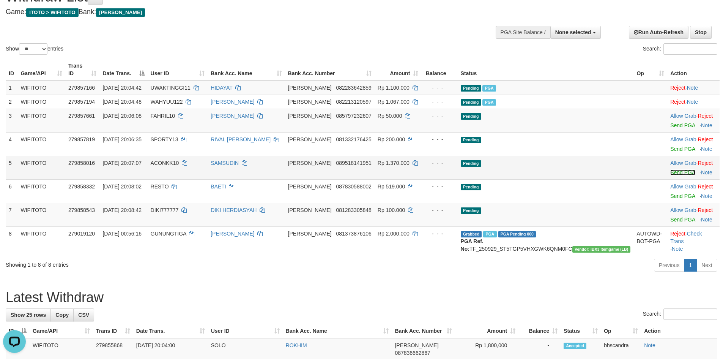
click at [672, 169] on link "Send PGA" at bounding box center [682, 172] width 25 height 6
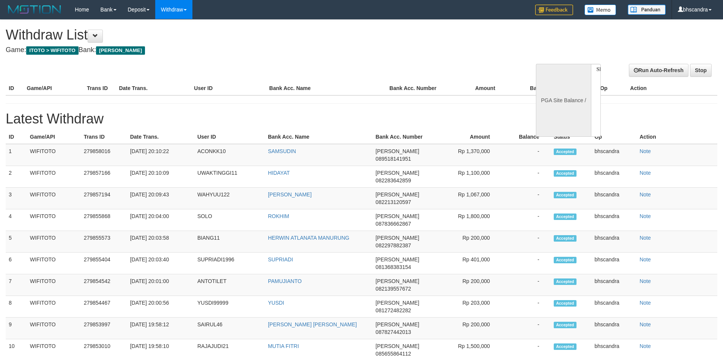
select select
select select "**"
select select
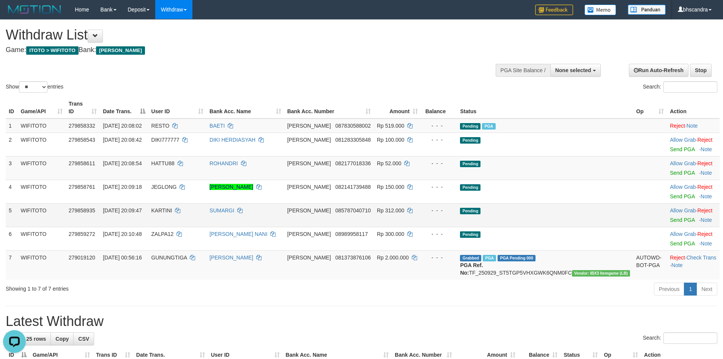
click at [667, 208] on td "Allow Grab · Reject Send PGA · Note" at bounding box center [693, 215] width 53 height 24
click at [670, 217] on link "Send PGA" at bounding box center [682, 220] width 25 height 6
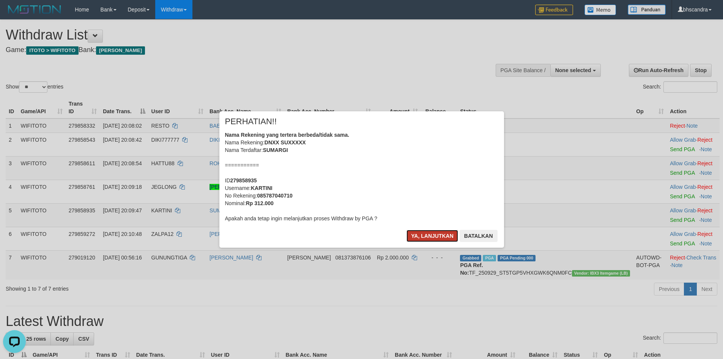
click at [424, 235] on button "Ya, lanjutkan" at bounding box center [433, 236] width 52 height 12
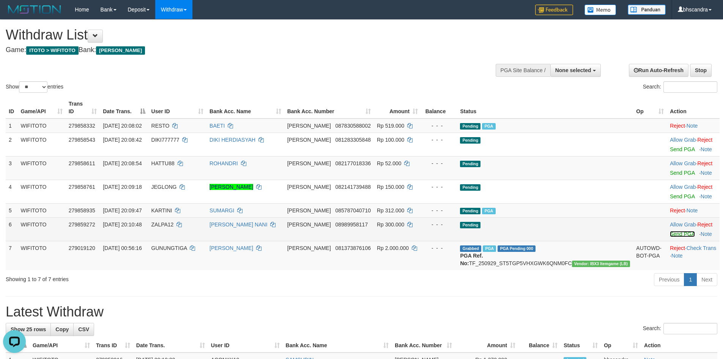
click at [670, 231] on link "Send PGA" at bounding box center [682, 234] width 25 height 6
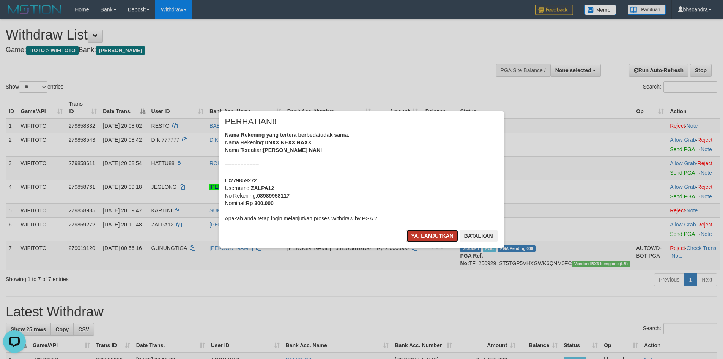
click at [423, 238] on button "Ya, lanjutkan" at bounding box center [433, 236] width 52 height 12
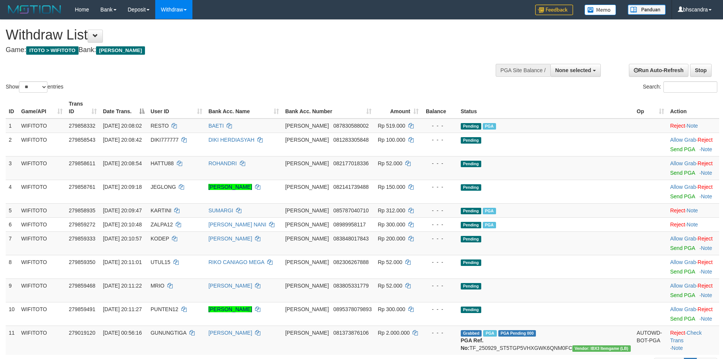
select select
select select "**"
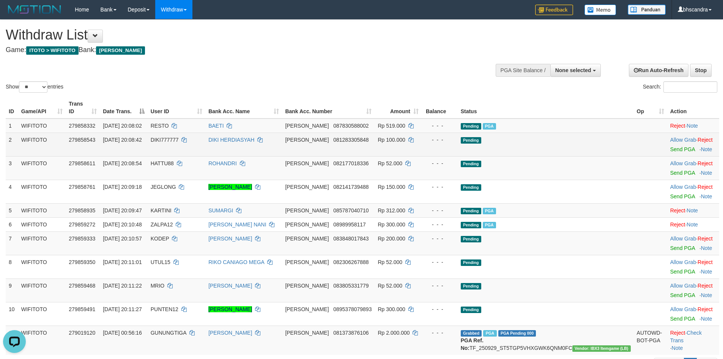
click at [179, 137] on span "DIKI777777" at bounding box center [165, 140] width 28 height 6
copy td "DIKI777777"
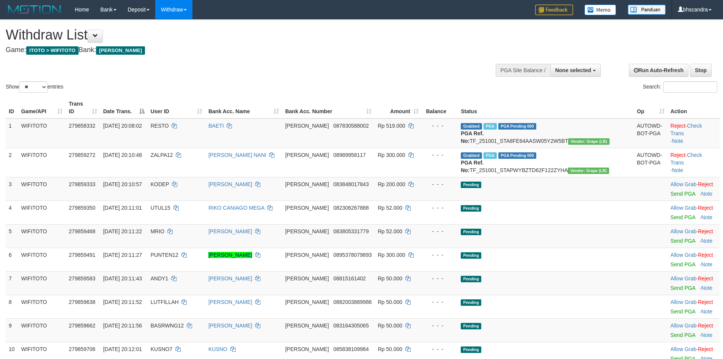
select select
select select "**"
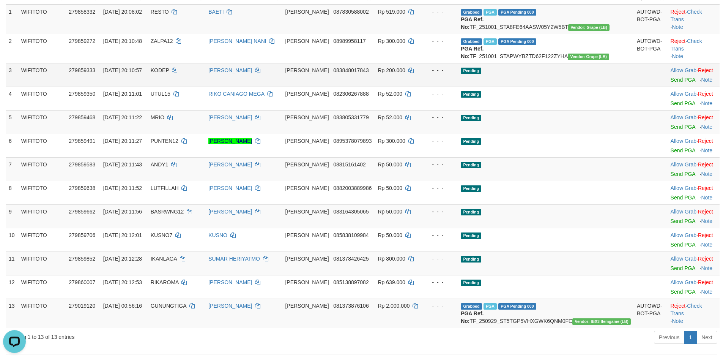
click at [183, 81] on td "KODEP" at bounding box center [177, 75] width 58 height 24
copy td "KODEP"
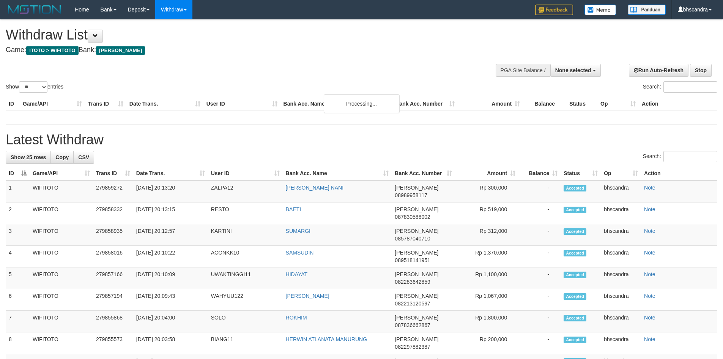
select select
select select "**"
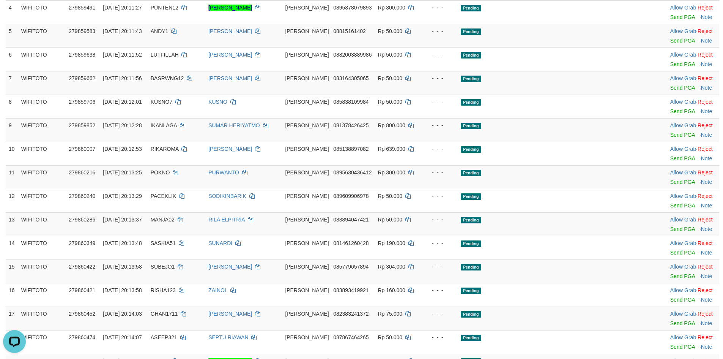
scroll to position [228, 0]
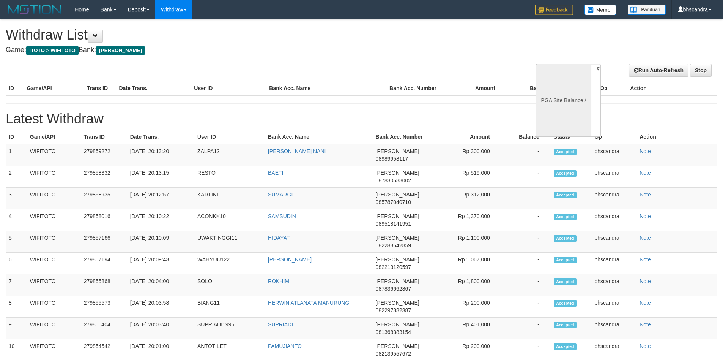
select select
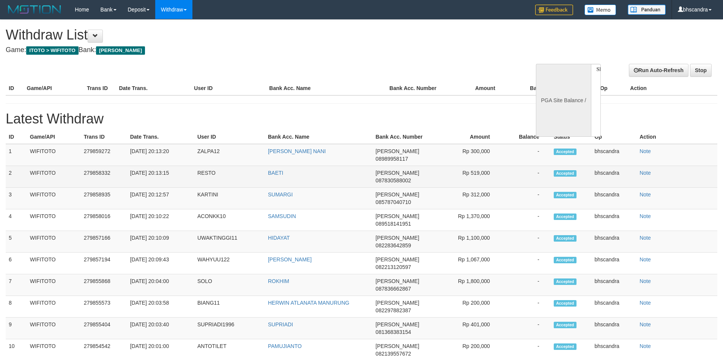
select select "**"
select select
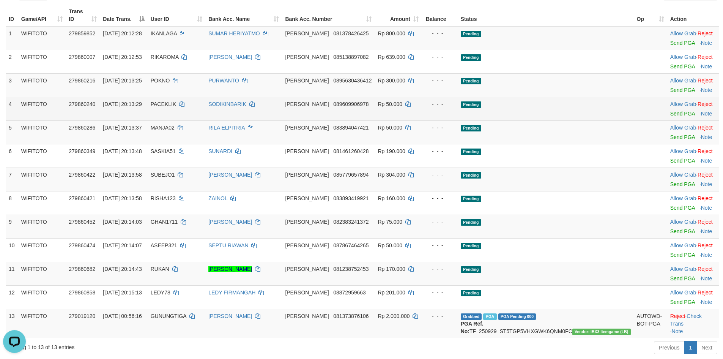
scroll to position [76, 0]
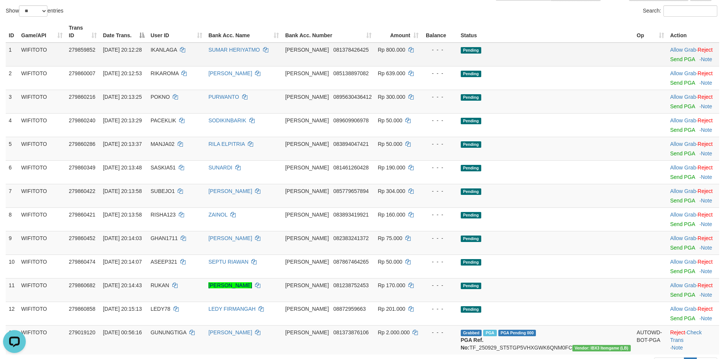
click at [196, 47] on td "IKANLAGA" at bounding box center [177, 55] width 58 height 24
click at [195, 47] on td "IKANLAGA" at bounding box center [177, 55] width 58 height 24
click at [194, 46] on td "IKANLAGA" at bounding box center [177, 55] width 58 height 24
copy td "IKANLAGA"
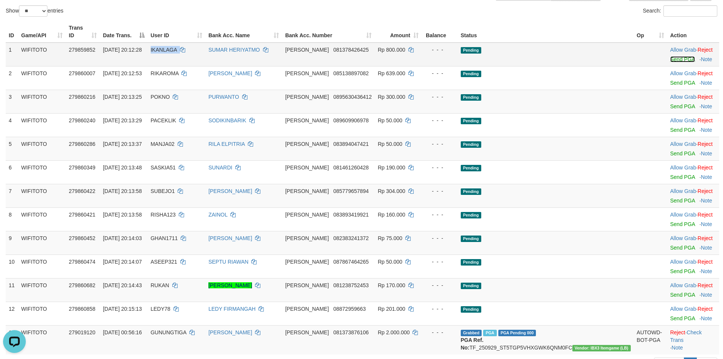
click at [670, 56] on link "Send PGA" at bounding box center [682, 59] width 25 height 6
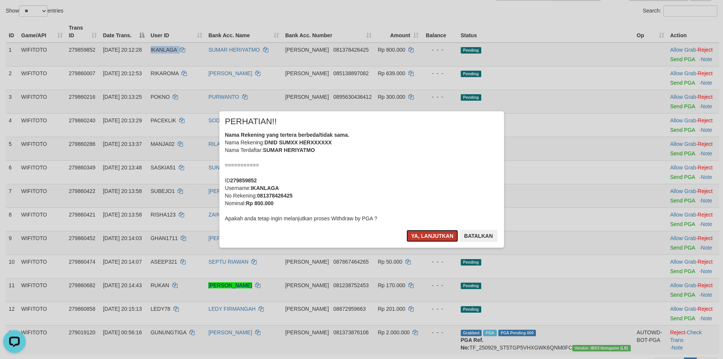
click at [431, 237] on button "Ya, lanjutkan" at bounding box center [433, 236] width 52 height 12
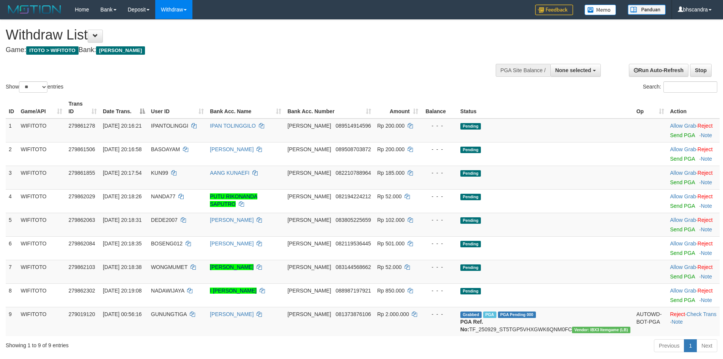
select select
select select "**"
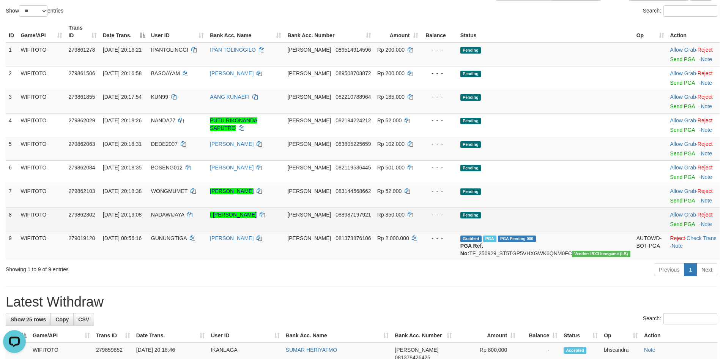
click at [681, 218] on span "Send PGA" at bounding box center [693, 222] width 47 height 9
click at [677, 221] on link "Send PGA" at bounding box center [682, 224] width 25 height 6
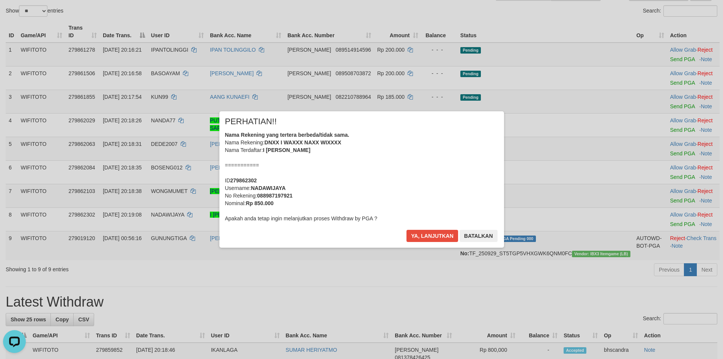
click at [416, 242] on div "Ya, lanjutkan Batalkan" at bounding box center [452, 239] width 92 height 18
click at [415, 236] on button "Ya, lanjutkan" at bounding box center [433, 236] width 52 height 12
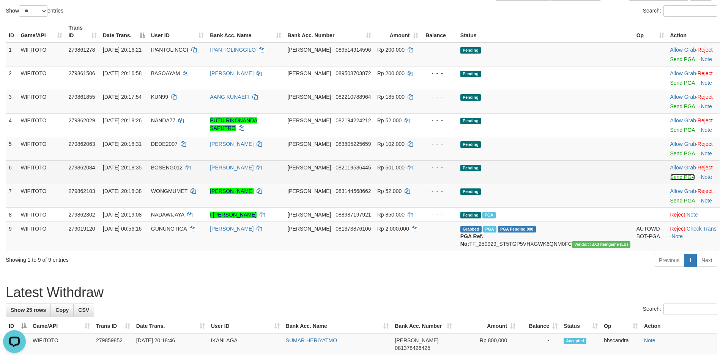
click at [670, 174] on link "Send PGA" at bounding box center [682, 177] width 25 height 6
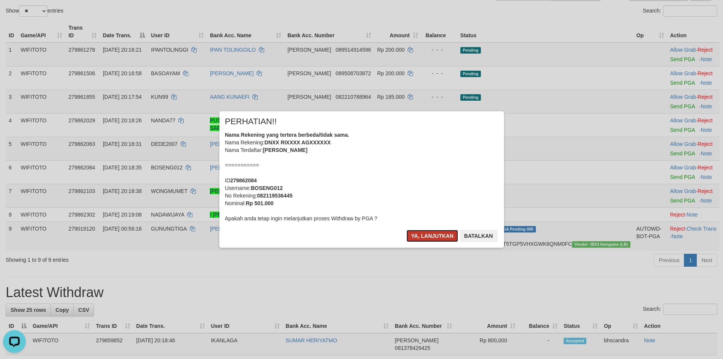
click at [425, 232] on button "Ya, lanjutkan" at bounding box center [433, 236] width 52 height 12
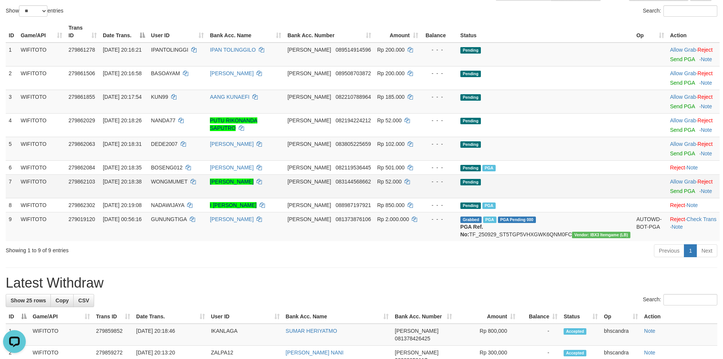
click at [196, 178] on td "WONGMUMET" at bounding box center [177, 186] width 59 height 24
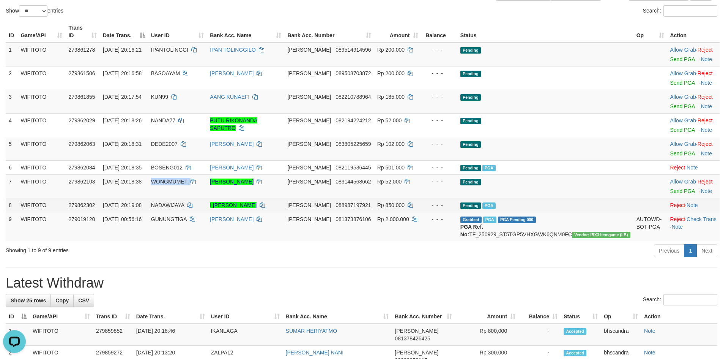
copy td "WONGMUMET"
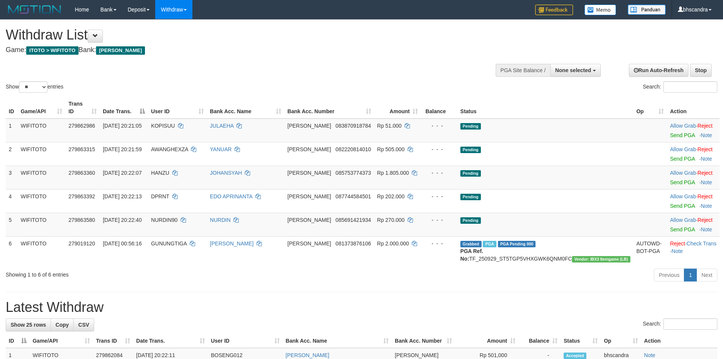
select select
select select "**"
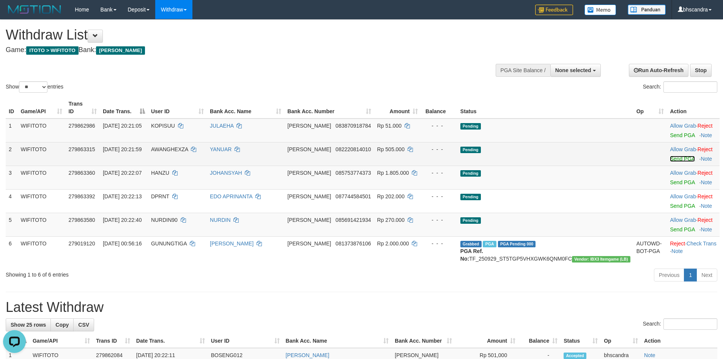
click at [670, 156] on link "Send PGA" at bounding box center [682, 159] width 25 height 6
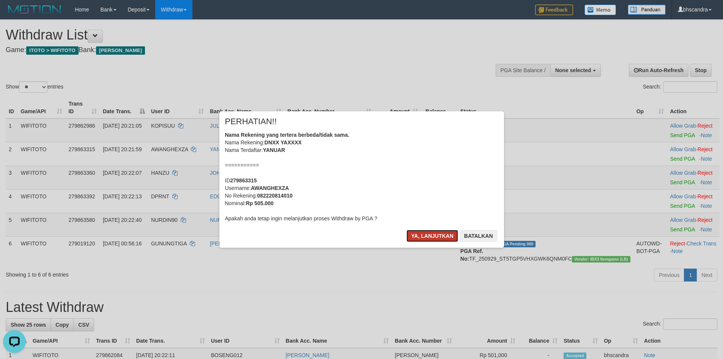
click at [425, 234] on button "Ya, lanjutkan" at bounding box center [433, 236] width 52 height 12
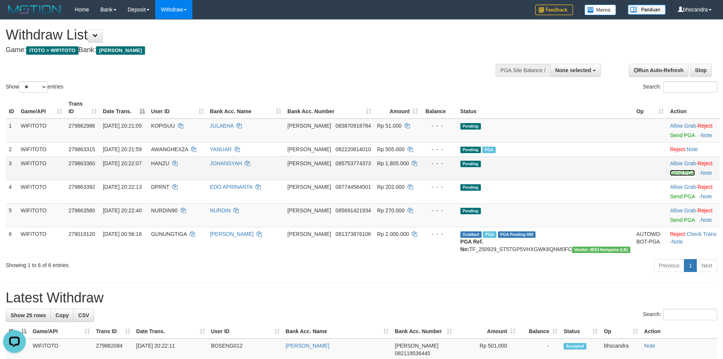
click at [673, 170] on link "Send PGA" at bounding box center [682, 173] width 25 height 6
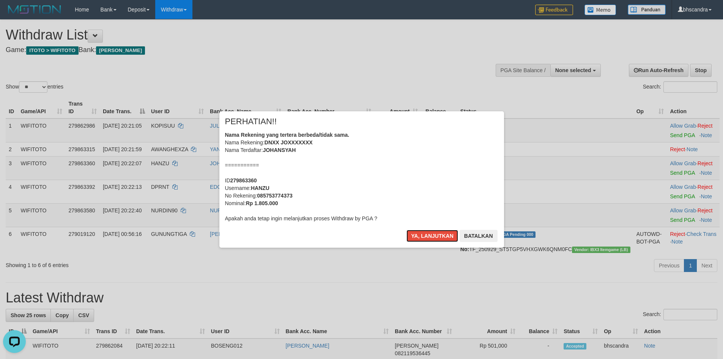
drag, startPoint x: 422, startPoint y: 237, endPoint x: 427, endPoint y: 240, distance: 5.7
click at [422, 237] on button "Ya, lanjutkan" at bounding box center [433, 236] width 52 height 12
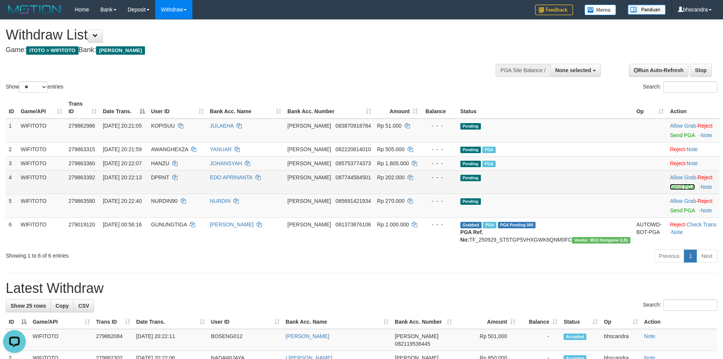
click at [670, 184] on link "Send PGA" at bounding box center [682, 187] width 25 height 6
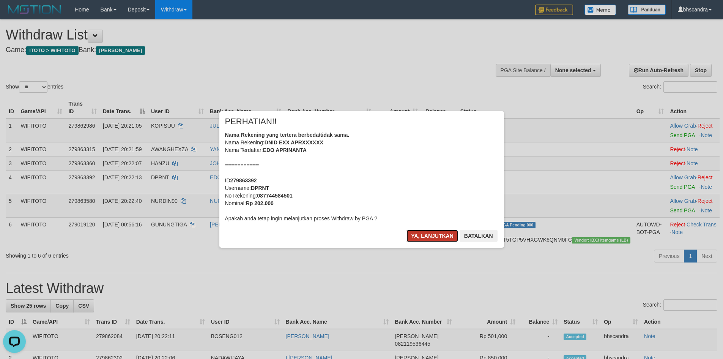
click at [436, 237] on button "Ya, lanjutkan" at bounding box center [433, 236] width 52 height 12
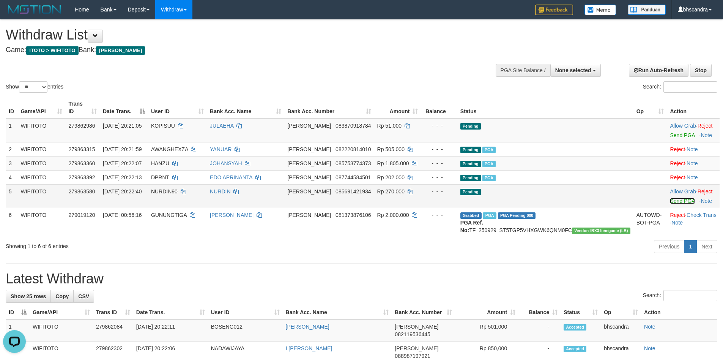
click at [672, 198] on link "Send PGA" at bounding box center [682, 201] width 25 height 6
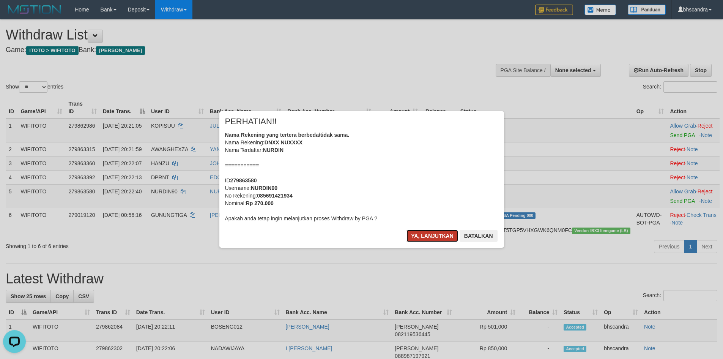
click at [427, 233] on button "Ya, lanjutkan" at bounding box center [433, 236] width 52 height 12
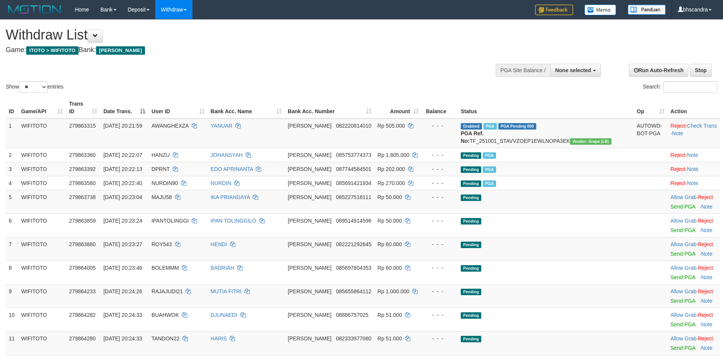
select select
select select "**"
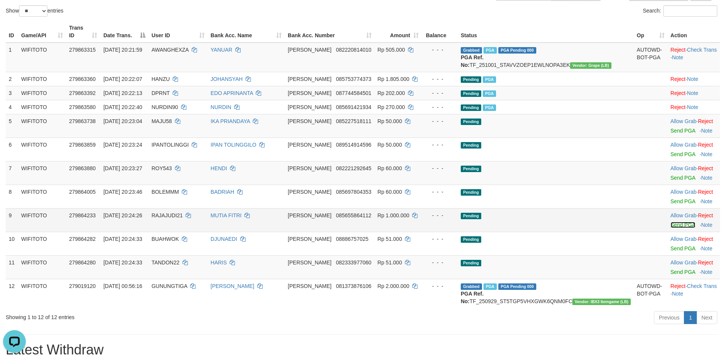
click at [671, 225] on link "Send PGA" at bounding box center [683, 225] width 25 height 6
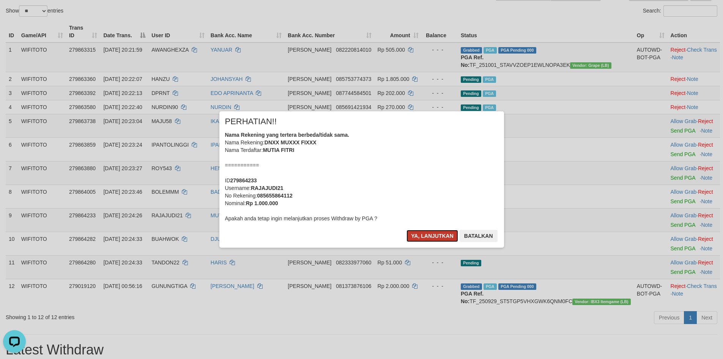
click at [423, 237] on button "Ya, lanjutkan" at bounding box center [433, 236] width 52 height 12
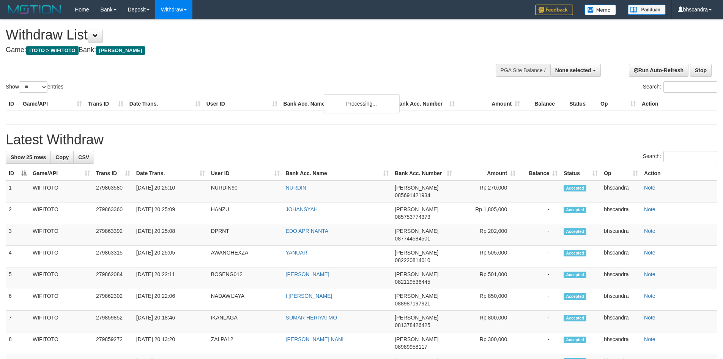
select select
select select "**"
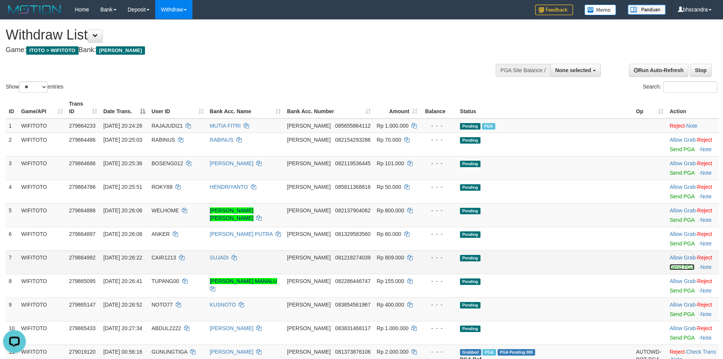
click at [670, 264] on link "Send PGA" at bounding box center [682, 267] width 25 height 6
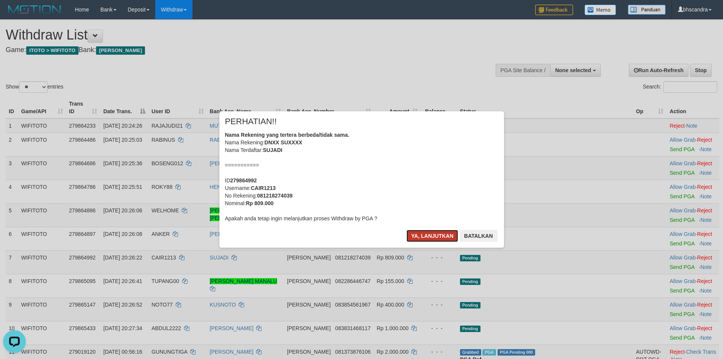
click at [430, 237] on button "Ya, lanjutkan" at bounding box center [433, 236] width 52 height 12
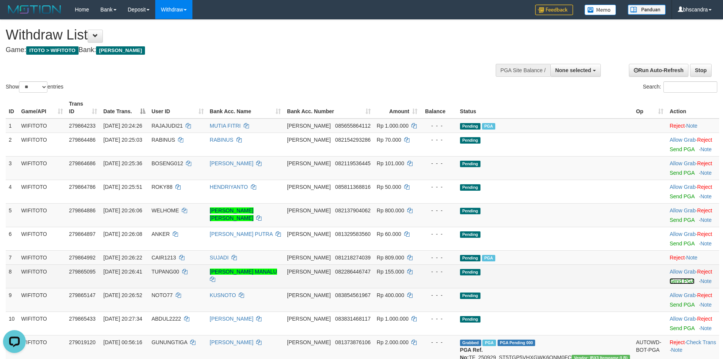
click at [670, 278] on link "Send PGA" at bounding box center [682, 281] width 25 height 6
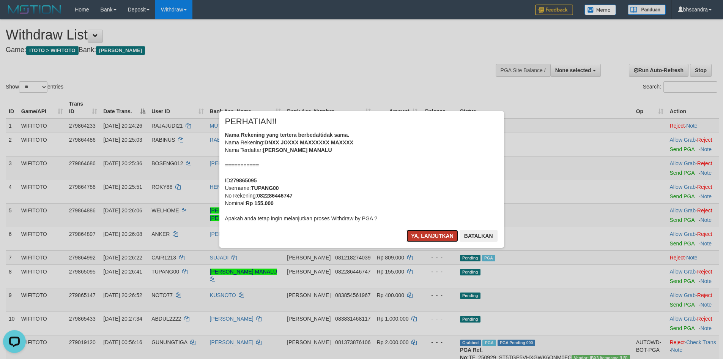
click at [429, 238] on button "Ya, lanjutkan" at bounding box center [433, 236] width 52 height 12
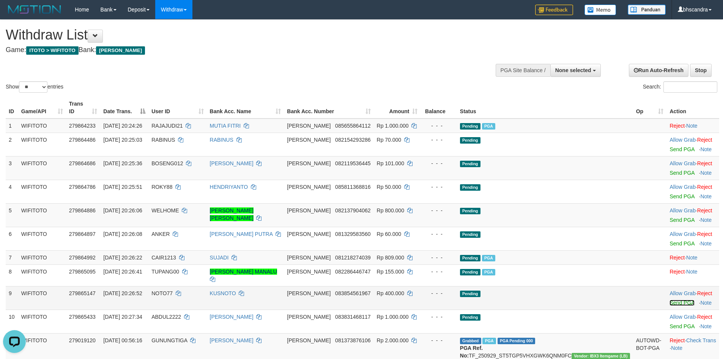
click at [670, 300] on link "Send PGA" at bounding box center [682, 303] width 25 height 6
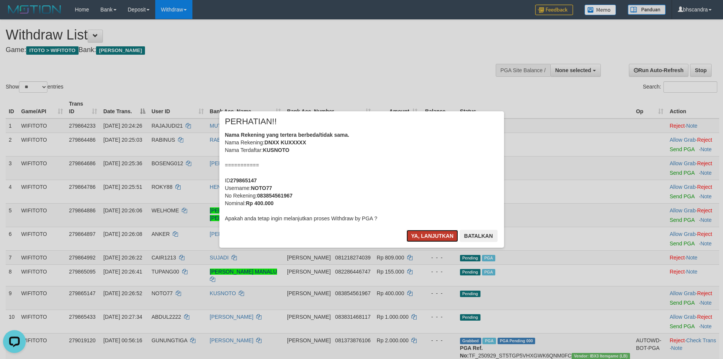
click at [439, 233] on button "Ya, lanjutkan" at bounding box center [433, 236] width 52 height 12
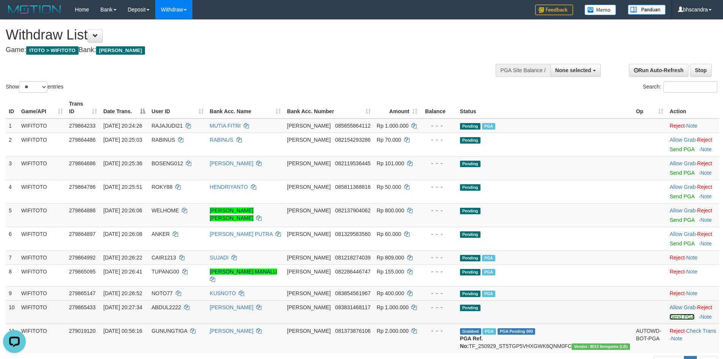
click at [670, 314] on link "Send PGA" at bounding box center [682, 317] width 25 height 6
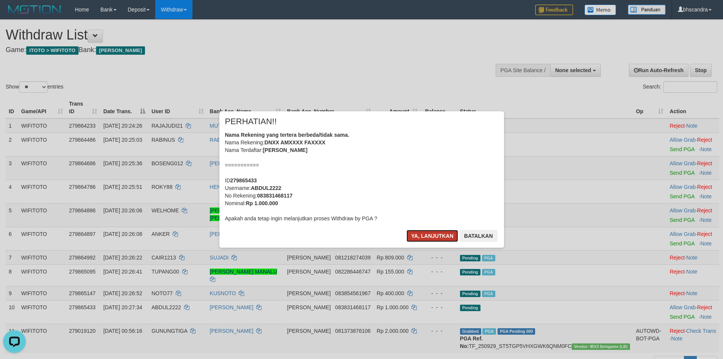
click at [421, 236] on button "Ya, lanjutkan" at bounding box center [433, 236] width 52 height 12
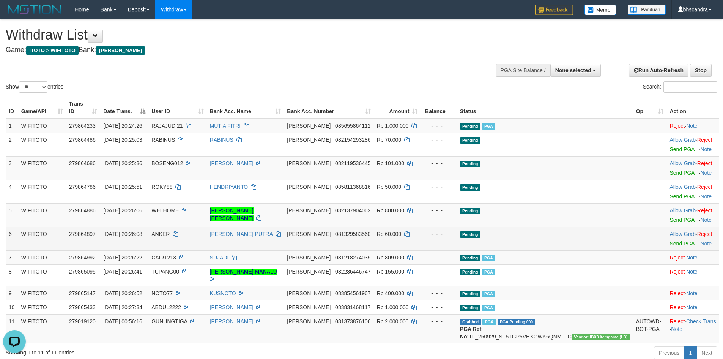
click at [170, 231] on span "ANKER" at bounding box center [160, 234] width 18 height 6
copy td "ANKER"
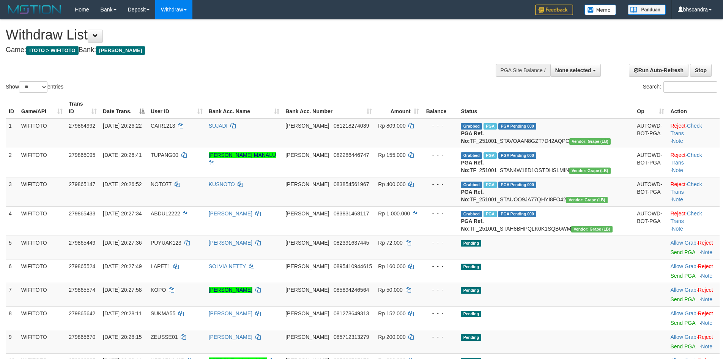
select select
select select "**"
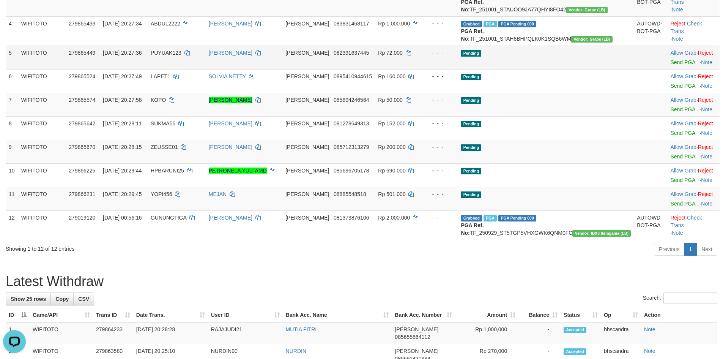
click at [177, 69] on td "PUYUAK123" at bounding box center [177, 58] width 58 height 24
click at [181, 56] on span "PUYUAK123" at bounding box center [166, 53] width 31 height 6
copy td "PUYUAK123"
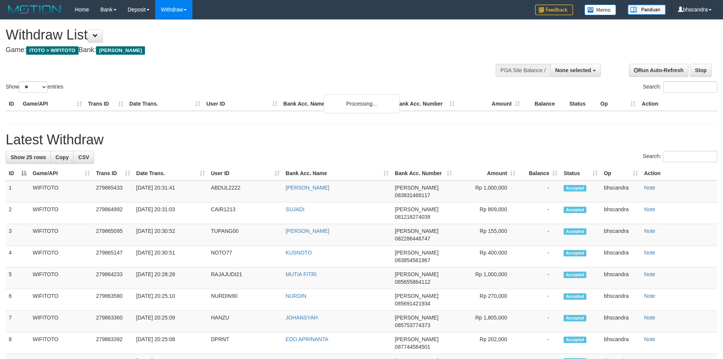
select select
select select "**"
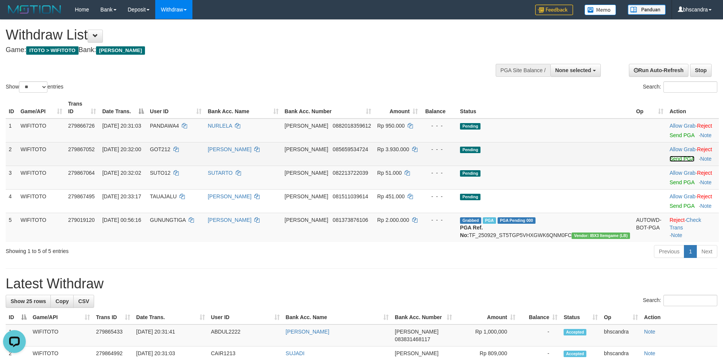
click at [670, 156] on link "Send PGA" at bounding box center [682, 159] width 25 height 6
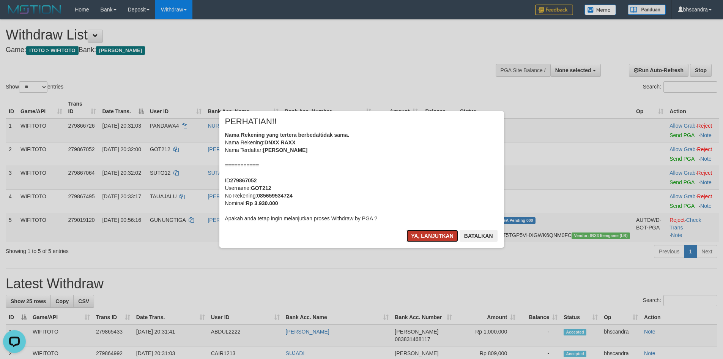
click at [435, 234] on button "Ya, lanjutkan" at bounding box center [433, 236] width 52 height 12
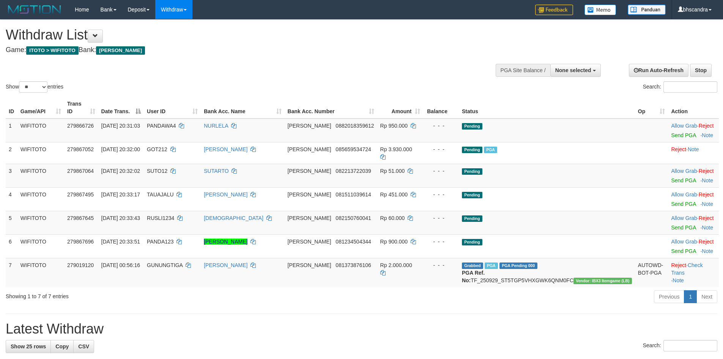
select select
select select "**"
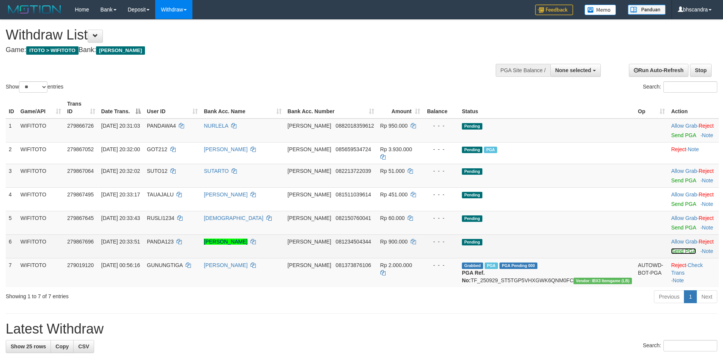
click at [671, 248] on link "Send PGA" at bounding box center [683, 251] width 25 height 6
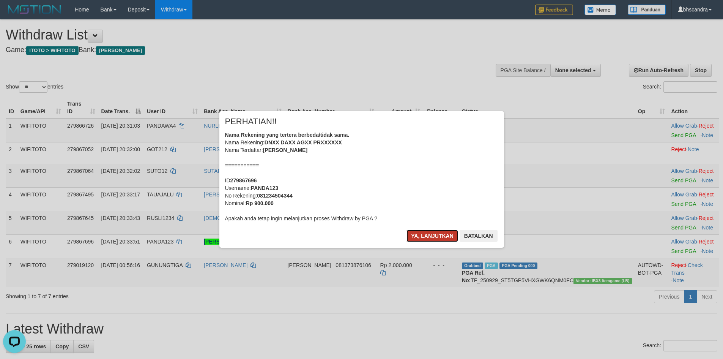
click at [436, 232] on button "Ya, lanjutkan" at bounding box center [433, 236] width 52 height 12
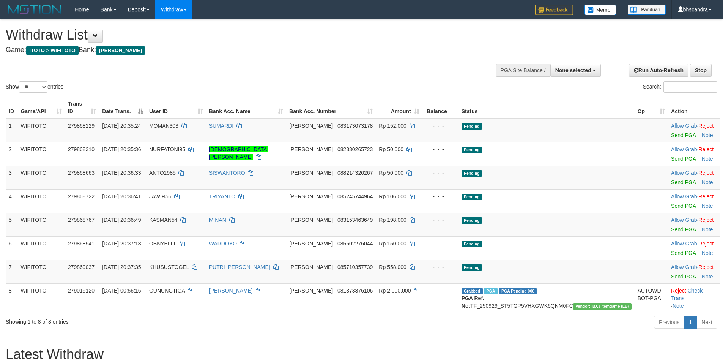
select select
select select "**"
click at [671, 273] on link "Send PGA" at bounding box center [683, 276] width 25 height 6
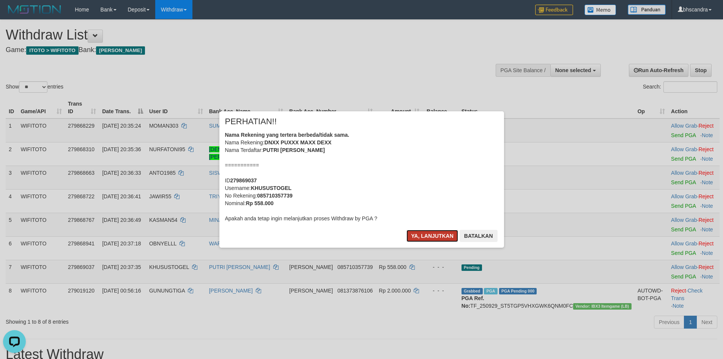
click at [427, 238] on button "Ya, lanjutkan" at bounding box center [433, 236] width 52 height 12
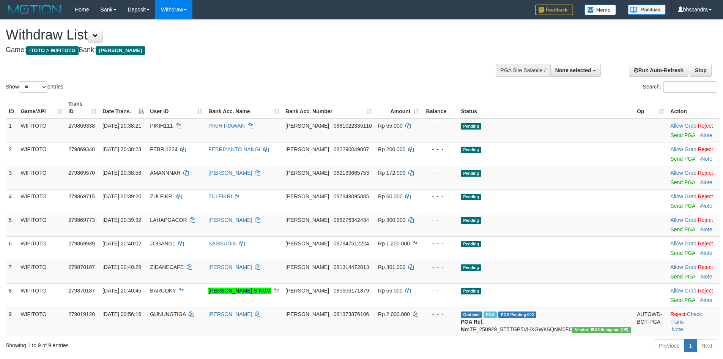
select select
select select "**"
select select
select select "**"
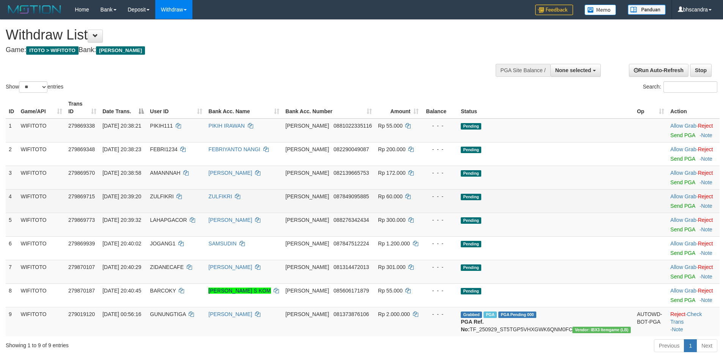
click at [616, 189] on td "Pending" at bounding box center [546, 201] width 176 height 24
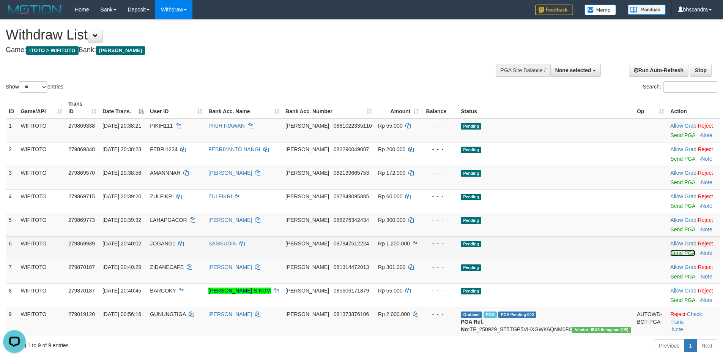
click at [670, 250] on link "Send PGA" at bounding box center [682, 253] width 25 height 6
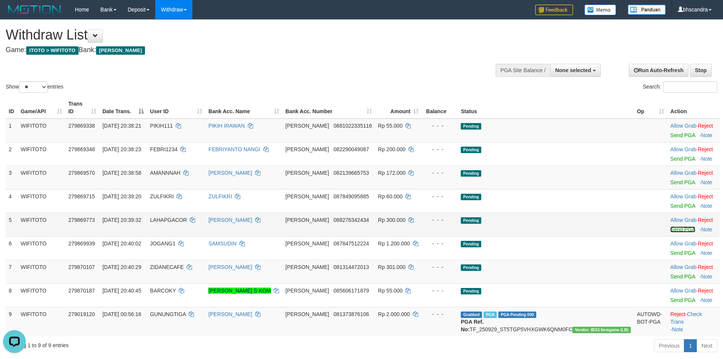
click at [670, 226] on link "Send PGA" at bounding box center [682, 229] width 25 height 6
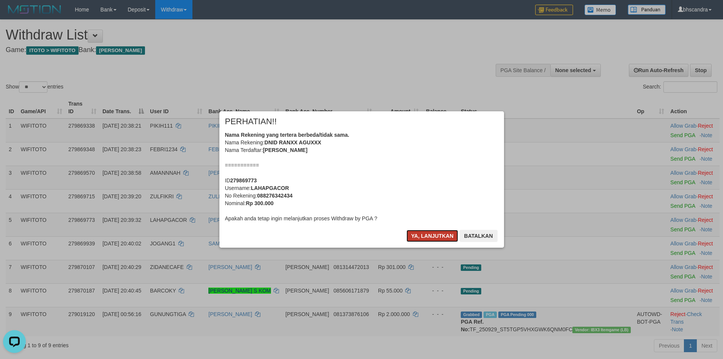
click at [426, 233] on button "Ya, lanjutkan" at bounding box center [433, 236] width 52 height 12
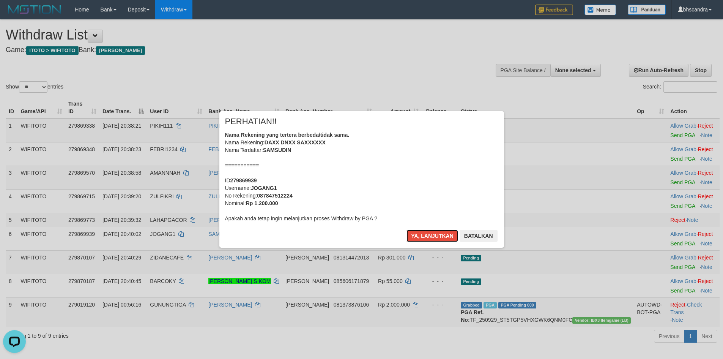
click at [426, 233] on button "Ya, lanjutkan" at bounding box center [433, 236] width 52 height 12
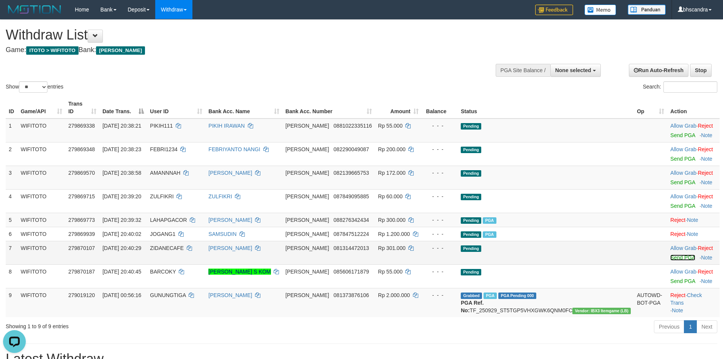
click at [670, 254] on link "Send PGA" at bounding box center [682, 257] width 25 height 6
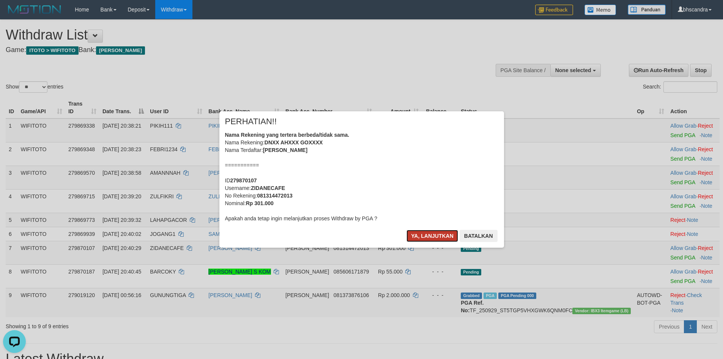
click at [430, 237] on button "Ya, lanjutkan" at bounding box center [433, 236] width 52 height 12
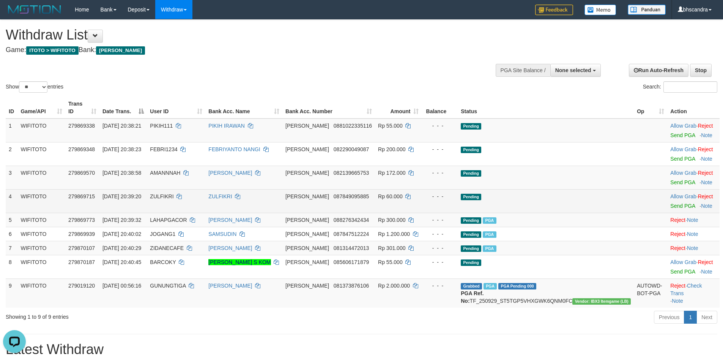
click at [173, 193] on span "ZULFIKRI" at bounding box center [162, 196] width 24 height 6
copy td "ZULFIKRI"
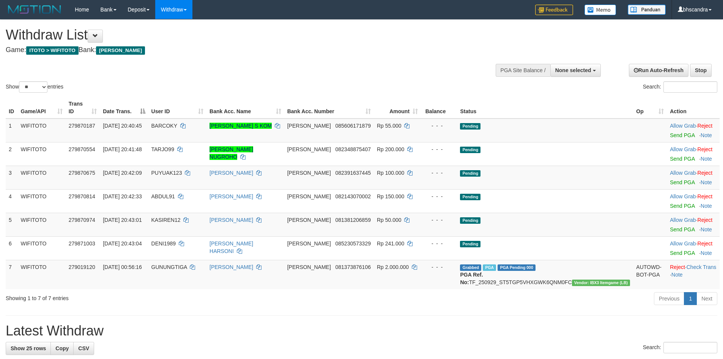
select select
select select "**"
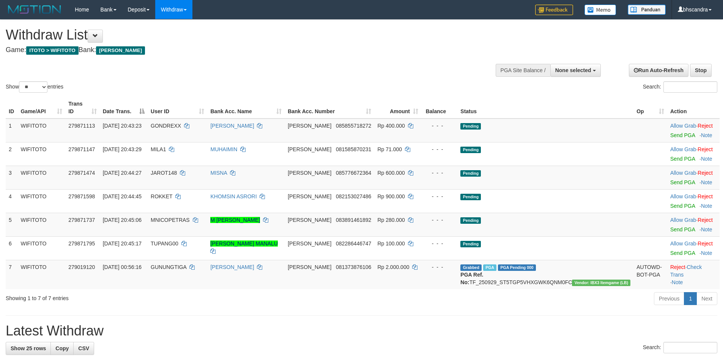
select select
select select "**"
click at [670, 132] on link "Send PGA" at bounding box center [682, 135] width 25 height 6
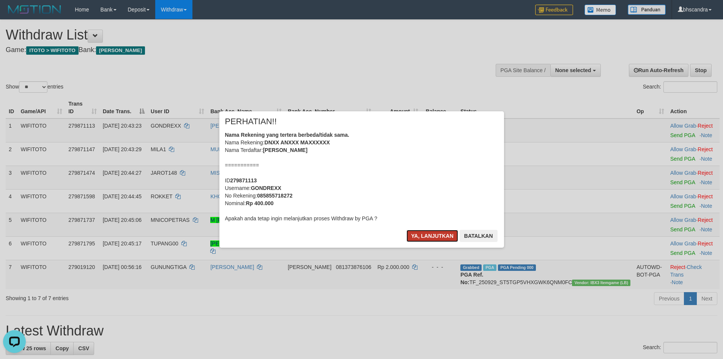
click at [424, 233] on button "Ya, lanjutkan" at bounding box center [433, 236] width 52 height 12
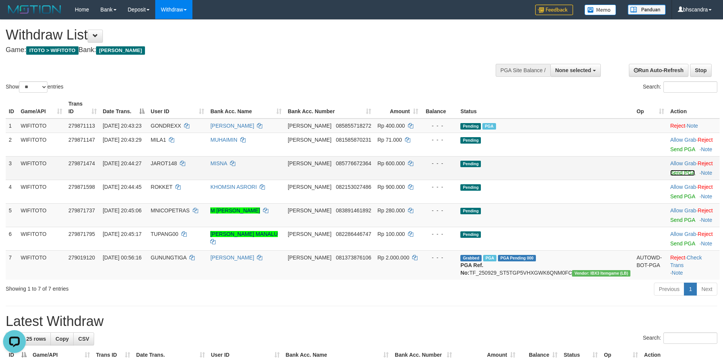
click at [670, 170] on link "Send PGA" at bounding box center [682, 173] width 25 height 6
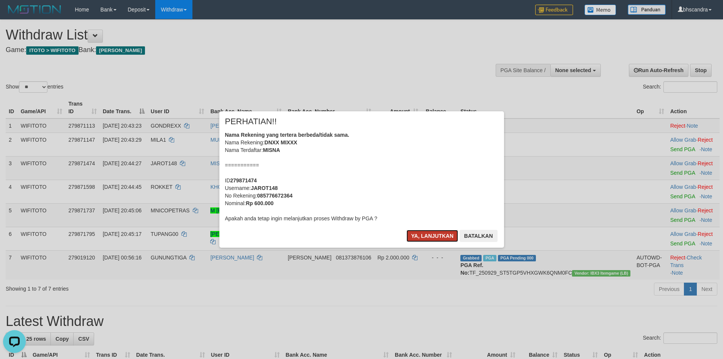
click at [423, 233] on button "Ya, lanjutkan" at bounding box center [433, 236] width 52 height 12
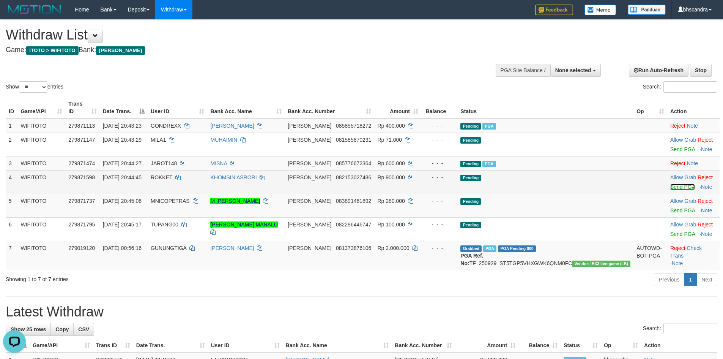
click at [670, 184] on link "Send PGA" at bounding box center [682, 187] width 25 height 6
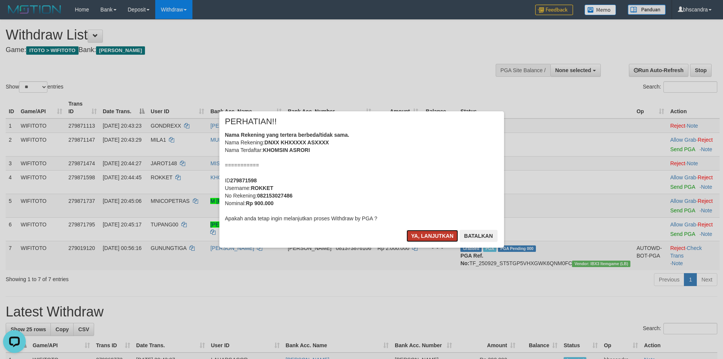
click at [424, 234] on button "Ya, lanjutkan" at bounding box center [433, 236] width 52 height 12
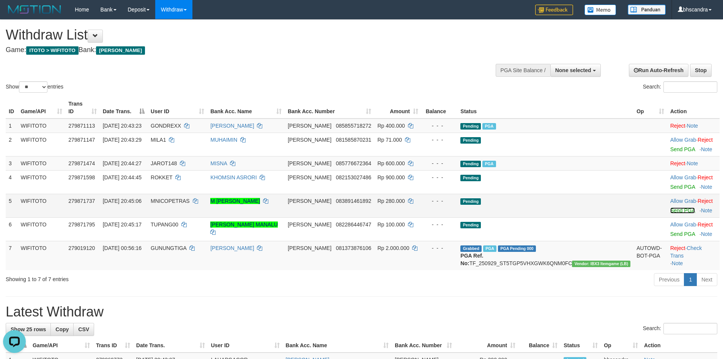
click at [670, 207] on link "Send PGA" at bounding box center [682, 210] width 25 height 6
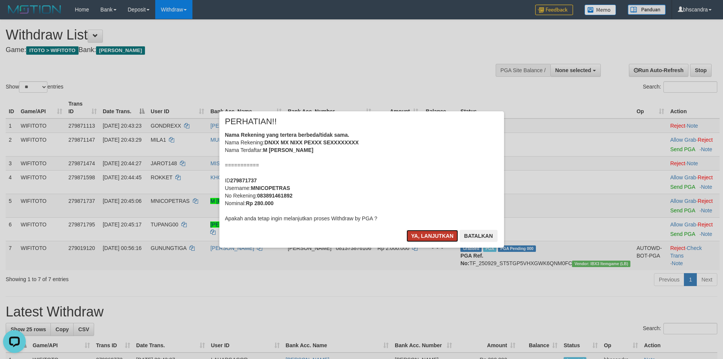
click at [420, 233] on button "Ya, lanjutkan" at bounding box center [433, 236] width 52 height 12
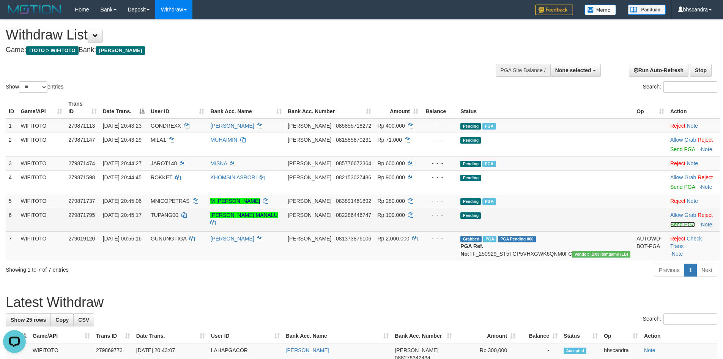
click at [672, 221] on link "Send PGA" at bounding box center [682, 224] width 25 height 6
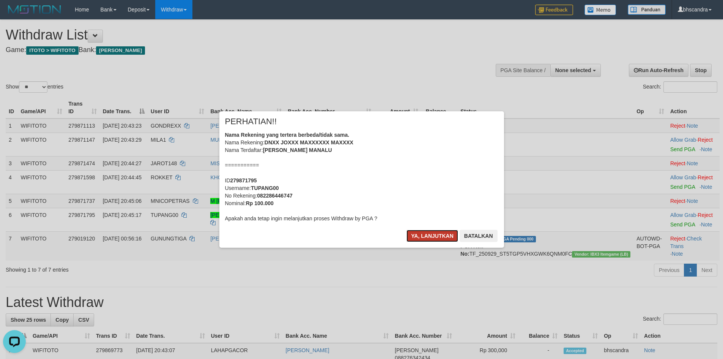
click at [420, 238] on button "Ya, lanjutkan" at bounding box center [433, 236] width 52 height 12
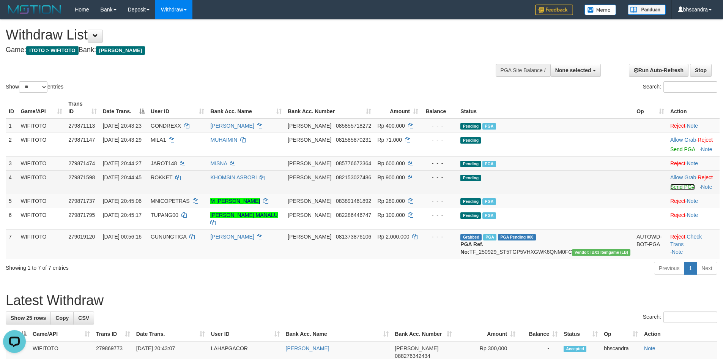
click at [670, 184] on link "Send PGA" at bounding box center [682, 187] width 25 height 6
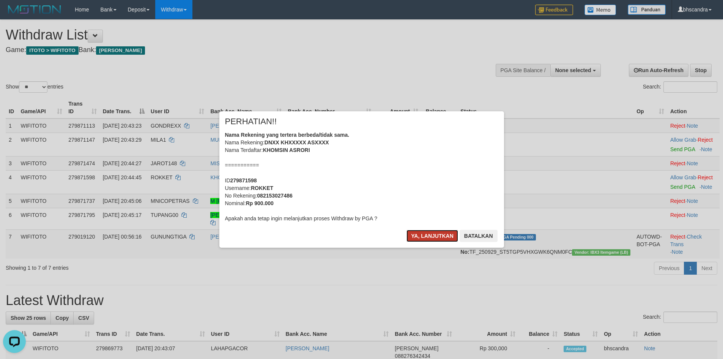
click at [422, 238] on button "Ya, lanjutkan" at bounding box center [433, 236] width 52 height 12
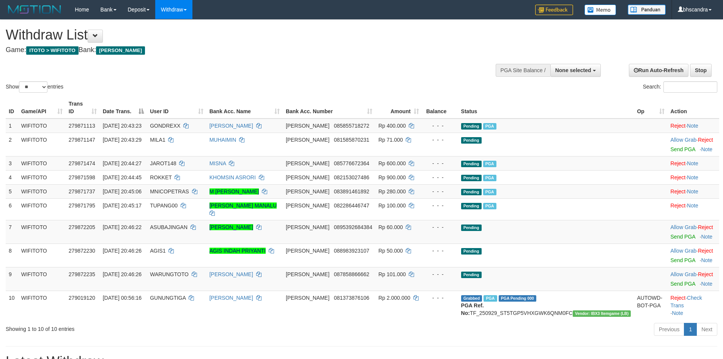
select select
select select "**"
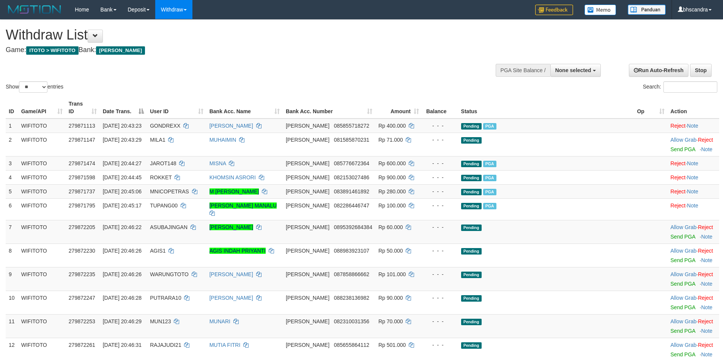
select select
select select "**"
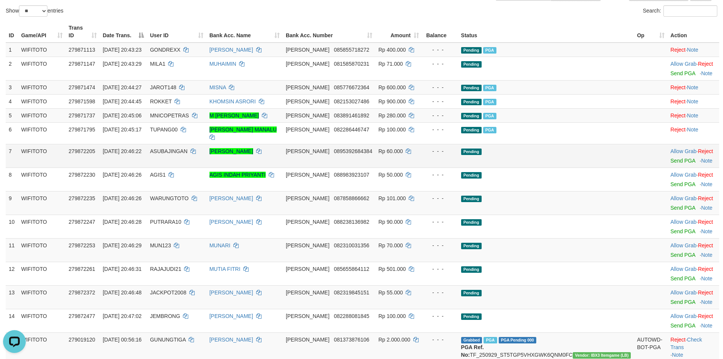
click at [147, 144] on td "[DATE] 20:46:22" at bounding box center [123, 156] width 47 height 24
click at [183, 148] on span "ASUBAJINGAN" at bounding box center [169, 151] width 38 height 6
copy td "ASUBAJINGAN"
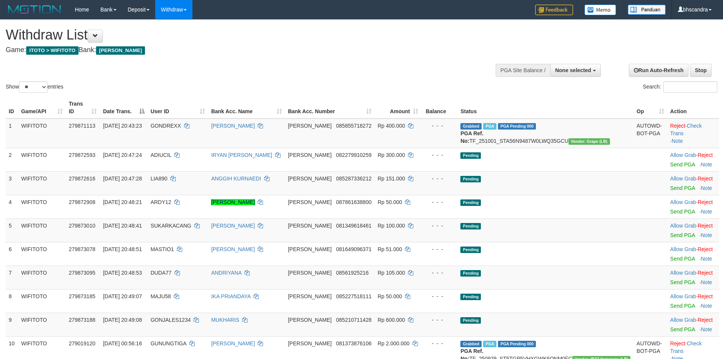
select select
select select "**"
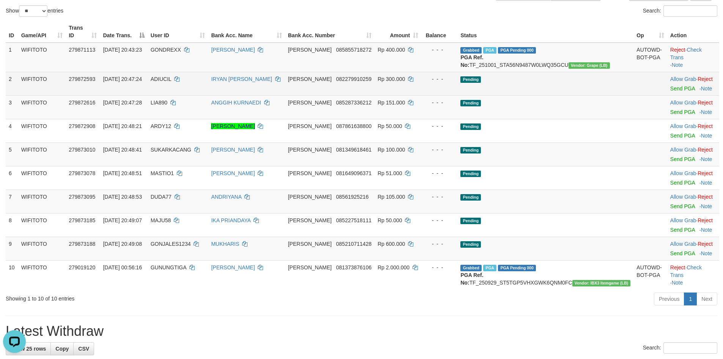
click at [172, 81] on span "ADIUCIL" at bounding box center [161, 79] width 21 height 6
copy td "ADIUCIL"
click at [670, 88] on link "Send PGA" at bounding box center [682, 88] width 25 height 6
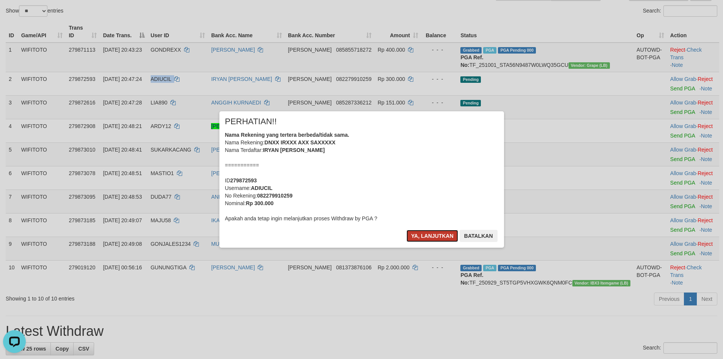
click at [412, 235] on button "Ya, lanjutkan" at bounding box center [433, 236] width 52 height 12
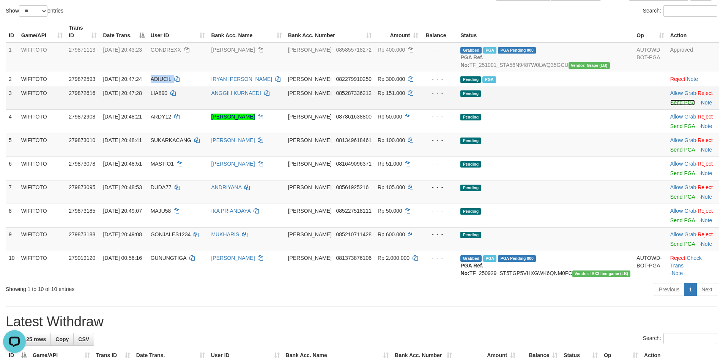
click at [670, 100] on link "Send PGA" at bounding box center [682, 102] width 25 height 6
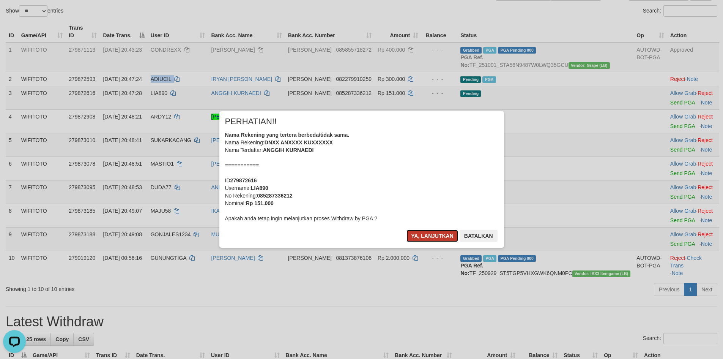
click at [426, 237] on button "Ya, lanjutkan" at bounding box center [433, 236] width 52 height 12
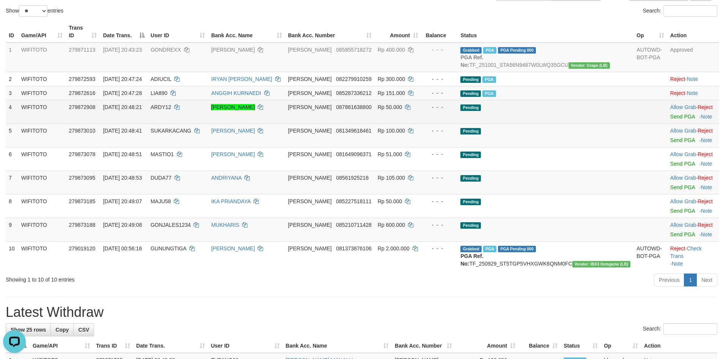
click at [183, 112] on td "ARDY12" at bounding box center [178, 112] width 61 height 24
copy td "ARDY12"
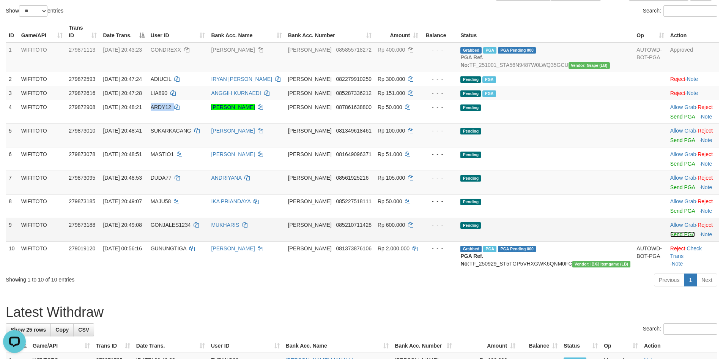
click at [670, 237] on link "Send PGA" at bounding box center [682, 234] width 25 height 6
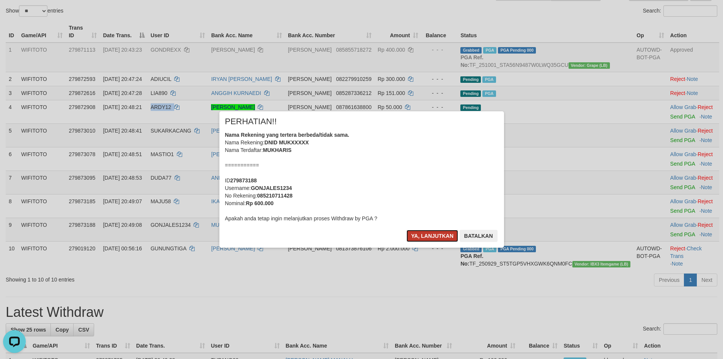
click at [438, 233] on button "Ya, lanjutkan" at bounding box center [433, 236] width 52 height 12
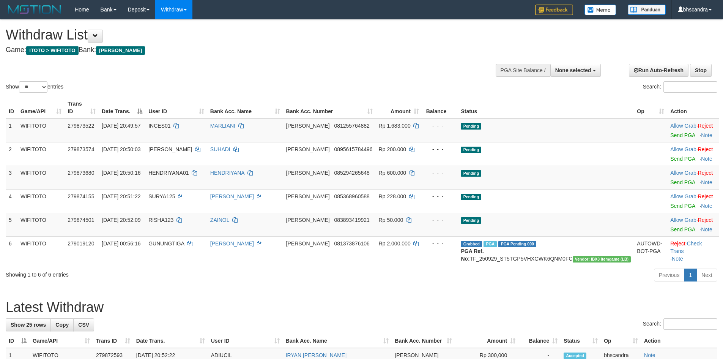
select select
select select "**"
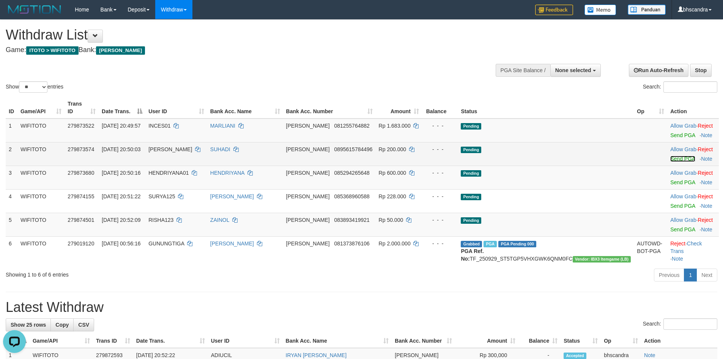
click at [670, 156] on link "Send PGA" at bounding box center [682, 159] width 25 height 6
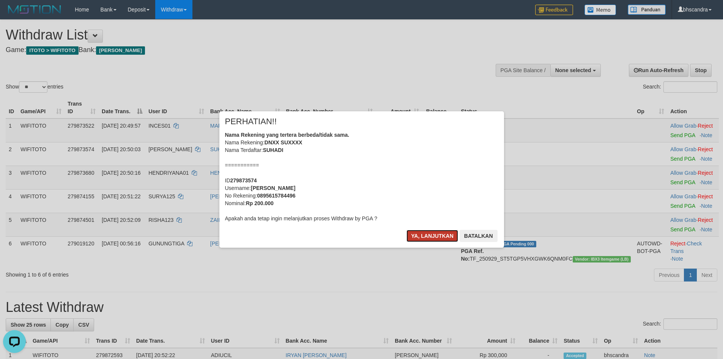
click at [429, 237] on button "Ya, lanjutkan" at bounding box center [433, 236] width 52 height 12
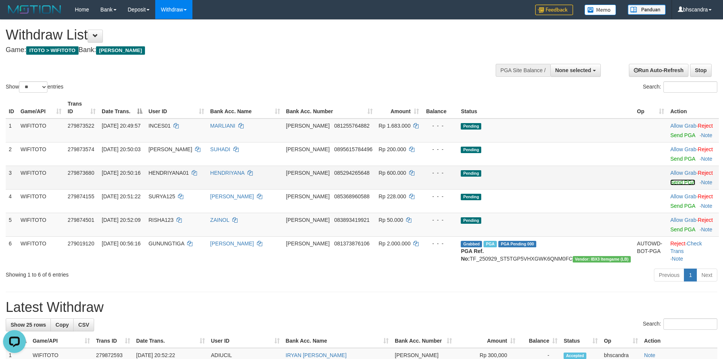
click at [670, 179] on link "Send PGA" at bounding box center [682, 182] width 25 height 6
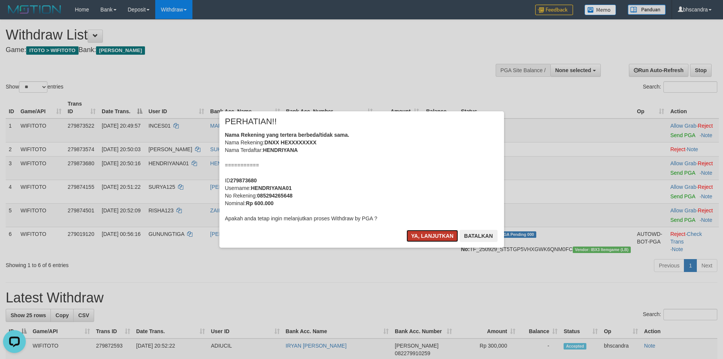
click at [440, 237] on button "Ya, lanjutkan" at bounding box center [433, 236] width 52 height 12
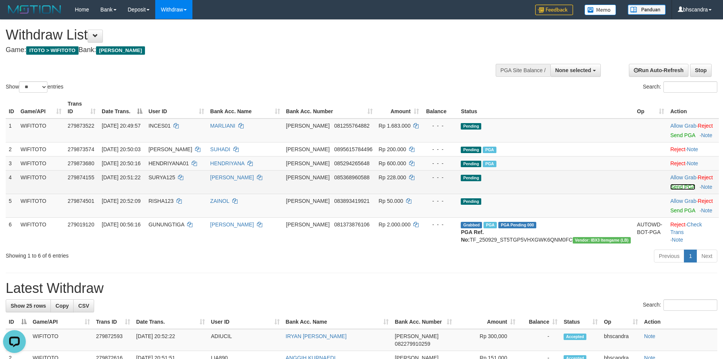
click at [670, 184] on link "Send PGA" at bounding box center [682, 187] width 25 height 6
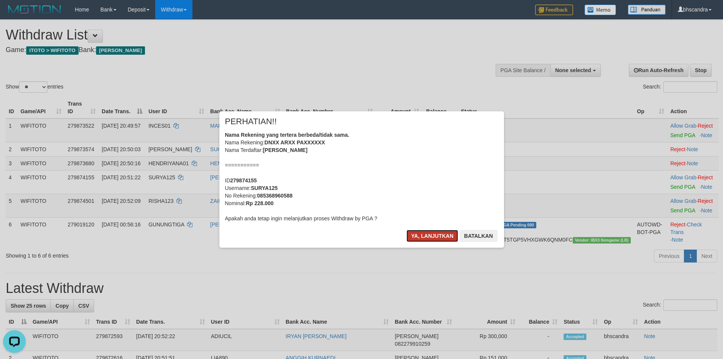
click at [423, 238] on button "Ya, lanjutkan" at bounding box center [433, 236] width 52 height 12
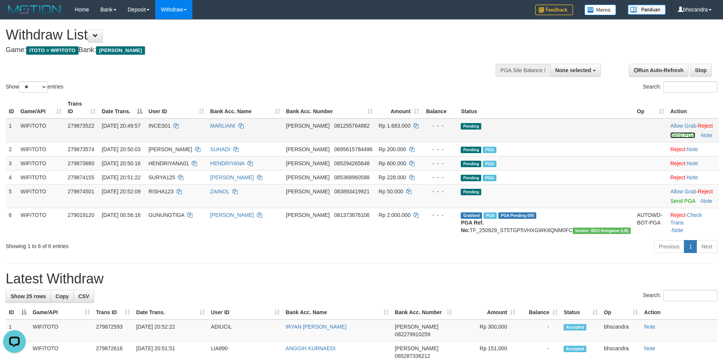
click at [670, 132] on link "Send PGA" at bounding box center [682, 135] width 25 height 6
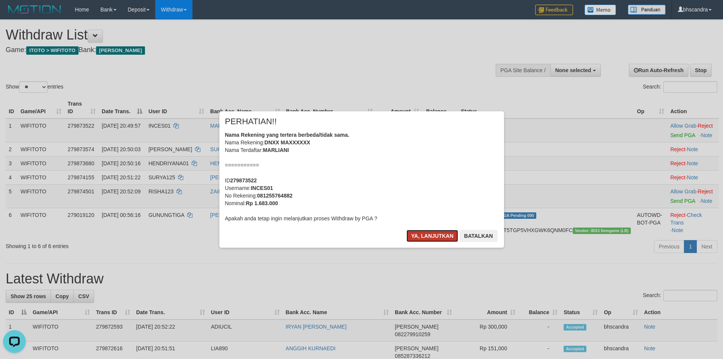
click at [433, 232] on button "Ya, lanjutkan" at bounding box center [433, 236] width 52 height 12
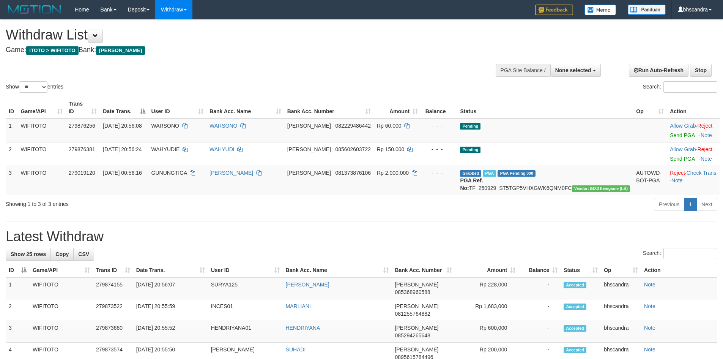
select select
select select "**"
